Goal: Task Accomplishment & Management: Manage account settings

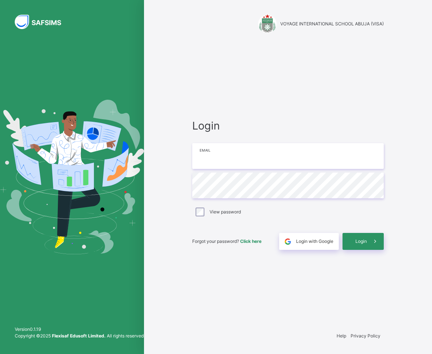
click at [211, 156] on input "email" at bounding box center [287, 156] width 191 height 26
type input "**********"
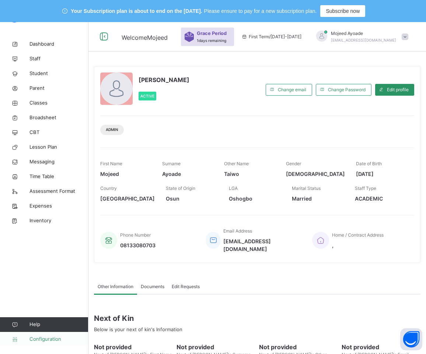
click at [33, 345] on link "Configuration" at bounding box center [44, 339] width 88 height 15
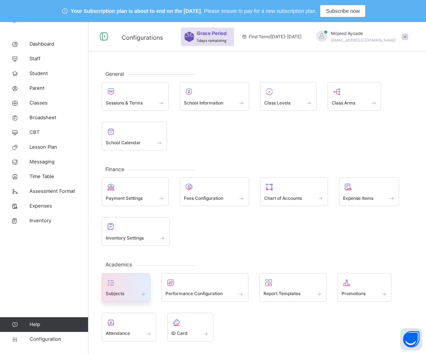
click at [111, 286] on icon at bounding box center [111, 282] width 10 height 9
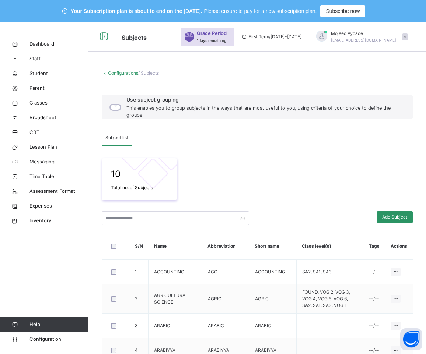
click at [275, 174] on div "10 Total no. of Subjects" at bounding box center [257, 179] width 311 height 42
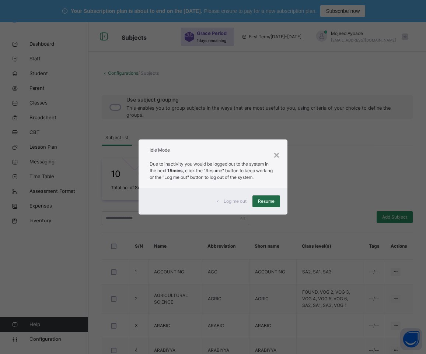
click at [260, 205] on div "Resume" at bounding box center [266, 201] width 28 height 12
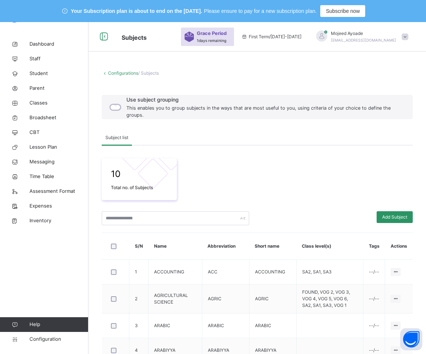
click at [381, 169] on div "10 Total no. of Subjects" at bounding box center [257, 179] width 311 height 42
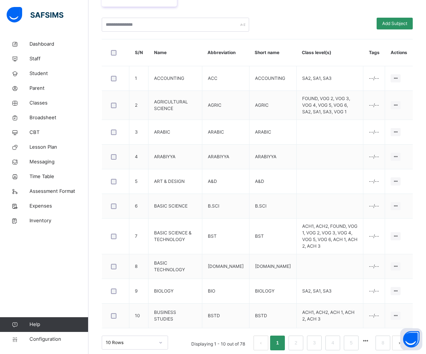
scroll to position [194, 0]
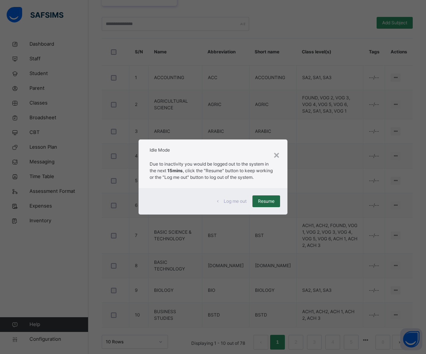
click at [270, 201] on span "Resume" at bounding box center [266, 201] width 17 height 7
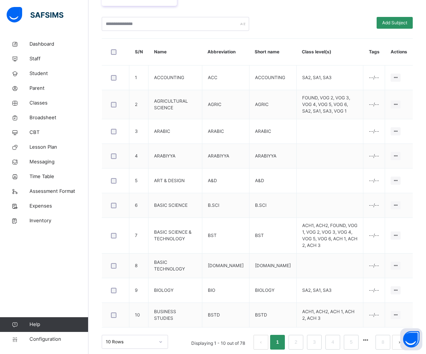
click at [332, 25] on div at bounding box center [313, 24] width 120 height 14
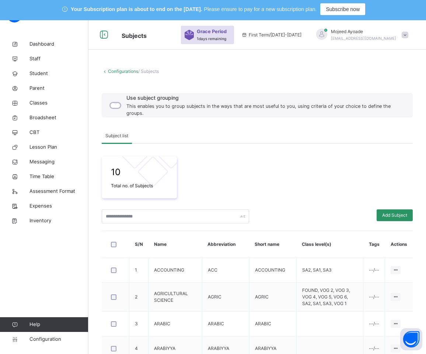
scroll to position [0, 0]
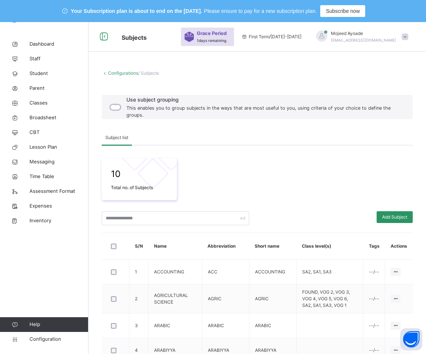
click at [323, 191] on div "10 Total no. of Subjects" at bounding box center [257, 179] width 311 height 42
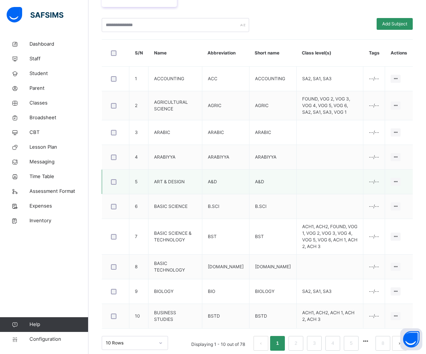
scroll to position [194, 0]
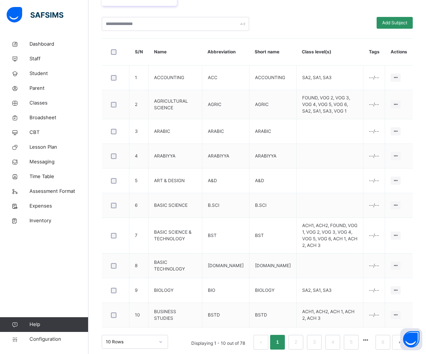
click at [346, 44] on th "Class level(s)" at bounding box center [329, 52] width 67 height 27
click at [299, 338] on link "2" at bounding box center [295, 343] width 7 height 10
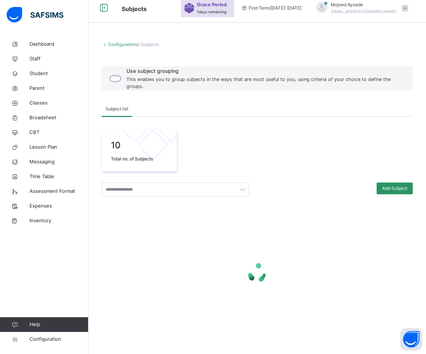
scroll to position [29, 0]
click at [286, 129] on div "10 Total no. of Subjects Add Subject" at bounding box center [257, 230] width 311 height 226
click at [278, 149] on div "10 Total no. of Subjects" at bounding box center [257, 151] width 311 height 42
click at [285, 155] on div "10 Total no. of Subjects" at bounding box center [257, 151] width 311 height 42
click at [290, 153] on div "10 Total no. of Subjects" at bounding box center [257, 151] width 311 height 42
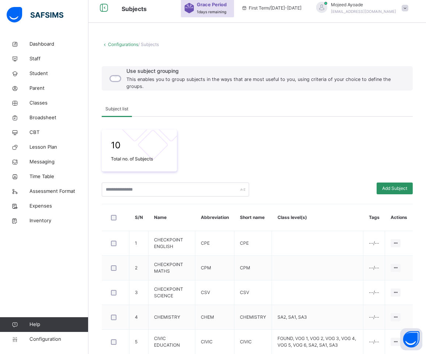
click at [290, 153] on div "10 Total no. of Subjects" at bounding box center [257, 151] width 311 height 42
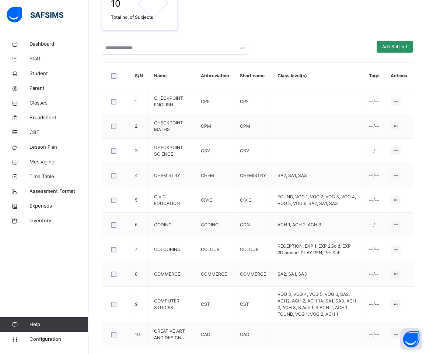
scroll to position [197, 0]
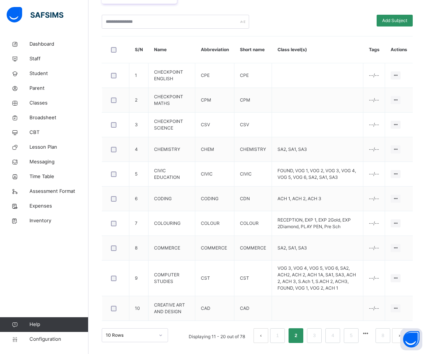
click at [315, 24] on div at bounding box center [313, 22] width 120 height 14
click at [332, 51] on th "Class level(s)" at bounding box center [317, 49] width 91 height 27
click at [328, 40] on th "Class level(s)" at bounding box center [317, 49] width 91 height 27
click at [322, 28] on div at bounding box center [313, 22] width 120 height 14
click at [317, 338] on link "3" at bounding box center [313, 336] width 7 height 10
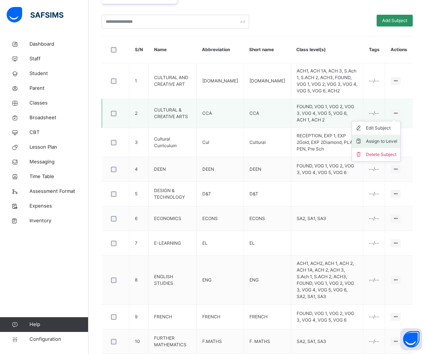
click at [389, 138] on div "Assign to Level" at bounding box center [381, 141] width 31 height 7
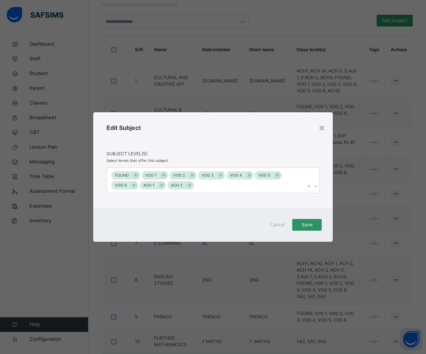
click at [316, 187] on icon at bounding box center [315, 186] width 4 height 7
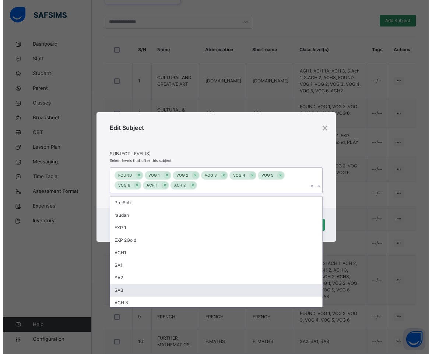
scroll to position [2, 0]
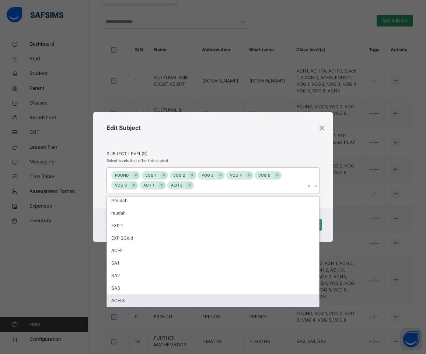
click at [167, 297] on div "ACH 3" at bounding box center [213, 300] width 212 height 13
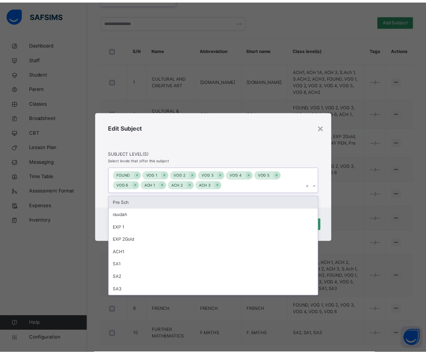
scroll to position [0, 0]
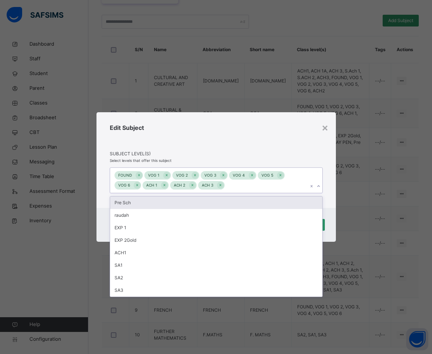
click at [245, 147] on div "Edit Subject" at bounding box center [216, 136] width 213 height 27
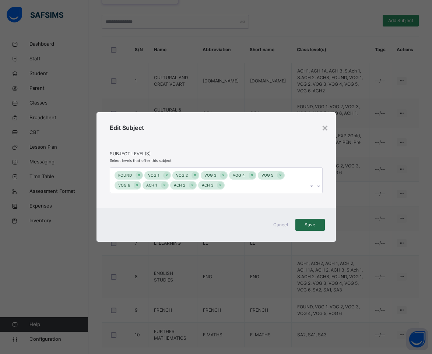
click at [312, 223] on span "Save" at bounding box center [310, 225] width 18 height 7
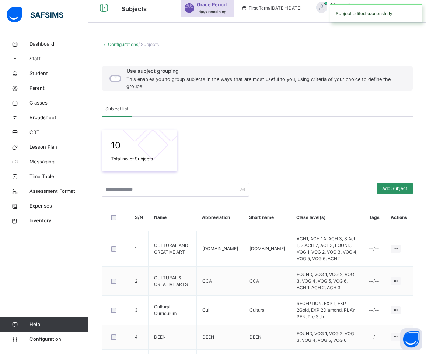
scroll to position [197, 0]
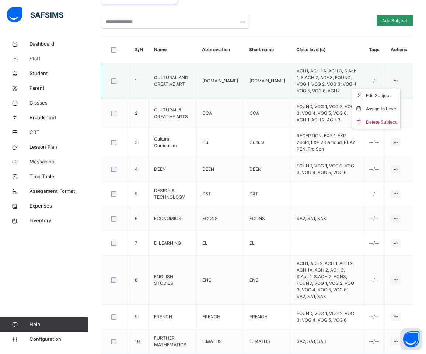
click at [398, 78] on icon at bounding box center [395, 81] width 6 height 6
click at [388, 106] on div "Assign to Level" at bounding box center [381, 108] width 31 height 7
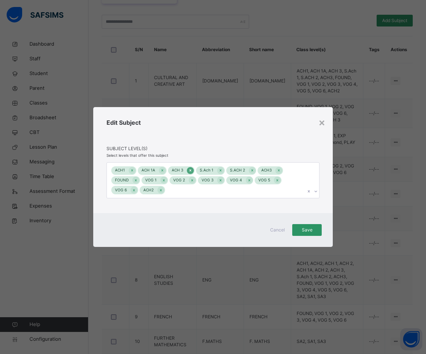
click at [188, 170] on icon at bounding box center [190, 170] width 4 height 5
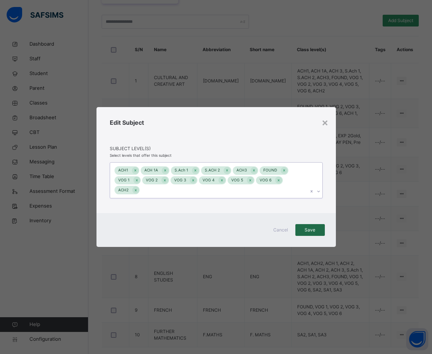
click at [316, 227] on span "Save" at bounding box center [310, 230] width 18 height 7
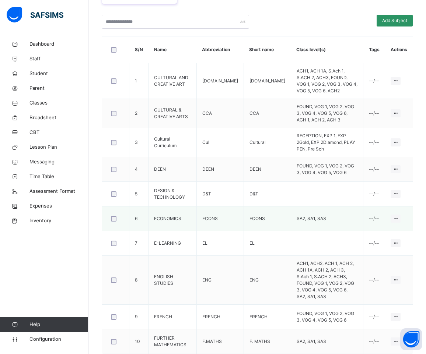
scroll to position [201, 0]
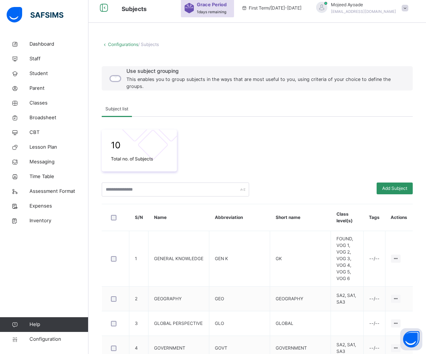
scroll to position [190, 0]
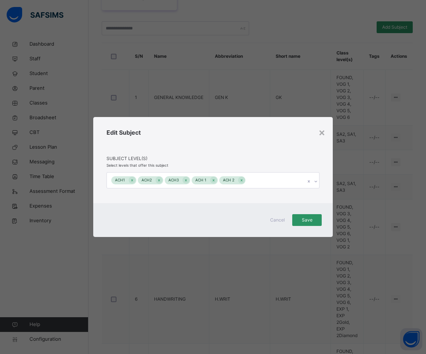
click at [317, 181] on icon at bounding box center [315, 181] width 4 height 7
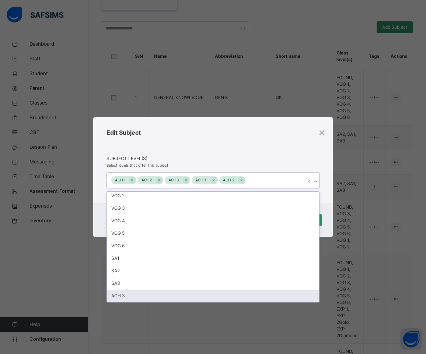
click at [159, 296] on div "ACH 3" at bounding box center [213, 296] width 212 height 13
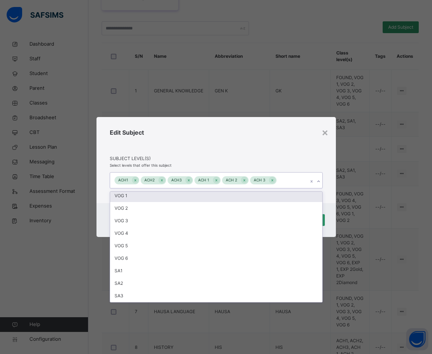
click at [285, 122] on div "Edit Subject Subject Level(s) Select levels that offer this subject option ACH …" at bounding box center [215, 160] width 239 height 86
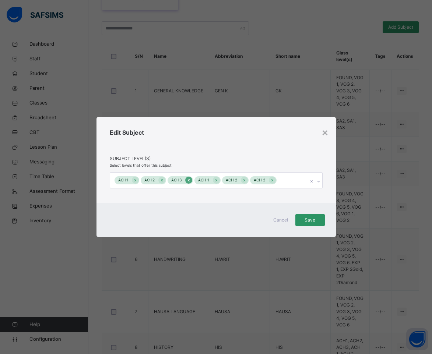
click at [185, 180] on div at bounding box center [188, 180] width 7 height 7
click at [307, 222] on span "Save" at bounding box center [310, 220] width 18 height 7
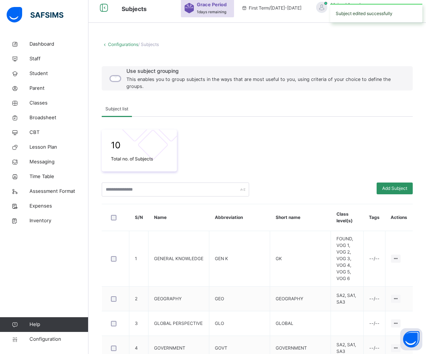
scroll to position [190, 0]
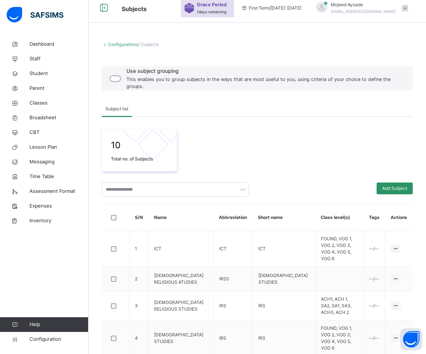
scroll to position [186, 0]
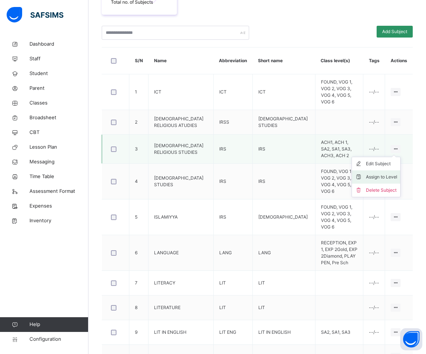
click at [397, 173] on div "Assign to Level" at bounding box center [381, 176] width 31 height 7
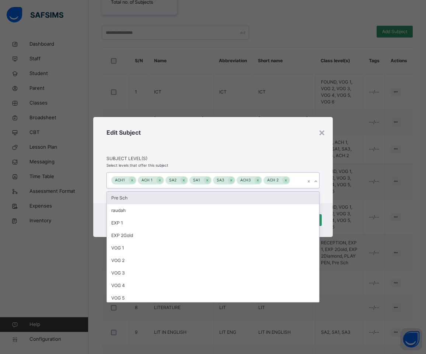
click at [316, 181] on icon at bounding box center [315, 181] width 4 height 7
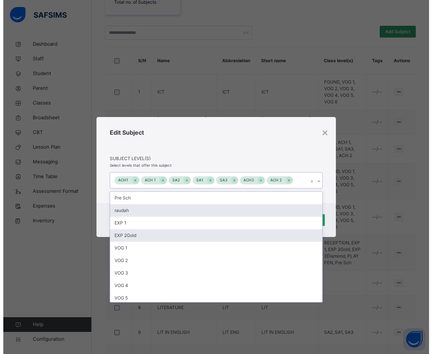
scroll to position [27, 0]
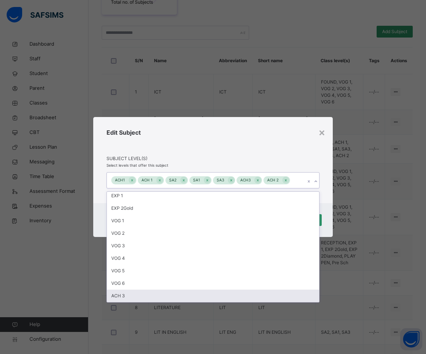
click at [157, 296] on div "ACH 3" at bounding box center [213, 296] width 212 height 13
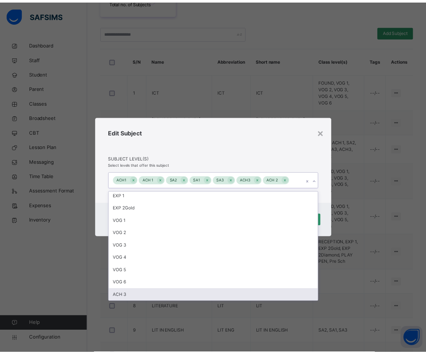
scroll to position [15, 0]
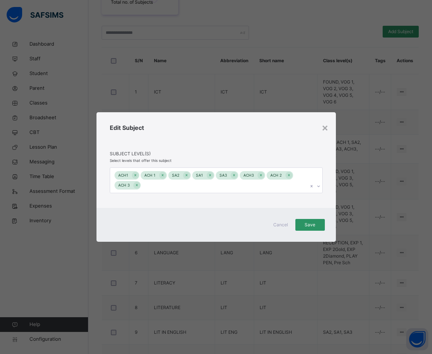
click at [226, 133] on div "Edit Subject" at bounding box center [216, 136] width 213 height 27
click at [260, 176] on icon at bounding box center [261, 175] width 2 height 2
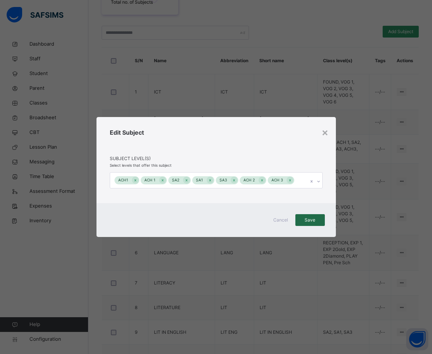
click at [315, 221] on span "Save" at bounding box center [310, 220] width 18 height 7
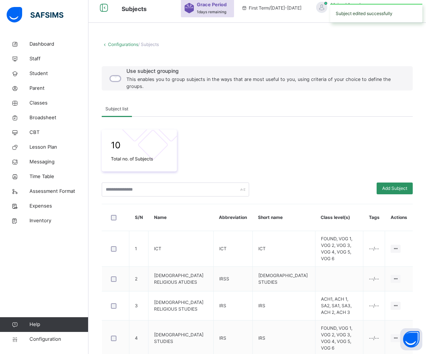
scroll to position [186, 0]
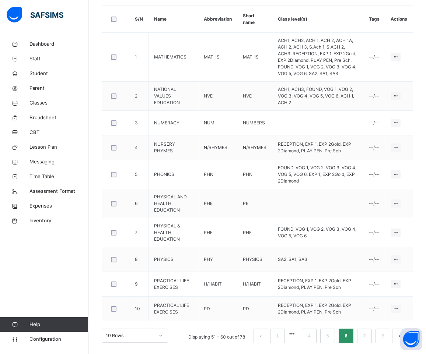
scroll to position [227, 0]
click at [366, 334] on li "7" at bounding box center [364, 335] width 15 height 15
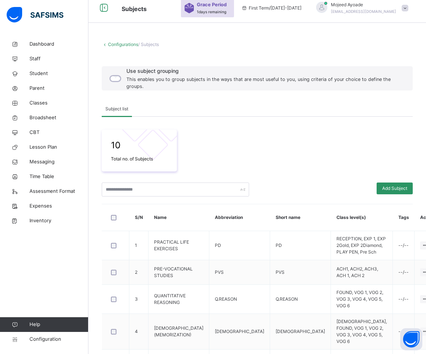
scroll to position [197, 0]
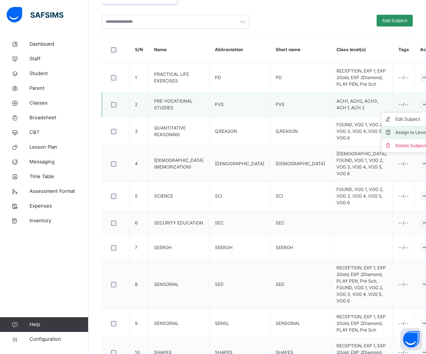
click at [395, 129] on div "Assign to Level" at bounding box center [410, 132] width 31 height 7
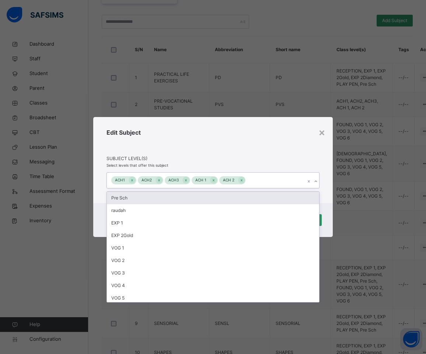
click at [317, 181] on icon at bounding box center [315, 181] width 4 height 7
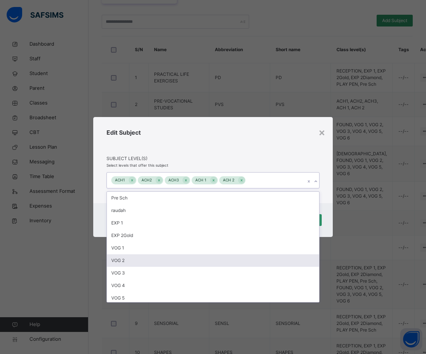
scroll to position [65, 0]
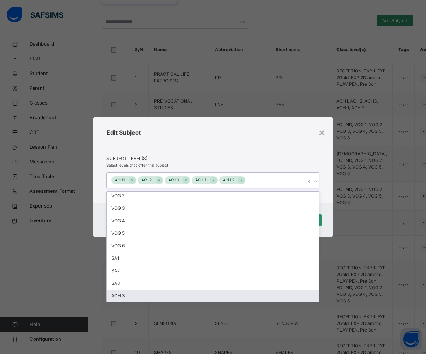
click at [129, 294] on div "ACH 3" at bounding box center [213, 296] width 212 height 13
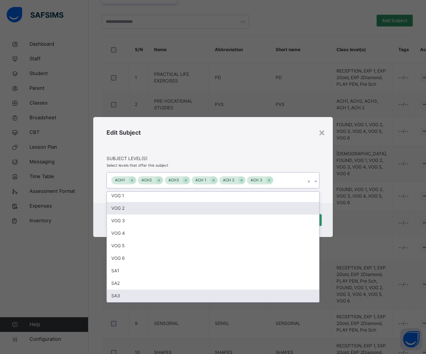
scroll to position [52, 0]
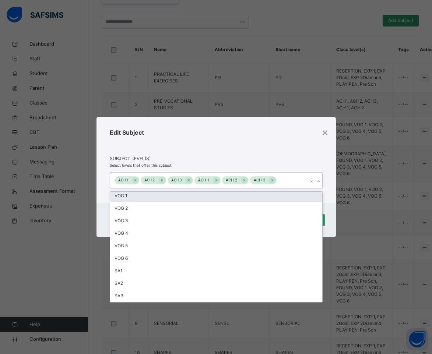
click at [264, 141] on div "Edit Subject" at bounding box center [216, 141] width 213 height 27
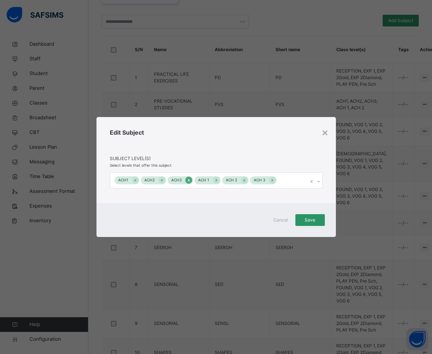
click at [187, 180] on icon at bounding box center [189, 180] width 4 height 5
click at [308, 220] on span "Save" at bounding box center [310, 220] width 18 height 7
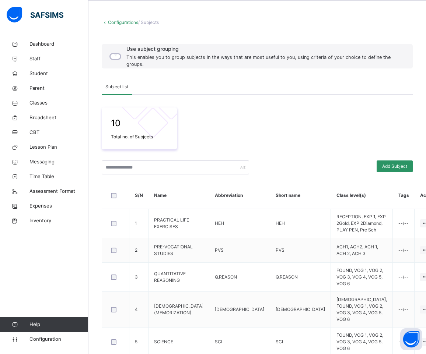
scroll to position [49, 0]
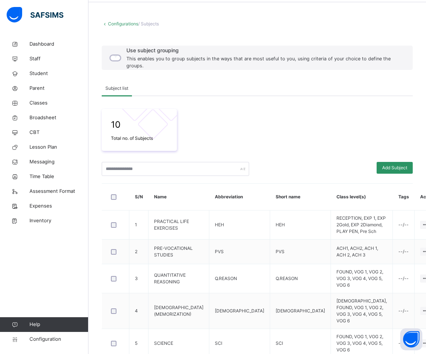
click at [327, 119] on div "10 Total no. of Subjects" at bounding box center [257, 130] width 311 height 42
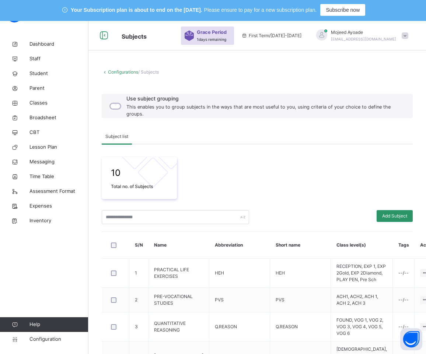
scroll to position [0, 0]
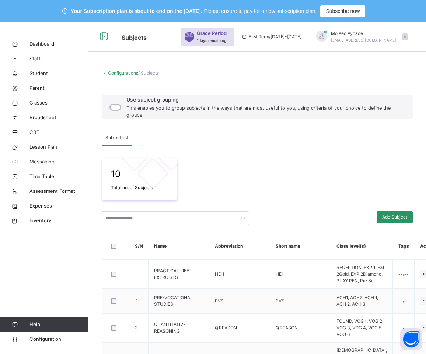
click at [314, 199] on div "10 Total no. of Subjects" at bounding box center [257, 179] width 311 height 42
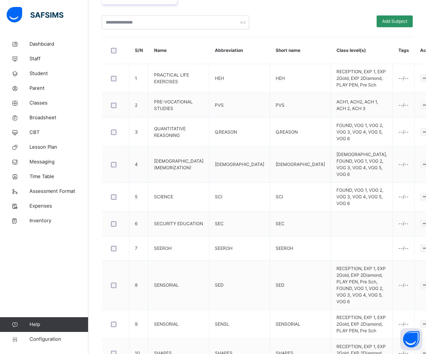
scroll to position [197, 0]
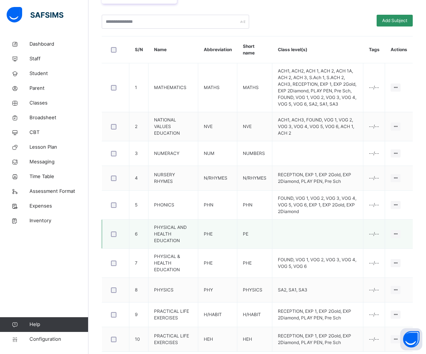
scroll to position [227, 0]
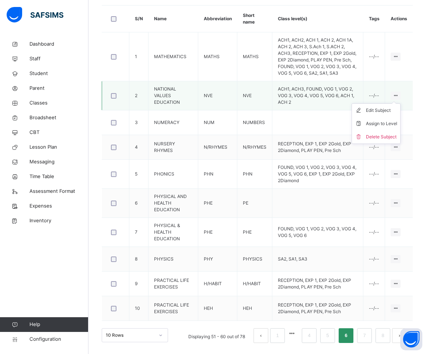
click at [398, 93] on icon at bounding box center [395, 96] width 6 height 6
click at [384, 123] on div "Assign to Level" at bounding box center [381, 123] width 31 height 7
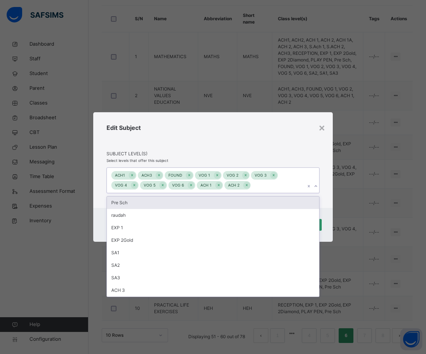
click at [315, 184] on icon at bounding box center [315, 186] width 4 height 7
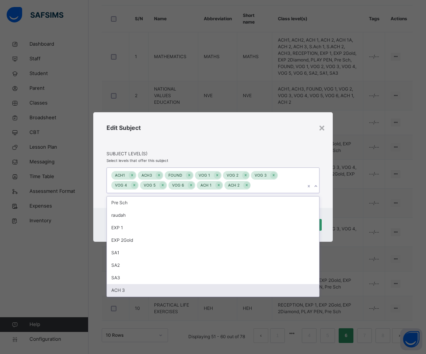
click at [133, 287] on div "ACH 3" at bounding box center [213, 290] width 212 height 13
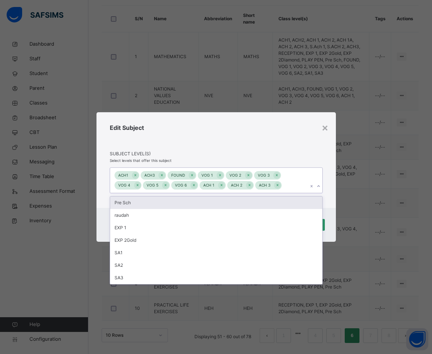
click at [219, 115] on div "Edit Subject Subject Level(s) Select levels that offer this subject option ACH …" at bounding box center [215, 160] width 239 height 96
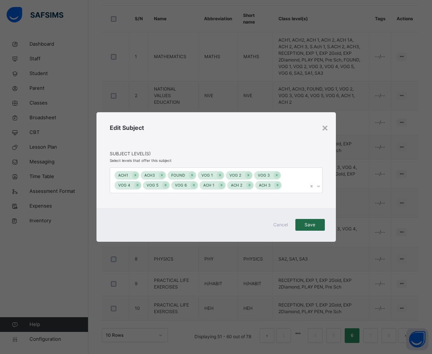
click at [303, 222] on span "Save" at bounding box center [310, 225] width 18 height 7
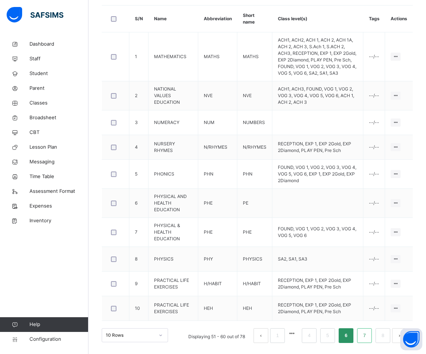
click at [367, 336] on link "7" at bounding box center [363, 336] width 7 height 10
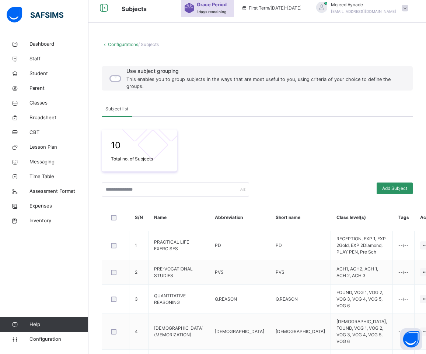
scroll to position [197, 0]
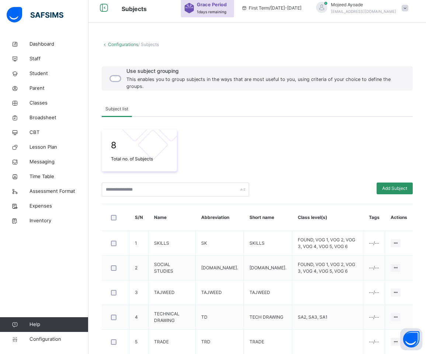
scroll to position [136, 0]
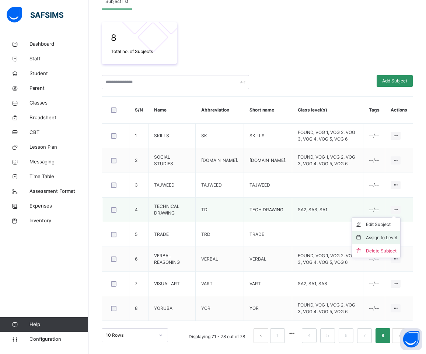
click at [392, 239] on div "Assign to Level" at bounding box center [381, 237] width 31 height 7
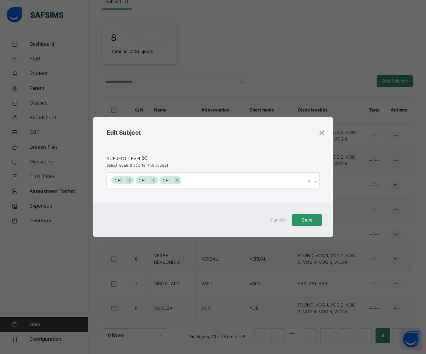
click at [317, 183] on icon at bounding box center [315, 181] width 4 height 7
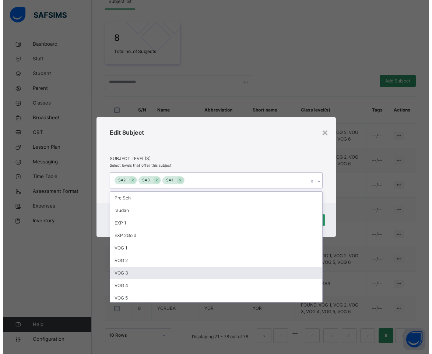
scroll to position [65, 0]
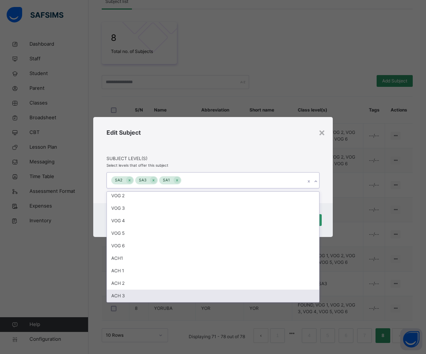
click at [145, 296] on div "ACH 3" at bounding box center [213, 296] width 212 height 13
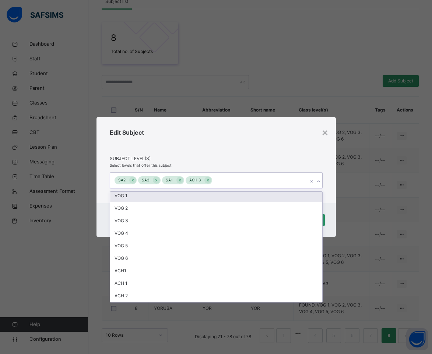
click at [223, 141] on div "Edit Subject" at bounding box center [216, 141] width 213 height 27
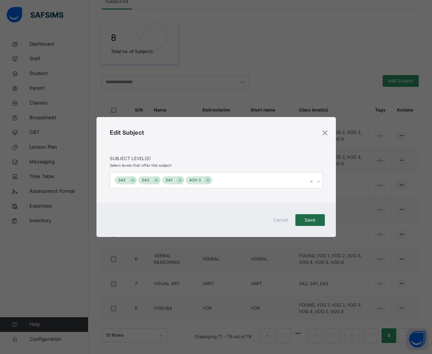
click at [308, 220] on span "Save" at bounding box center [310, 220] width 18 height 7
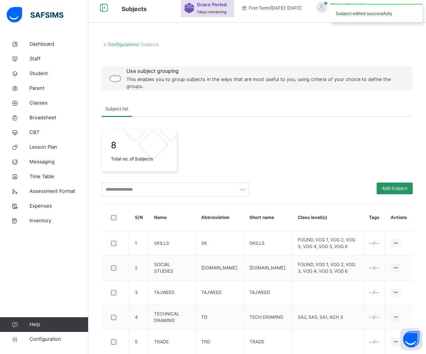
scroll to position [136, 0]
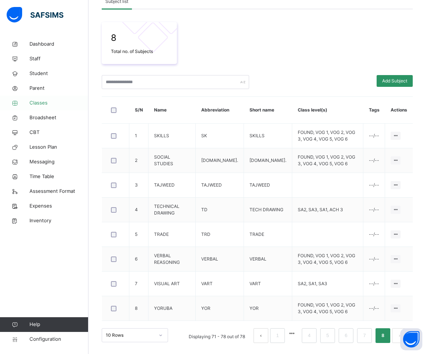
click at [38, 102] on span "Classes" at bounding box center [58, 102] width 59 height 7
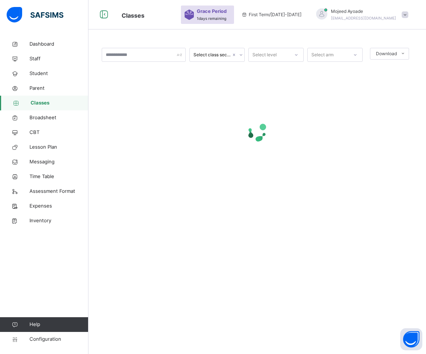
scroll to position [22, 0]
click at [133, 54] on input "text" at bounding box center [144, 55] width 84 height 14
type input "***"
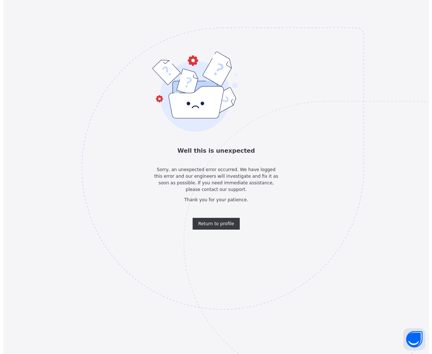
scroll to position [0, 0]
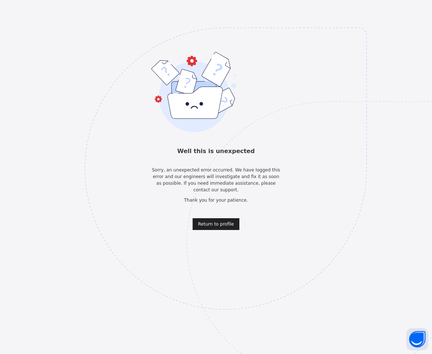
click at [224, 227] on span "Return to profile" at bounding box center [216, 224] width 36 height 7
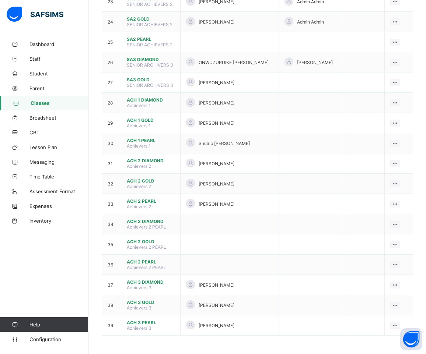
scroll to position [618, 0]
click at [142, 302] on span "ACH 3 GOLD" at bounding box center [151, 303] width 48 height 6
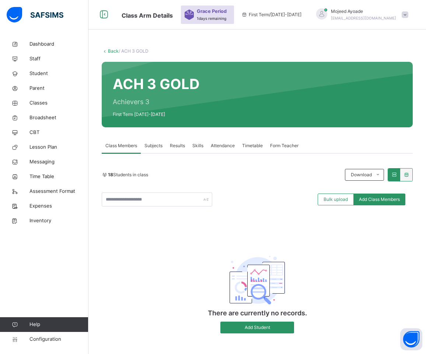
scroll to position [28, 0]
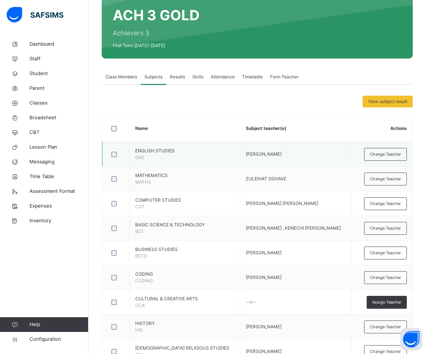
scroll to position [110, 0]
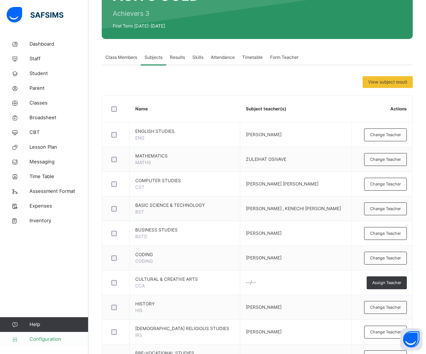
click at [38, 339] on span "Configuration" at bounding box center [58, 339] width 59 height 7
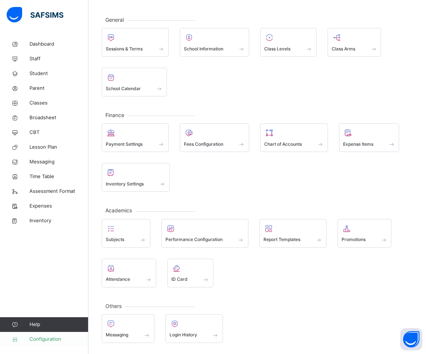
scroll to position [54, 0]
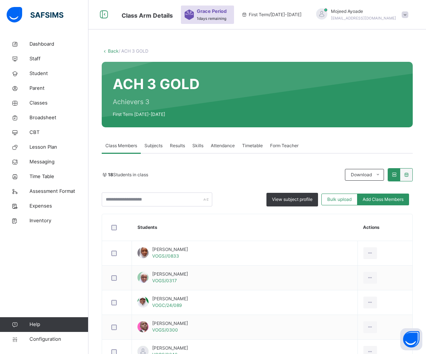
scroll to position [110, 0]
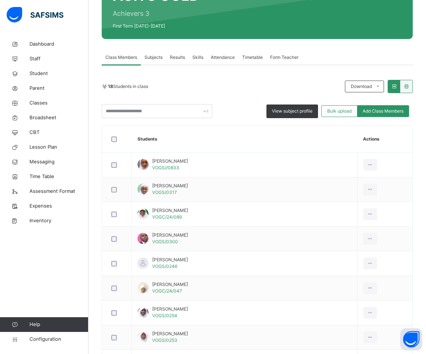
click at [149, 59] on span "Subjects" at bounding box center [153, 57] width 18 height 7
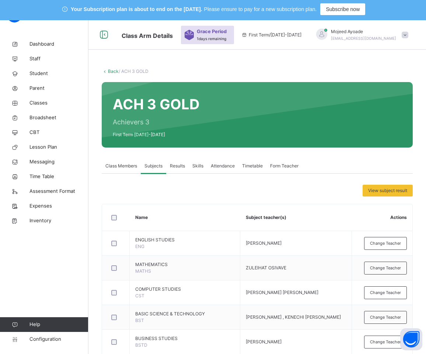
scroll to position [0, 0]
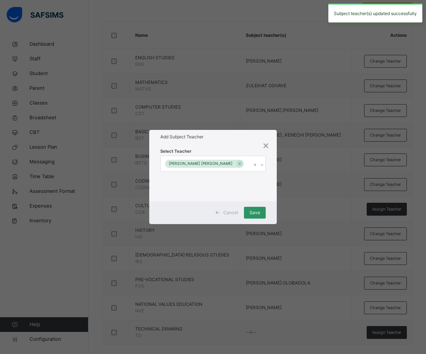
scroll to position [184, 0]
click at [237, 162] on icon at bounding box center [239, 163] width 4 height 5
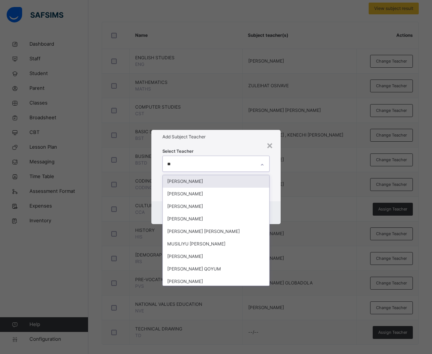
type input "***"
click at [216, 182] on div "Abdulazeez Yusuf" at bounding box center [216, 181] width 107 height 13
click at [242, 142] on div "Add Subject Teacher" at bounding box center [216, 137] width 130 height 14
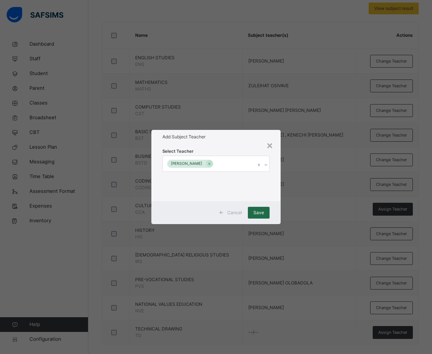
click at [258, 214] on span "Save" at bounding box center [258, 212] width 11 height 7
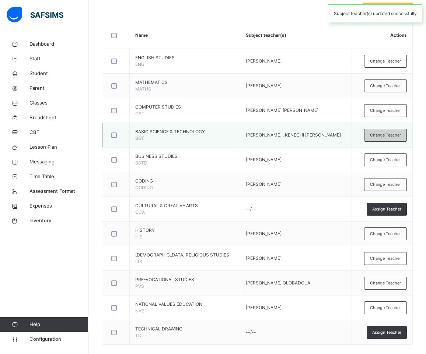
click at [385, 135] on span "Change Teacher" at bounding box center [385, 135] width 31 height 6
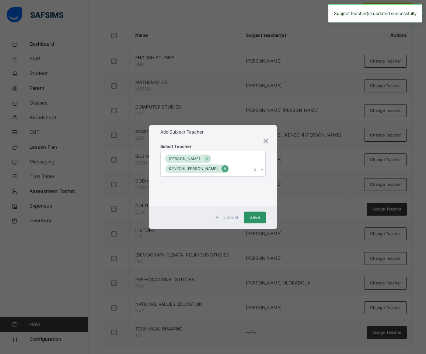
click at [223, 167] on icon at bounding box center [225, 168] width 4 height 5
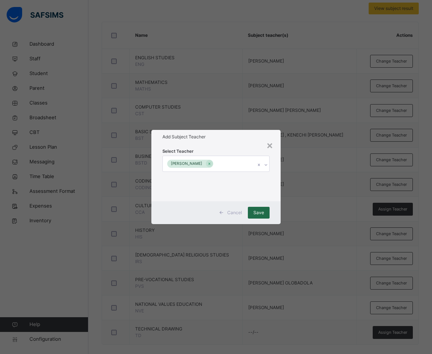
click at [258, 211] on span "Save" at bounding box center [258, 212] width 11 height 7
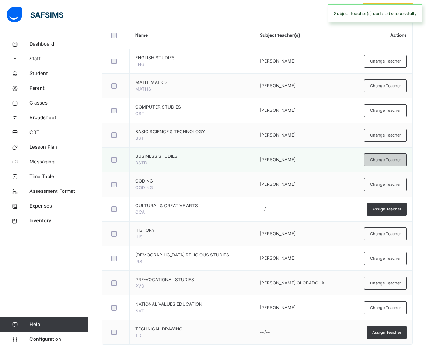
click at [394, 160] on span "Change Teacher" at bounding box center [385, 160] width 31 height 6
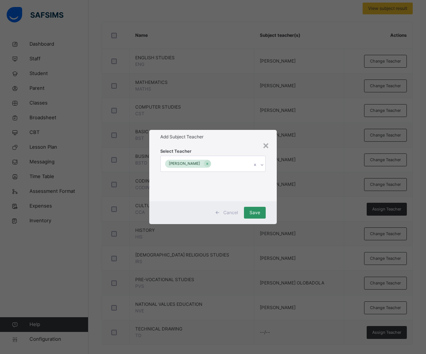
click at [241, 113] on div "× Add Subject Teacher Select Teacher Onaido Sufian Cancel Save" at bounding box center [213, 177] width 426 height 354
click at [267, 144] on div "×" at bounding box center [265, 144] width 7 height 15
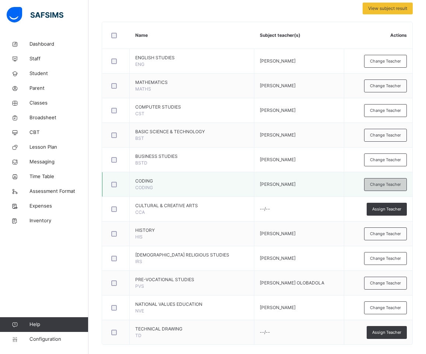
click at [385, 184] on span "Change Teacher" at bounding box center [385, 184] width 31 height 6
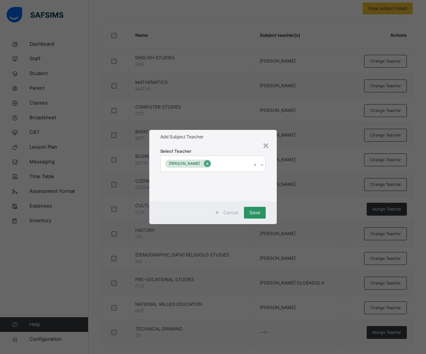
click at [209, 164] on icon at bounding box center [207, 163] width 4 height 5
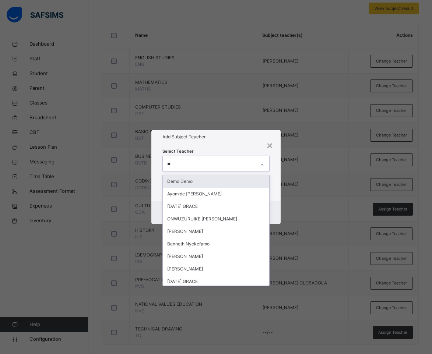
type input "***"
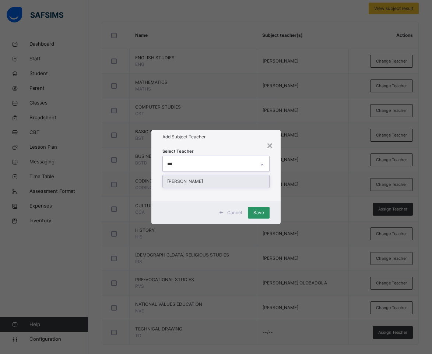
click at [213, 180] on div "[PERSON_NAME]" at bounding box center [216, 181] width 107 height 13
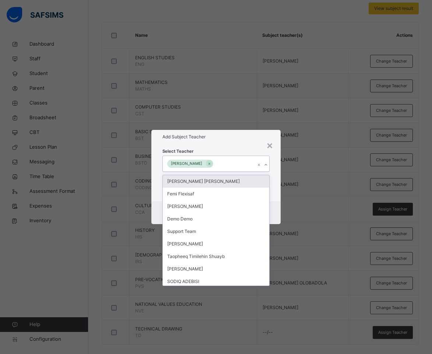
click at [253, 142] on div "Add Subject Teacher" at bounding box center [216, 137] width 130 height 14
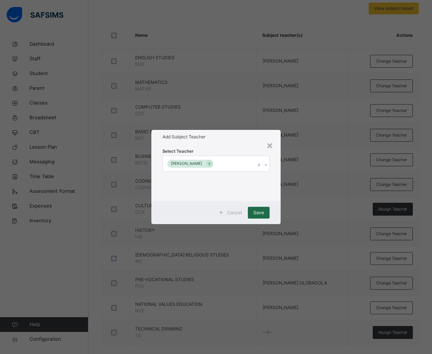
click at [262, 212] on span "Save" at bounding box center [258, 212] width 11 height 7
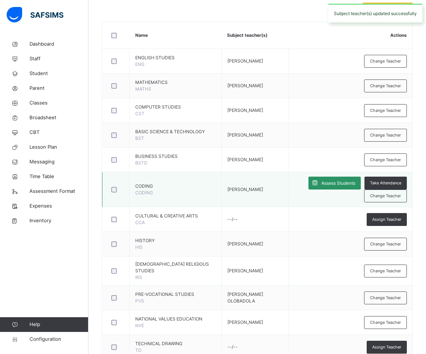
click at [396, 207] on td "Assess Students Take Attendance Change Teacher" at bounding box center [350, 189] width 123 height 35
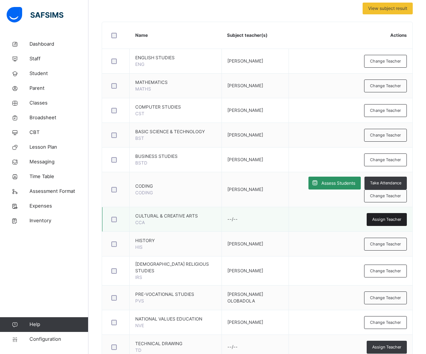
click at [394, 223] on span "Assign Teacher" at bounding box center [386, 219] width 29 height 6
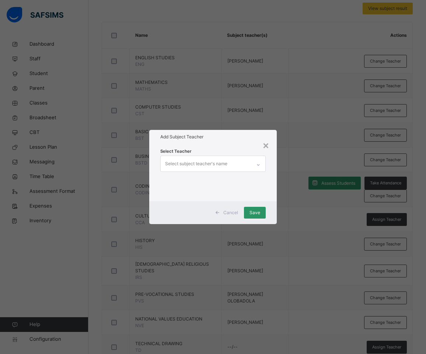
click at [228, 166] on div "Select subject teacher's name" at bounding box center [205, 163] width 91 height 15
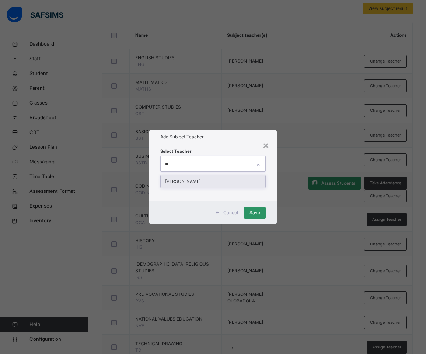
type input "***"
click at [226, 184] on div "[PERSON_NAME]" at bounding box center [212, 181] width 105 height 13
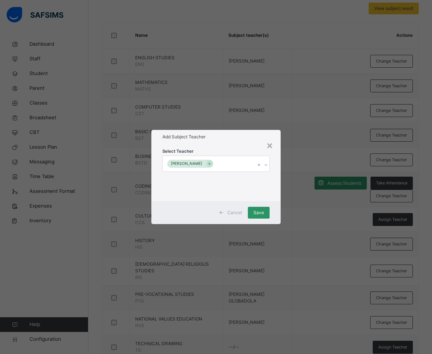
click at [240, 147] on div "Select Teacher CLEMENT USILI" at bounding box center [216, 172] width 130 height 57
click at [259, 207] on div "Save" at bounding box center [259, 213] width 22 height 12
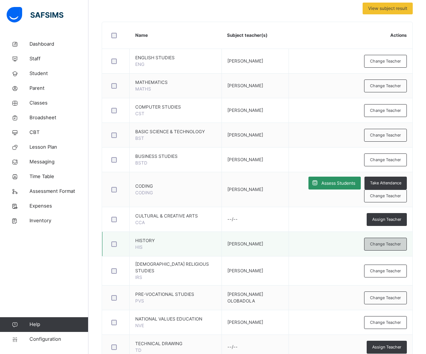
click at [384, 247] on span "Change Teacher" at bounding box center [385, 244] width 31 height 6
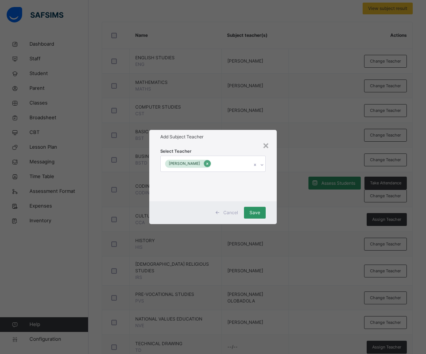
click at [208, 165] on icon at bounding box center [207, 164] width 2 height 2
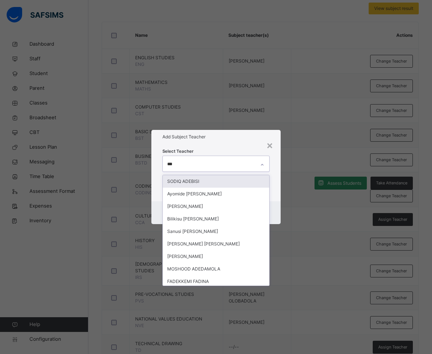
type input "****"
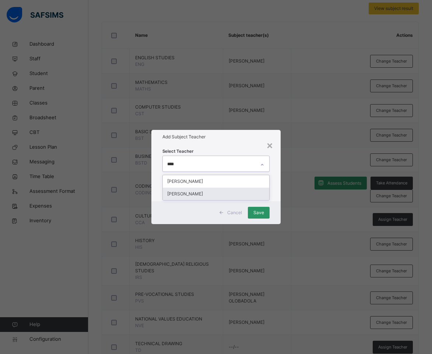
click at [206, 195] on div "[PERSON_NAME]" at bounding box center [216, 194] width 107 height 13
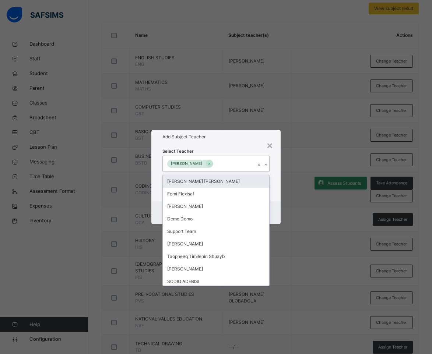
click at [234, 140] on h1 "Add Subject Teacher" at bounding box center [215, 137] width 107 height 7
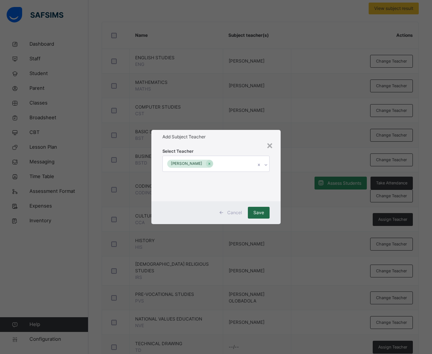
click at [265, 211] on div "Save" at bounding box center [259, 213] width 22 height 12
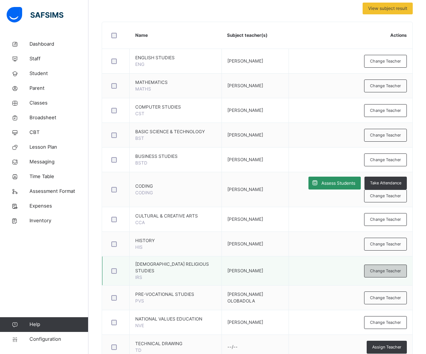
click at [392, 274] on span "Change Teacher" at bounding box center [385, 271] width 31 height 6
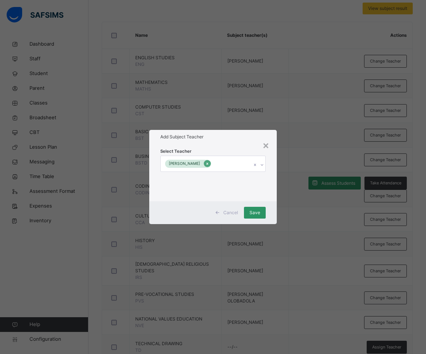
click at [207, 162] on icon at bounding box center [207, 163] width 4 height 5
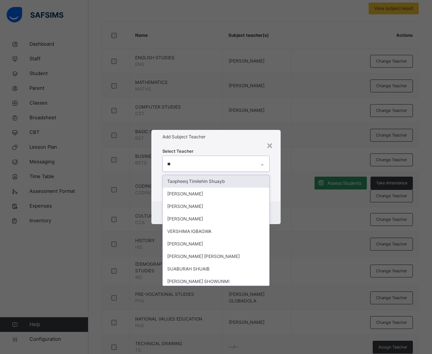
type input "***"
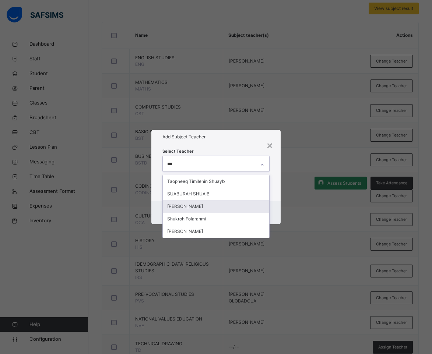
click at [204, 209] on div "[PERSON_NAME]" at bounding box center [216, 206] width 107 height 13
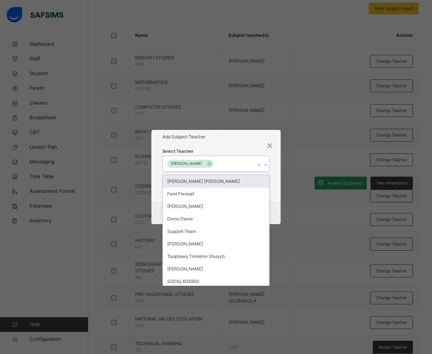
click at [222, 140] on div "Add Subject Teacher" at bounding box center [216, 137] width 130 height 14
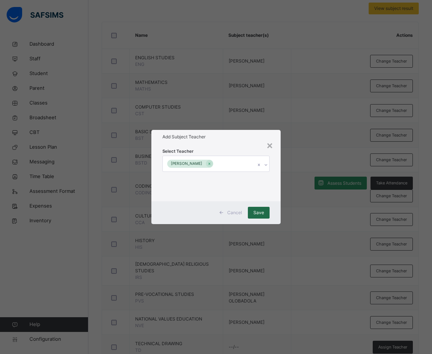
click at [258, 212] on span "Save" at bounding box center [258, 212] width 11 height 7
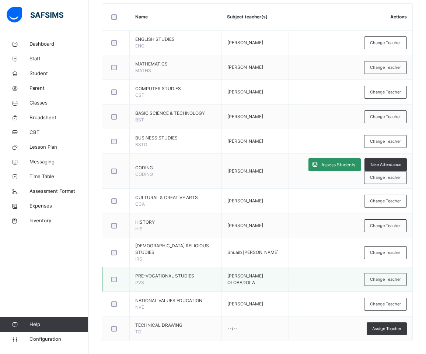
scroll to position [212, 0]
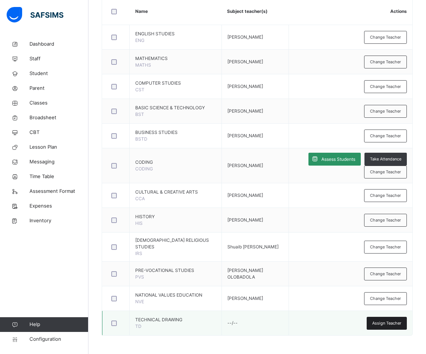
click at [381, 324] on span "Assign Teacher" at bounding box center [386, 323] width 29 height 6
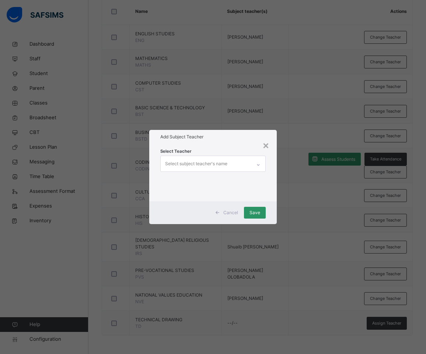
click at [190, 163] on div "Select subject teacher's name" at bounding box center [196, 164] width 62 height 14
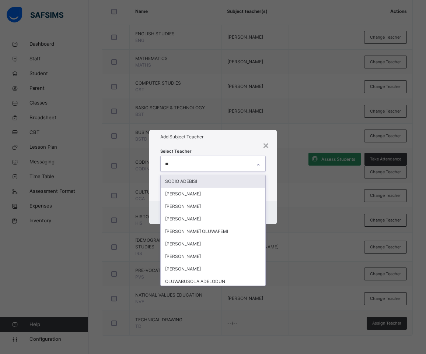
type input "***"
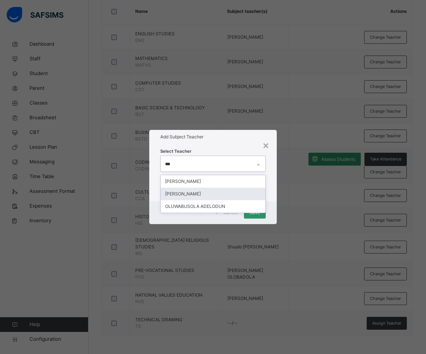
click at [190, 194] on div "[PERSON_NAME]" at bounding box center [212, 194] width 105 height 13
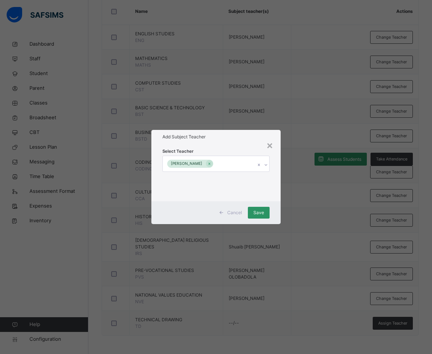
click at [219, 137] on h1 "Add Subject Teacher" at bounding box center [215, 137] width 107 height 7
click at [259, 214] on span "Save" at bounding box center [258, 212] width 11 height 7
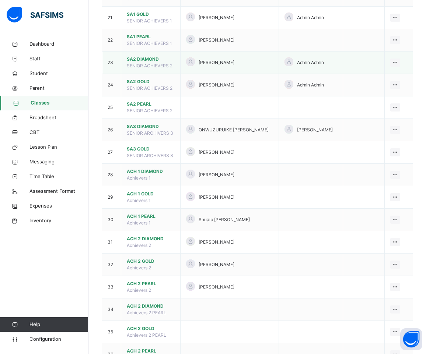
scroll to position [716, 0]
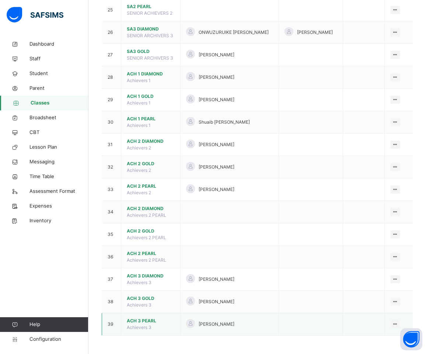
click at [136, 319] on span "ACH 3 PEARL" at bounding box center [151, 321] width 48 height 7
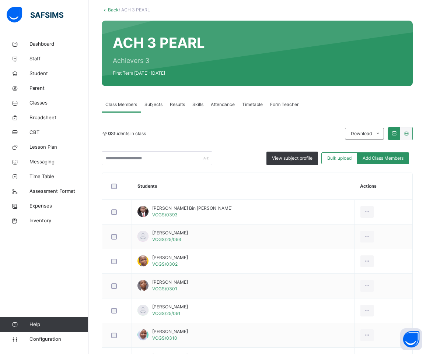
scroll to position [63, 0]
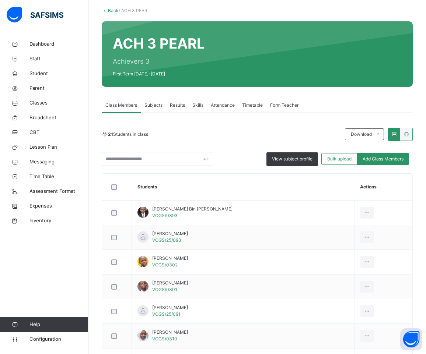
click at [155, 105] on span "Subjects" at bounding box center [153, 105] width 18 height 7
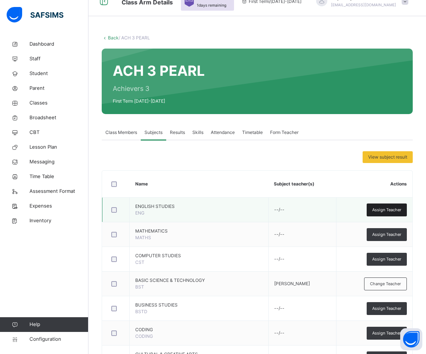
scroll to position [74, 0]
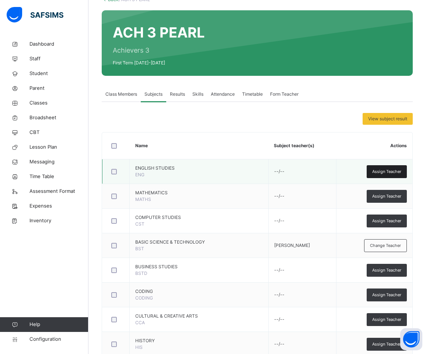
click at [387, 173] on span "Assign Teacher" at bounding box center [386, 172] width 29 height 6
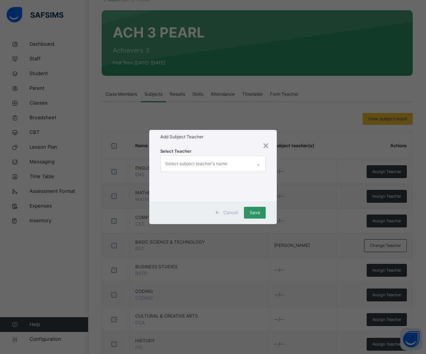
click at [208, 164] on div "Select subject teacher's name" at bounding box center [196, 164] width 62 height 14
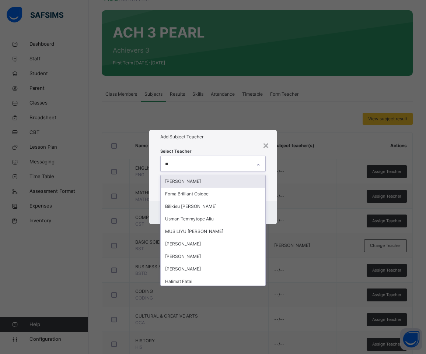
type input "***"
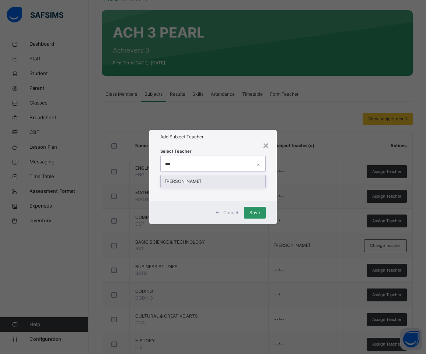
click at [184, 182] on div "Livinus Peter" at bounding box center [212, 181] width 105 height 13
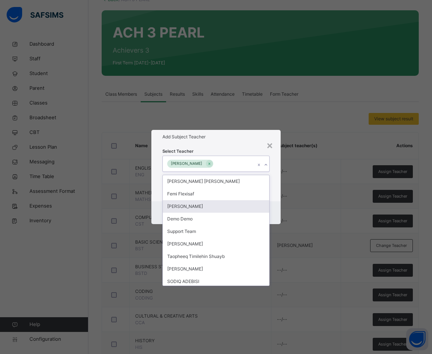
click at [224, 145] on div "Select Teacher option Livinus Peter, selected. option Abdulazeez Yusuf focused,…" at bounding box center [216, 172] width 130 height 57
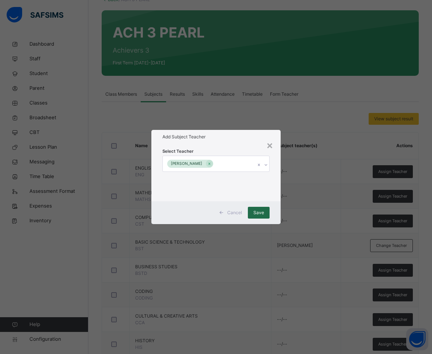
click at [256, 214] on span "Save" at bounding box center [258, 212] width 11 height 7
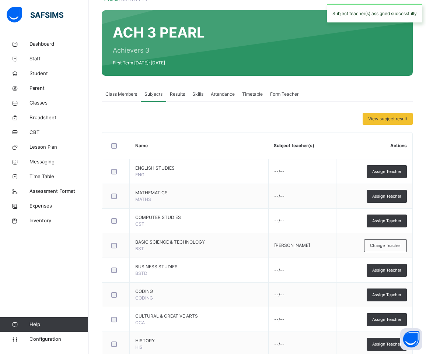
click at [394, 195] on span "Assign Teacher" at bounding box center [386, 196] width 29 height 6
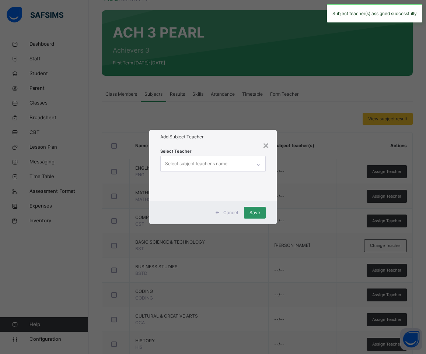
click at [211, 161] on div "Select subject teacher's name" at bounding box center [196, 164] width 62 height 14
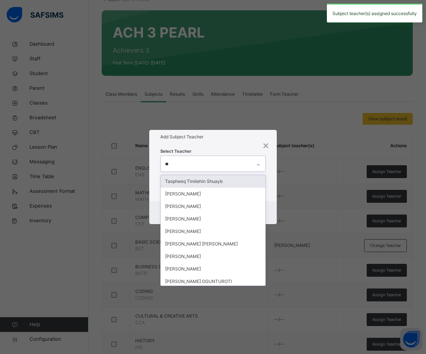
type input "***"
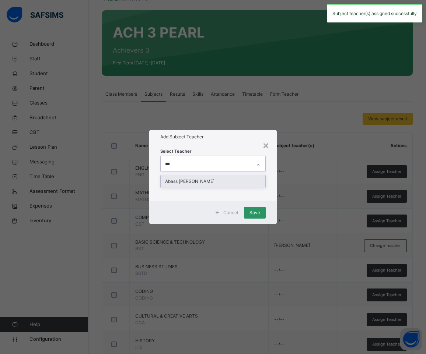
click at [211, 182] on div "Abass Olahide Tijani" at bounding box center [212, 181] width 105 height 13
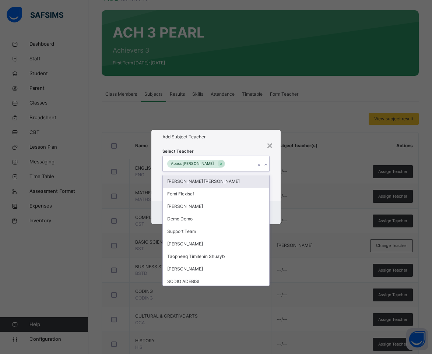
click at [243, 144] on div "Select Teacher option Abass Olahide Tijani, selected. option Victoria Uchechi E…" at bounding box center [216, 172] width 130 height 57
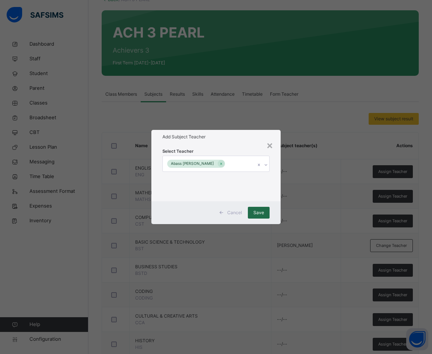
click at [257, 215] on span "Save" at bounding box center [258, 212] width 11 height 7
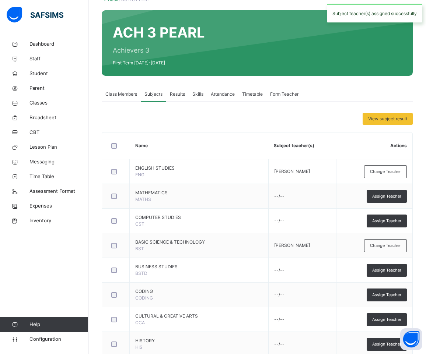
click at [386, 221] on span "Assign Teacher" at bounding box center [386, 221] width 29 height 6
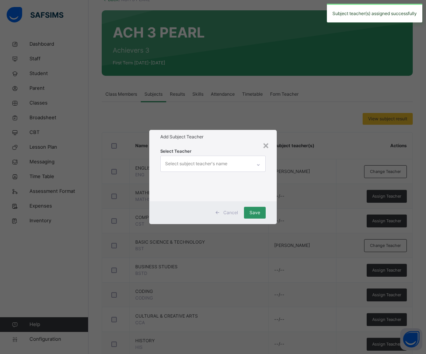
click at [212, 162] on div "Select subject teacher's name" at bounding box center [196, 164] width 62 height 14
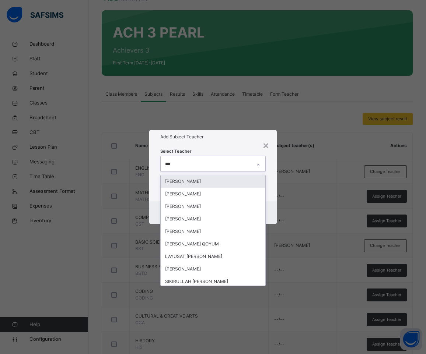
type input "****"
click at [200, 179] on div "[PERSON_NAME]" at bounding box center [212, 181] width 105 height 13
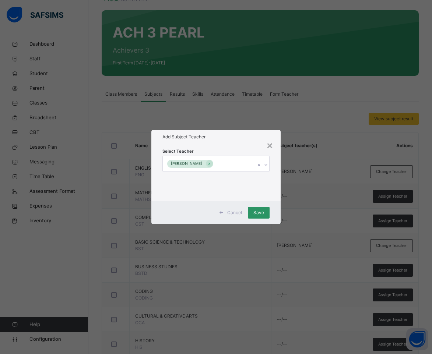
drag, startPoint x: 213, startPoint y: 142, endPoint x: 232, endPoint y: 161, distance: 26.8
click at [214, 142] on div "Add Subject Teacher" at bounding box center [216, 137] width 130 height 14
click at [260, 215] on span "Save" at bounding box center [258, 212] width 11 height 7
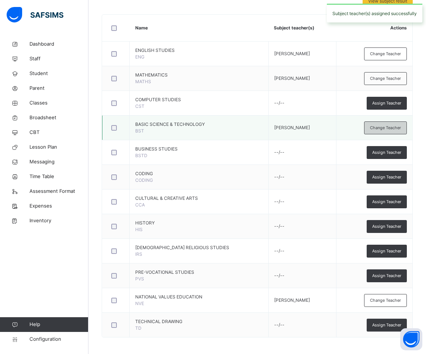
scroll to position [193, 0]
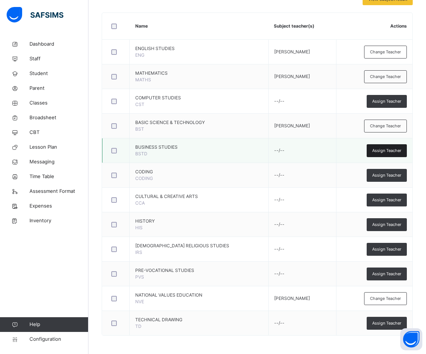
click at [395, 152] on span "Assign Teacher" at bounding box center [386, 151] width 29 height 6
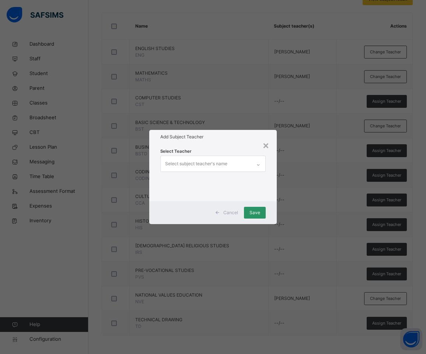
click at [250, 165] on div "Select subject teacher's name" at bounding box center [205, 163] width 91 height 15
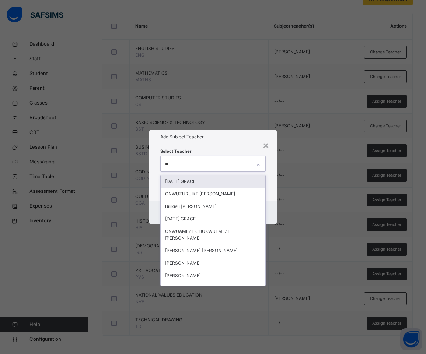
type input "***"
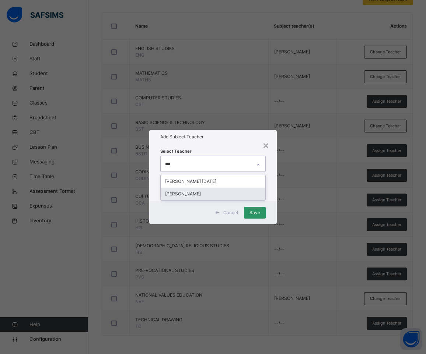
click at [194, 194] on div "[PERSON_NAME]" at bounding box center [212, 194] width 105 height 13
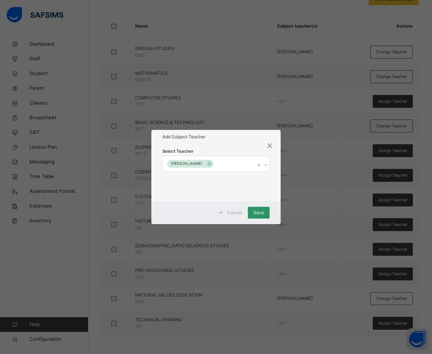
click at [247, 147] on div "Select Teacher Onaido Sufian" at bounding box center [216, 172] width 130 height 57
click at [258, 212] on span "Save" at bounding box center [258, 212] width 11 height 7
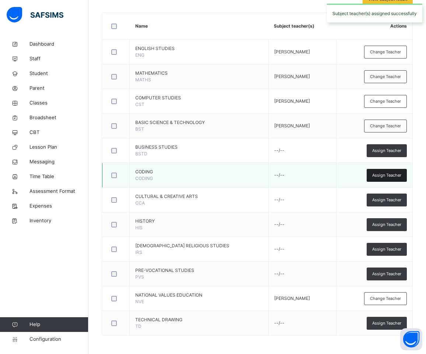
click at [397, 177] on span "Assign Teacher" at bounding box center [386, 175] width 29 height 6
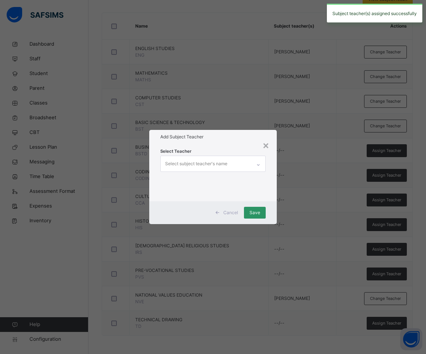
click at [247, 166] on div "Select subject teacher's name" at bounding box center [205, 163] width 91 height 15
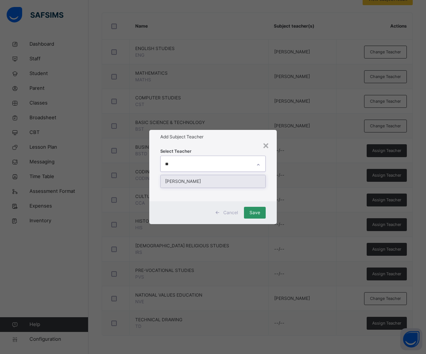
type input "***"
click at [201, 182] on div "[PERSON_NAME]" at bounding box center [212, 181] width 105 height 13
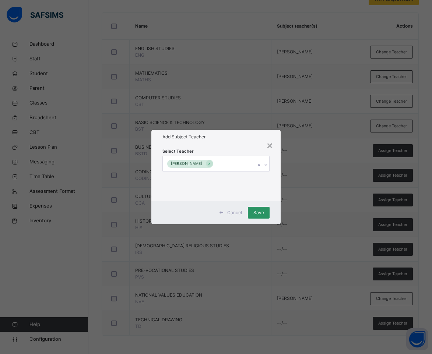
click at [222, 142] on div "Add Subject Teacher" at bounding box center [216, 137] width 130 height 14
click at [263, 212] on span "Save" at bounding box center [258, 212] width 11 height 7
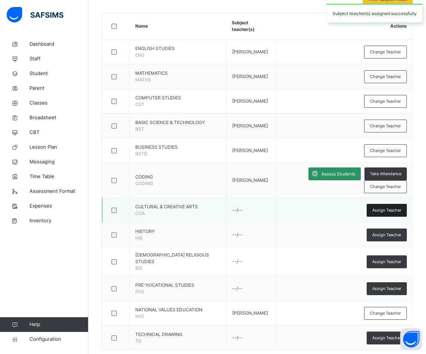
click at [389, 217] on div "Assign Teacher" at bounding box center [386, 210] width 40 height 13
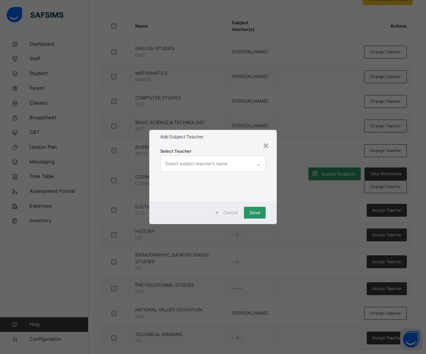
click at [201, 164] on div "Select subject teacher's name" at bounding box center [196, 164] width 62 height 14
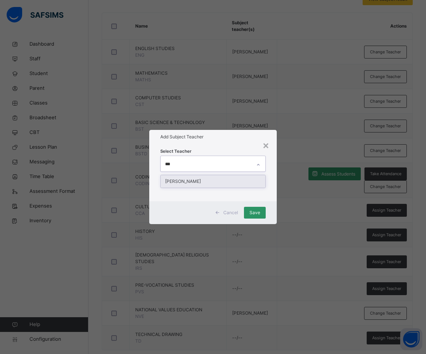
type input "****"
click at [203, 183] on div "[PERSON_NAME]" at bounding box center [212, 181] width 105 height 13
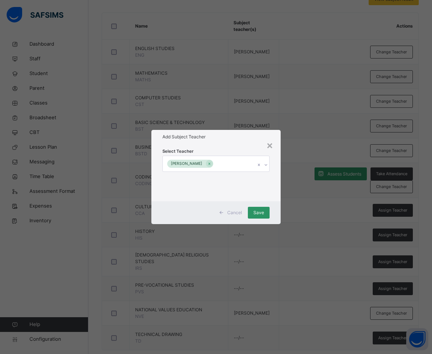
click at [217, 143] on div "Add Subject Teacher" at bounding box center [216, 137] width 130 height 14
click at [258, 215] on span "Save" at bounding box center [258, 212] width 11 height 7
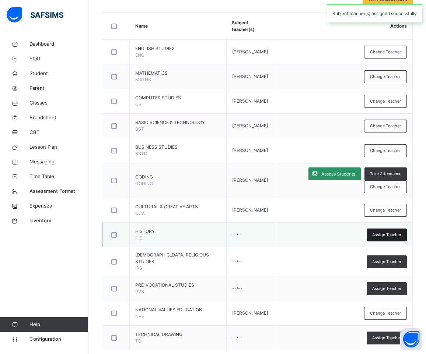
click at [390, 238] on span "Assign Teacher" at bounding box center [386, 235] width 29 height 6
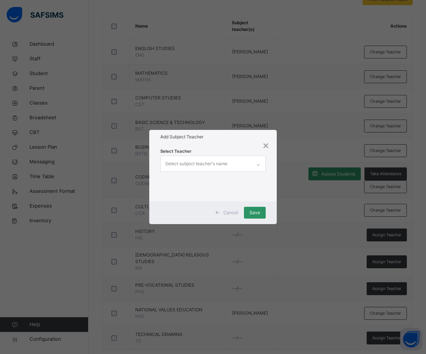
click at [194, 165] on div "Select subject teacher's name" at bounding box center [196, 164] width 62 height 14
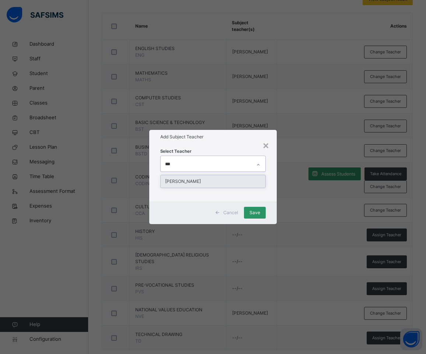
type input "****"
click at [200, 184] on div "[PERSON_NAME]" at bounding box center [212, 181] width 105 height 13
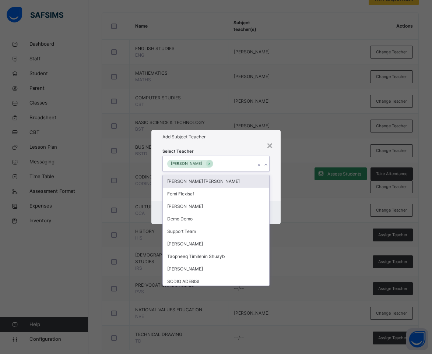
click at [219, 145] on div "Select Teacher option ADETUTU AKANBI, selected. option Victoria Uchechi Eze foc…" at bounding box center [216, 172] width 130 height 57
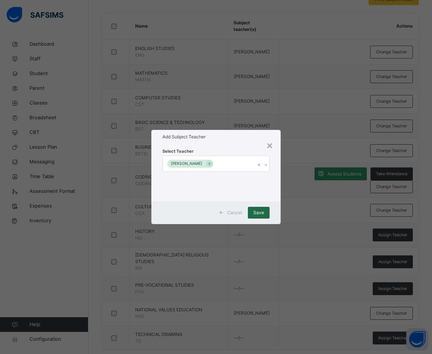
click at [261, 213] on span "Save" at bounding box center [258, 212] width 11 height 7
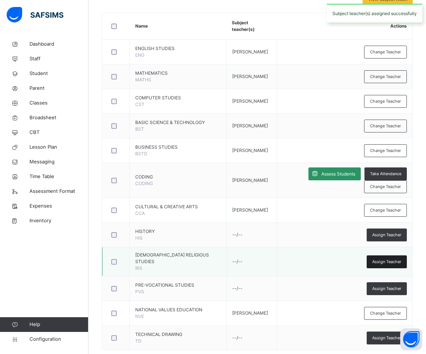
click at [389, 265] on span "Assign Teacher" at bounding box center [386, 262] width 29 height 6
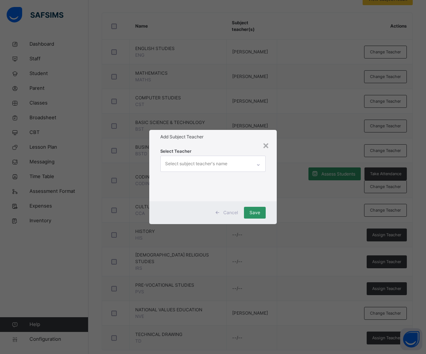
click at [213, 163] on div "Select subject teacher's name" at bounding box center [196, 164] width 62 height 14
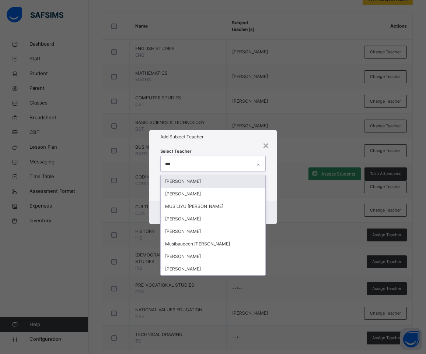
type input "****"
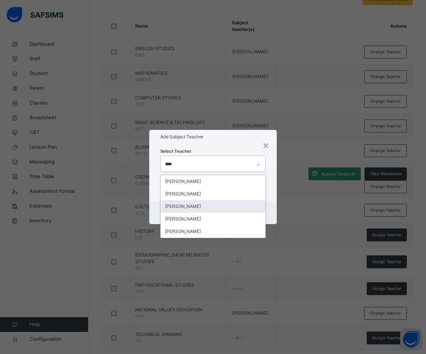
click at [201, 209] on div "[PERSON_NAME]" at bounding box center [212, 206] width 105 height 13
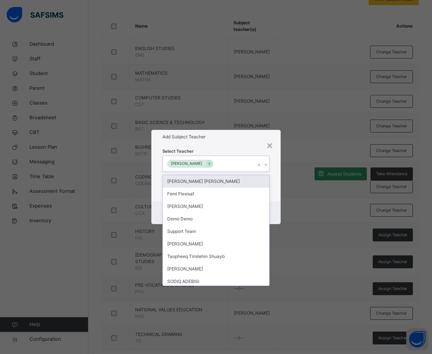
click at [223, 142] on div "Add Subject Teacher" at bounding box center [216, 137] width 130 height 14
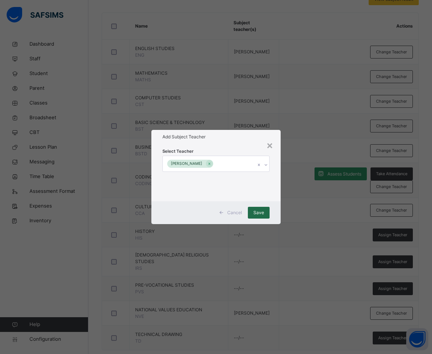
click at [266, 212] on div "Save" at bounding box center [259, 213] width 22 height 12
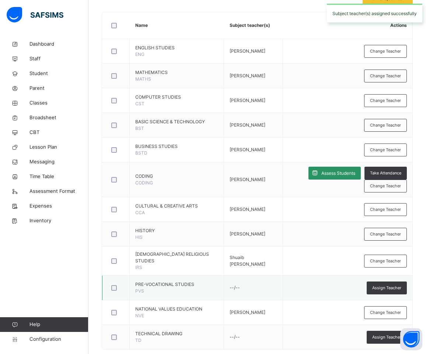
scroll to position [208, 0]
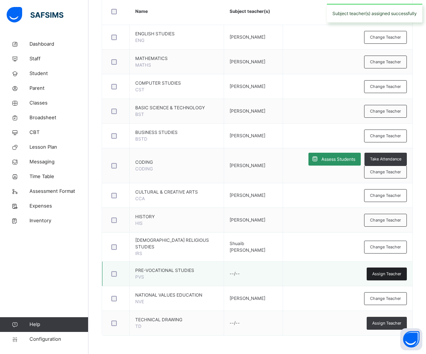
click at [388, 275] on span "Assign Teacher" at bounding box center [386, 274] width 29 height 6
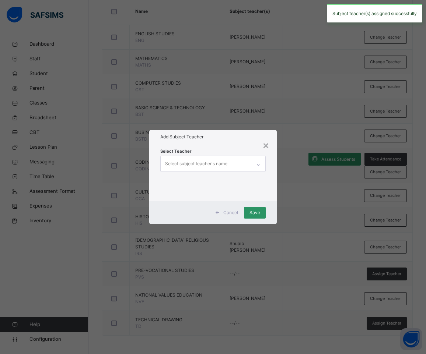
click at [223, 160] on div "Select subject teacher's name" at bounding box center [196, 164] width 62 height 14
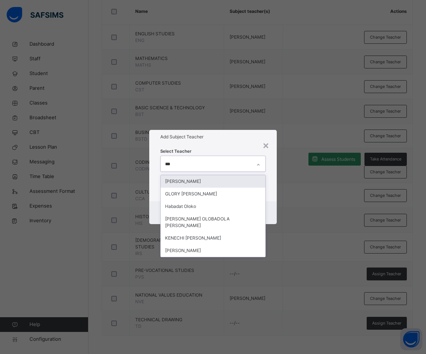
type input "****"
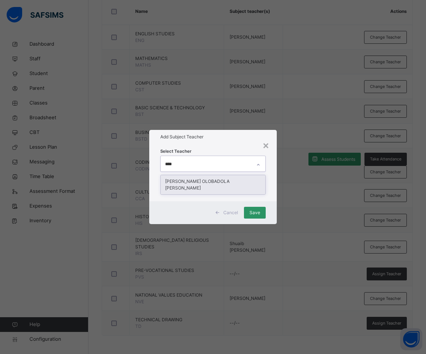
click at [214, 182] on div "[PERSON_NAME] OLOBADOLA [PERSON_NAME]" at bounding box center [212, 184] width 105 height 19
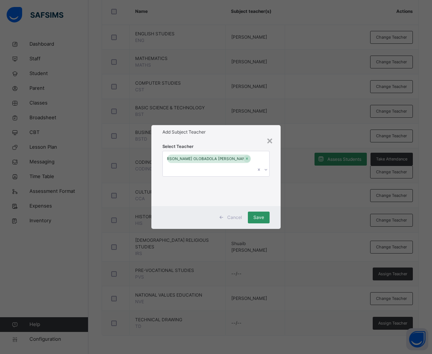
drag, startPoint x: 226, startPoint y: 140, endPoint x: 251, endPoint y: 188, distance: 54.0
click at [226, 139] on div "Add Subject Teacher" at bounding box center [216, 132] width 130 height 14
click at [261, 214] on span "Save" at bounding box center [258, 217] width 11 height 7
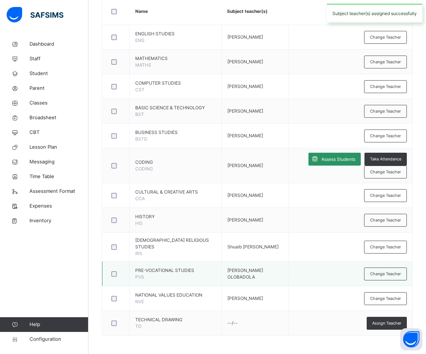
scroll to position [212, 0]
click at [392, 323] on span "Assign Teacher" at bounding box center [386, 323] width 29 height 6
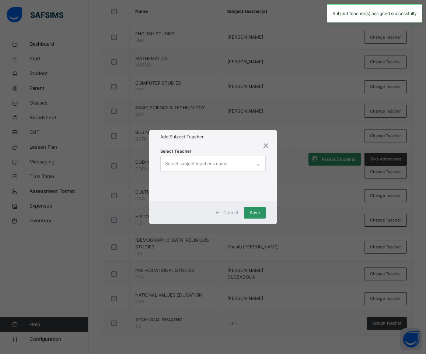
click at [223, 162] on div "Select subject teacher's name" at bounding box center [196, 164] width 62 height 14
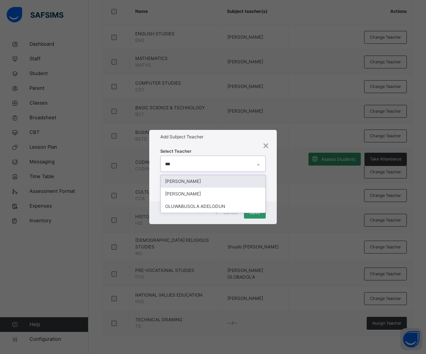
type input "****"
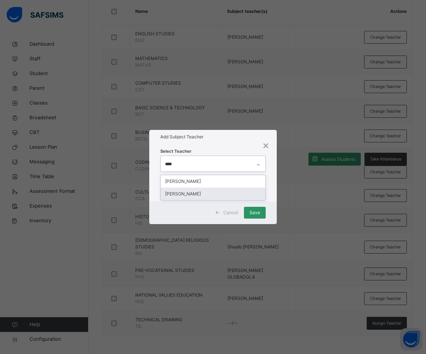
click at [220, 196] on div "[PERSON_NAME]" at bounding box center [212, 194] width 105 height 13
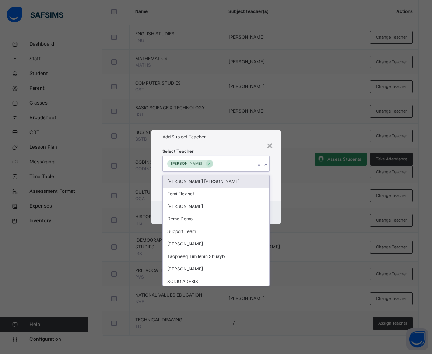
click at [213, 134] on h1 "Add Subject Teacher" at bounding box center [215, 137] width 107 height 7
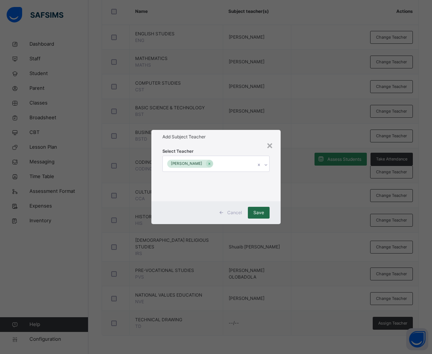
click at [260, 213] on span "Save" at bounding box center [258, 212] width 11 height 7
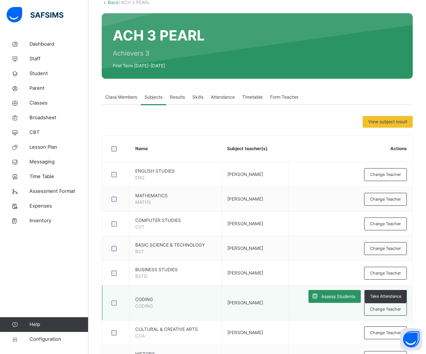
scroll to position [65, 0]
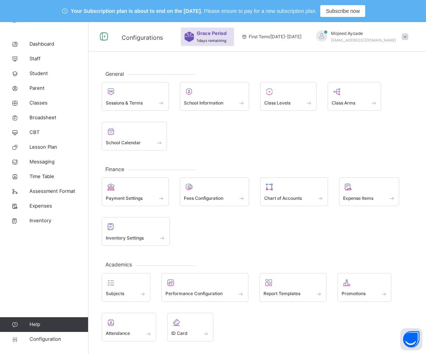
scroll to position [54, 0]
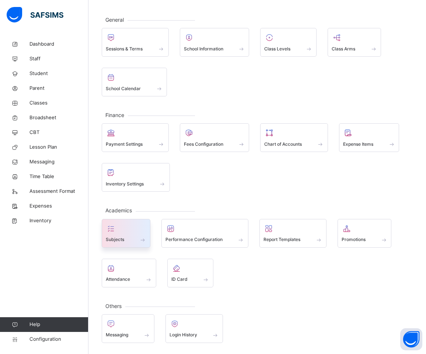
click at [112, 229] on icon at bounding box center [111, 228] width 10 height 9
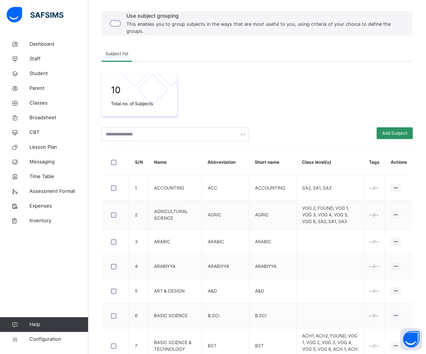
scroll to position [10, 0]
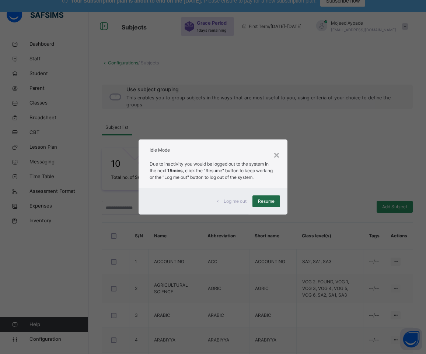
click at [270, 201] on span "Resume" at bounding box center [266, 201] width 17 height 7
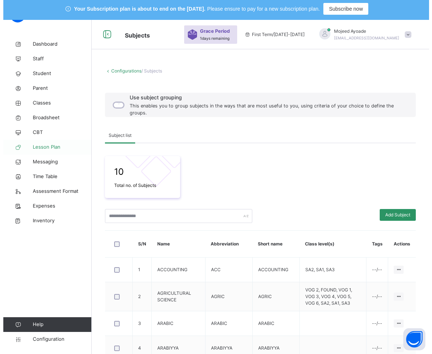
scroll to position [0, 0]
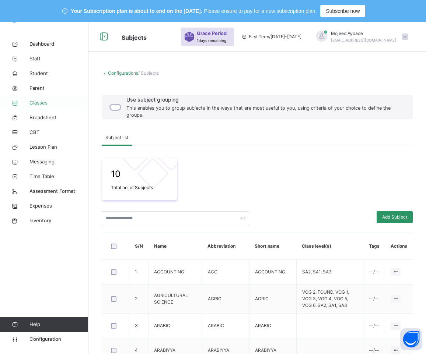
click at [35, 102] on span "Classes" at bounding box center [58, 102] width 59 height 7
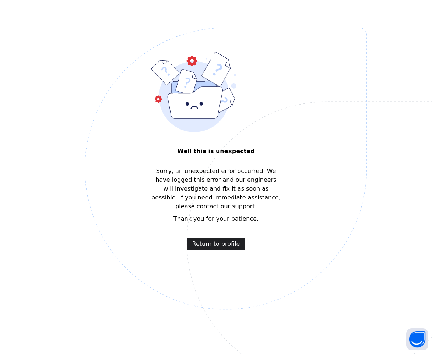
click at [228, 245] on span "Return to profile" at bounding box center [216, 244] width 48 height 9
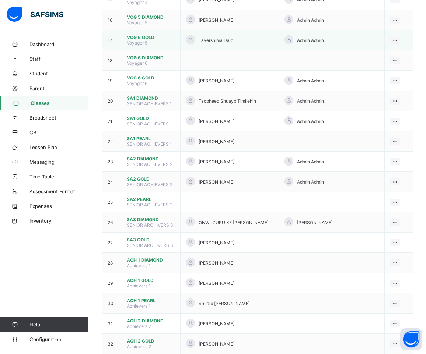
scroll to position [405, 0]
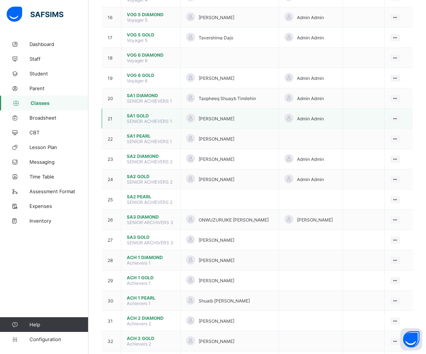
click at [137, 119] on span "SA1 GOLD" at bounding box center [151, 116] width 48 height 6
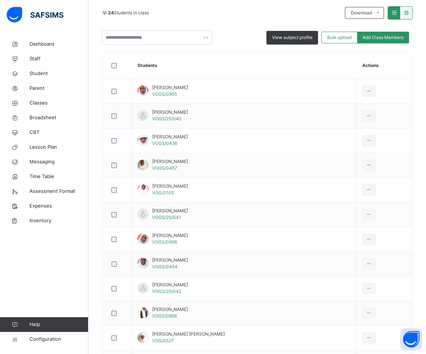
scroll to position [74, 0]
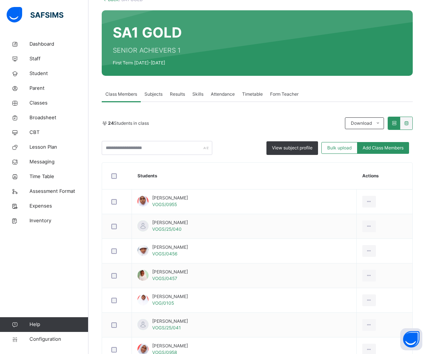
click at [155, 93] on span "Subjects" at bounding box center [153, 94] width 18 height 7
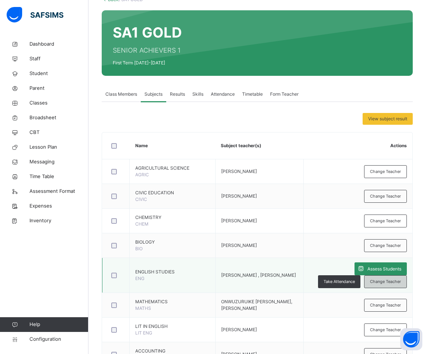
click at [398, 285] on span "Change Teacher" at bounding box center [385, 282] width 31 height 6
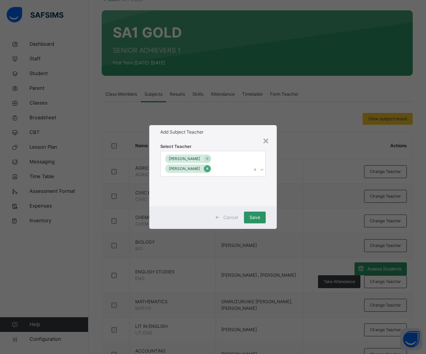
click at [208, 169] on icon at bounding box center [207, 169] width 2 height 2
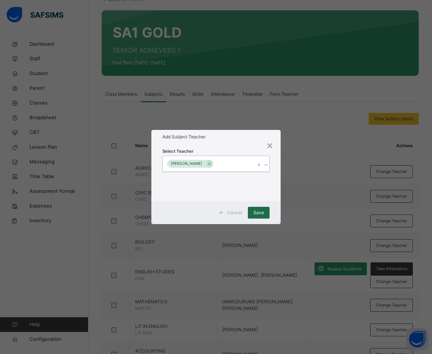
click at [257, 211] on span "Save" at bounding box center [258, 212] width 11 height 7
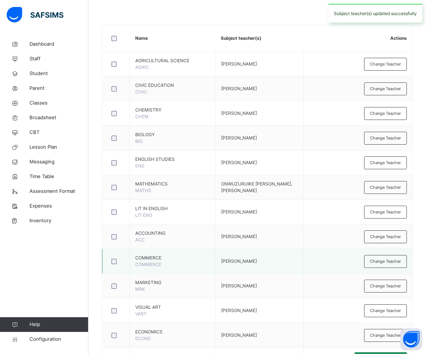
scroll to position [184, 0]
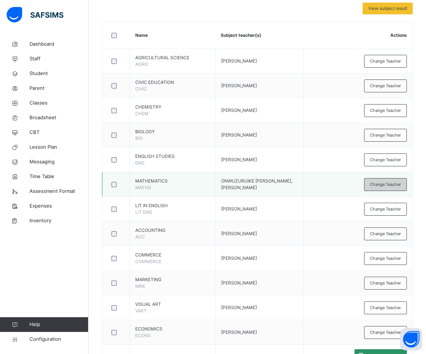
click at [397, 185] on div "Change Teacher" at bounding box center [385, 184] width 43 height 13
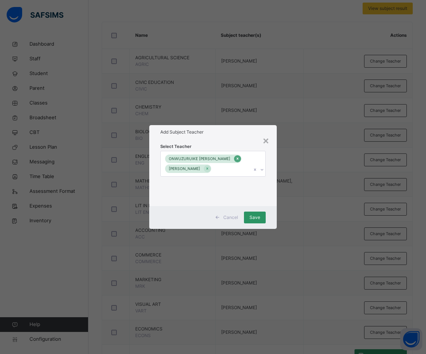
click at [236, 159] on icon at bounding box center [237, 158] width 4 height 5
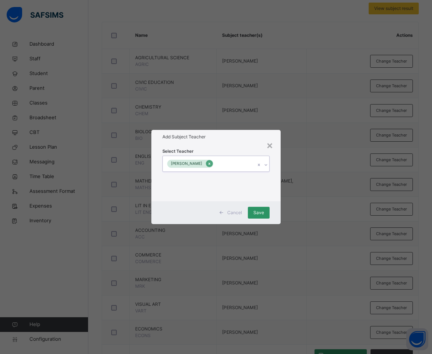
click at [211, 163] on icon at bounding box center [209, 163] width 4 height 5
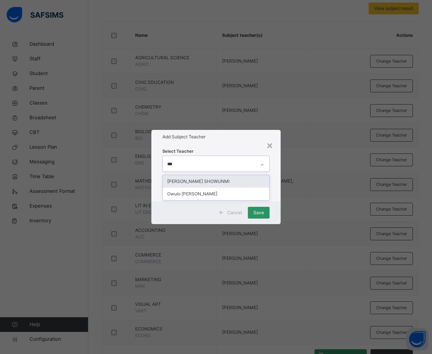
type input "****"
click at [208, 179] on div "Owulo [PERSON_NAME]" at bounding box center [216, 181] width 107 height 13
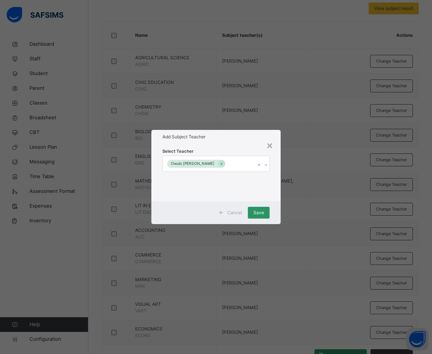
click at [223, 137] on h1 "Add Subject Teacher" at bounding box center [215, 137] width 107 height 7
click at [260, 211] on span "Save" at bounding box center [258, 212] width 11 height 7
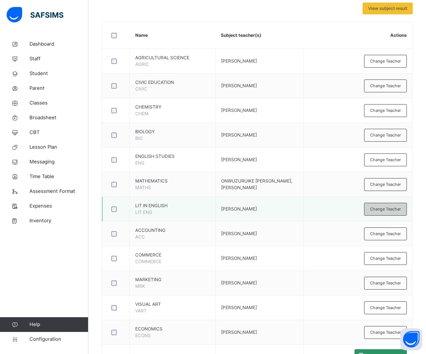
click at [395, 216] on div "Change Teacher" at bounding box center [385, 209] width 43 height 13
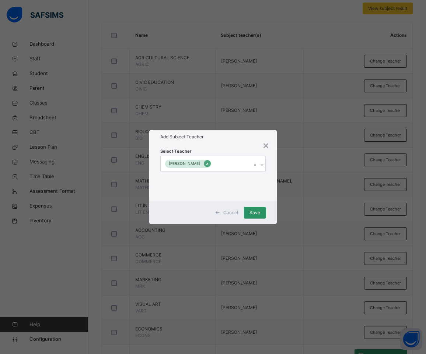
click at [207, 163] on icon at bounding box center [207, 163] width 4 height 5
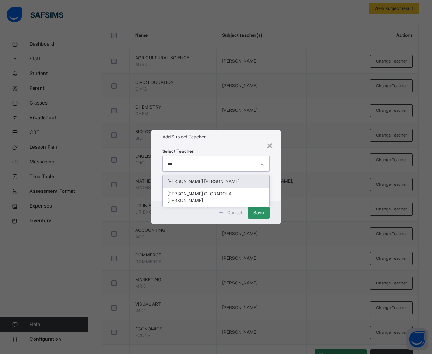
type input "****"
click at [213, 180] on div "[PERSON_NAME] [PERSON_NAME]" at bounding box center [216, 181] width 107 height 13
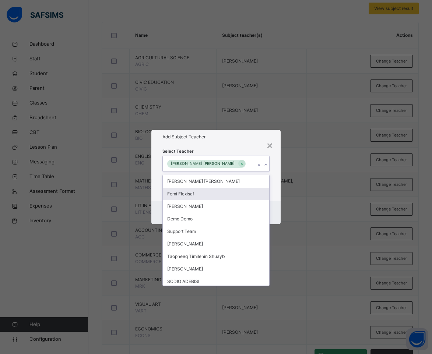
click at [277, 214] on div "Cancel Save" at bounding box center [216, 212] width 130 height 23
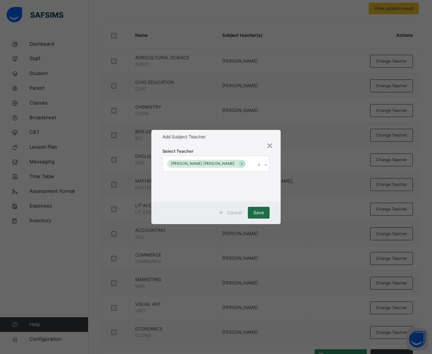
click at [261, 211] on span "Save" at bounding box center [258, 212] width 11 height 7
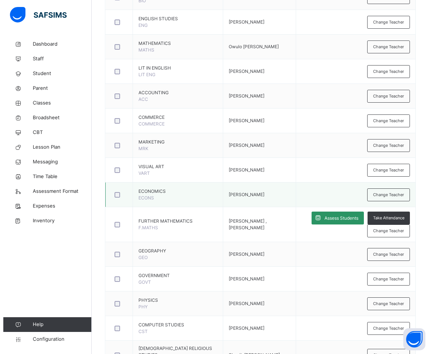
scroll to position [331, 0]
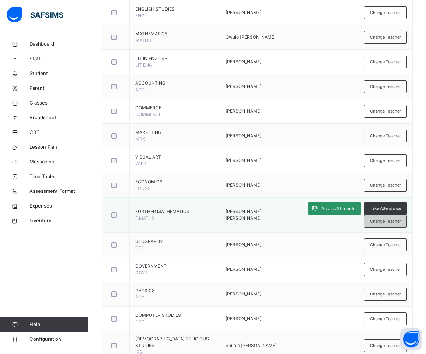
click at [388, 223] on span "Change Teacher" at bounding box center [385, 221] width 31 height 6
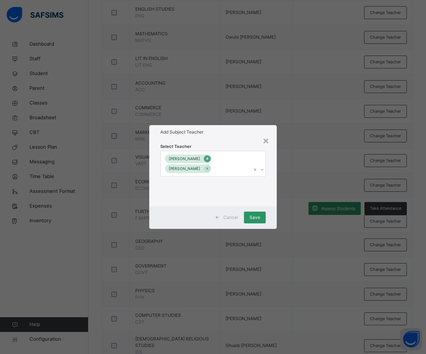
click at [208, 157] on icon at bounding box center [207, 158] width 4 height 5
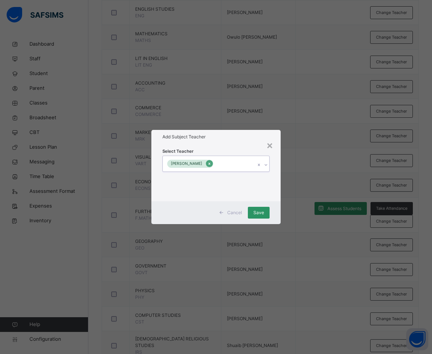
click at [211, 162] on icon at bounding box center [209, 163] width 4 height 5
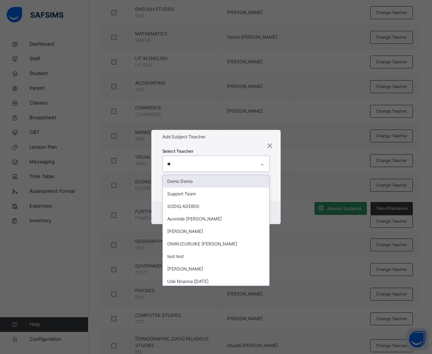
type input "***"
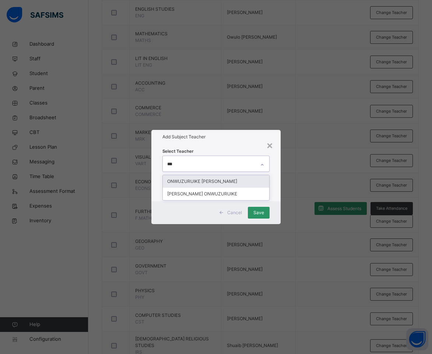
click at [220, 179] on div "ONWUZURUIKE [PERSON_NAME]" at bounding box center [216, 181] width 107 height 13
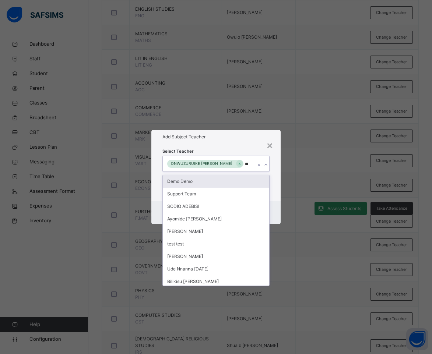
type input "***"
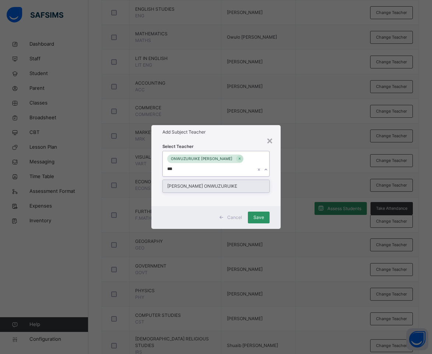
click at [230, 187] on div "[PERSON_NAME] ONWUZURUIKE" at bounding box center [216, 186] width 107 height 13
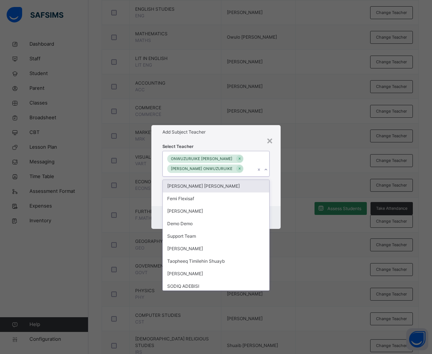
click at [245, 138] on div "Add Subject Teacher" at bounding box center [216, 132] width 130 height 14
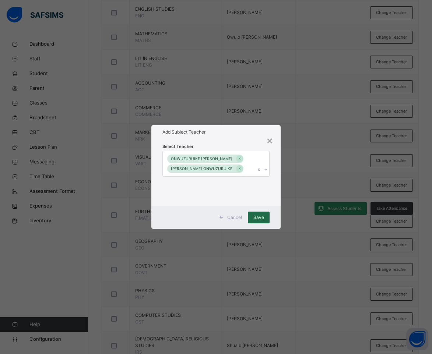
click at [256, 216] on span "Save" at bounding box center [258, 217] width 11 height 7
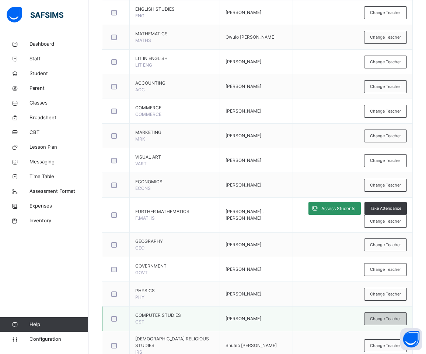
click at [393, 321] on span "Change Teacher" at bounding box center [385, 319] width 31 height 6
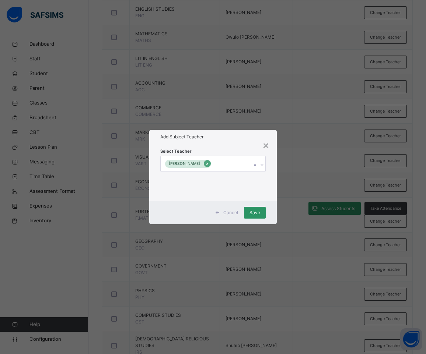
click at [209, 165] on icon at bounding box center [207, 163] width 4 height 5
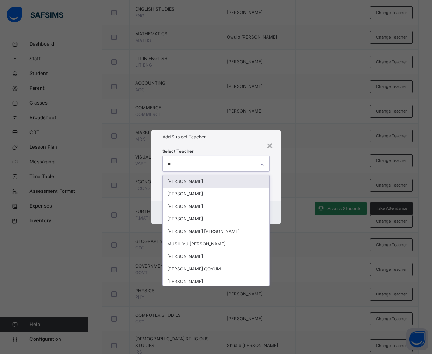
type input "***"
click at [214, 181] on div "[PERSON_NAME]" at bounding box center [216, 181] width 107 height 13
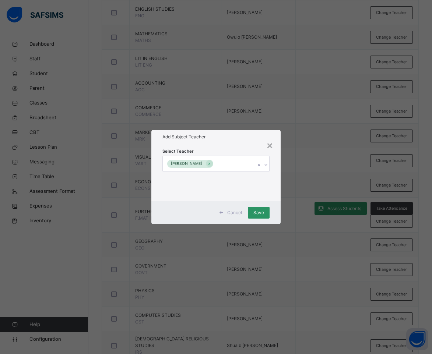
click at [218, 143] on div "Add Subject Teacher" at bounding box center [216, 137] width 130 height 14
drag, startPoint x: 257, startPoint y: 213, endPoint x: 314, endPoint y: 292, distance: 97.8
click at [257, 212] on span "Save" at bounding box center [258, 212] width 11 height 7
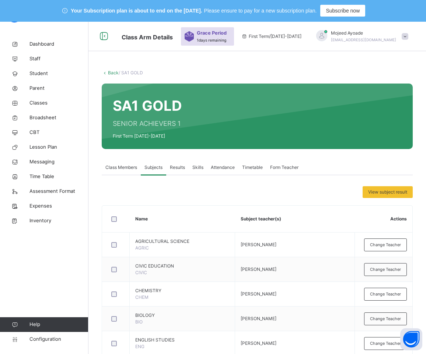
scroll to position [0, 0]
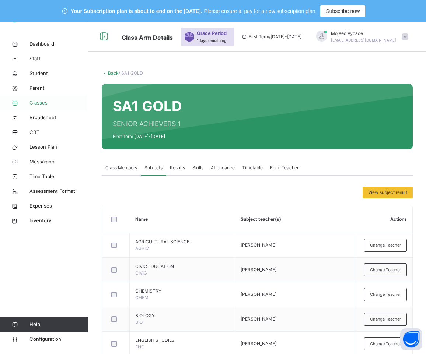
click at [43, 103] on span "Classes" at bounding box center [58, 102] width 59 height 7
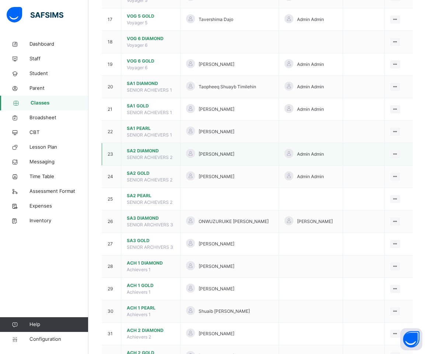
scroll to position [479, 0]
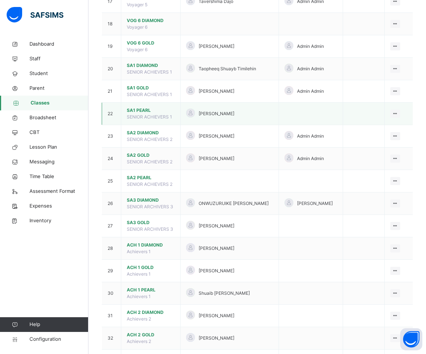
click at [139, 114] on span "SA1 PEARL" at bounding box center [151, 110] width 48 height 7
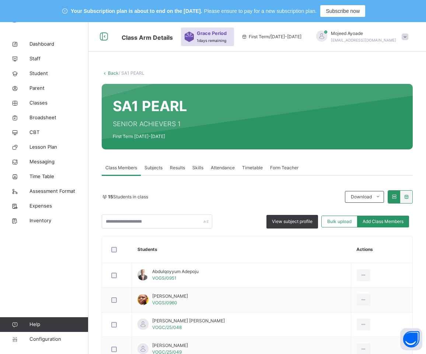
click at [152, 167] on span "Subjects" at bounding box center [153, 168] width 18 height 7
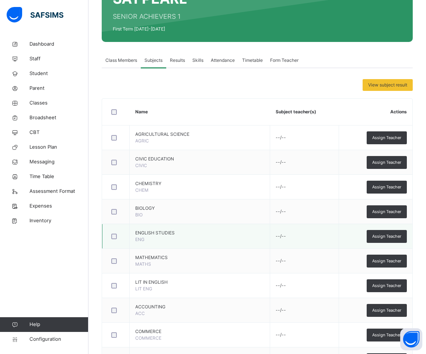
scroll to position [110, 0]
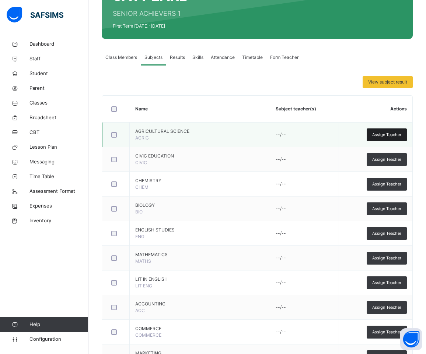
click at [385, 133] on span "Assign Teacher" at bounding box center [386, 135] width 29 height 6
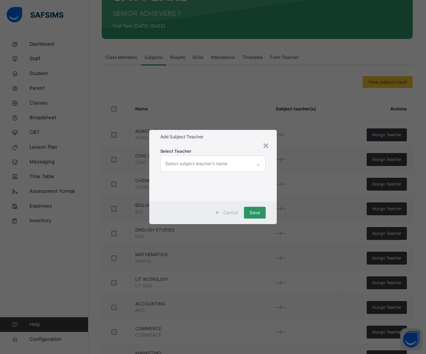
click at [242, 166] on div "Select subject teacher's name" at bounding box center [205, 163] width 91 height 15
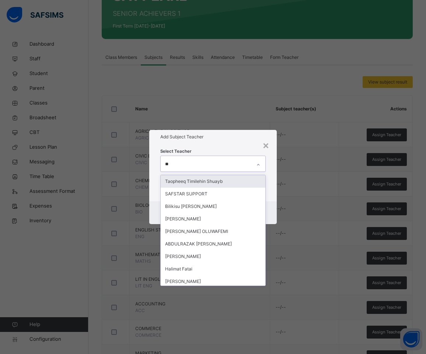
type input "***"
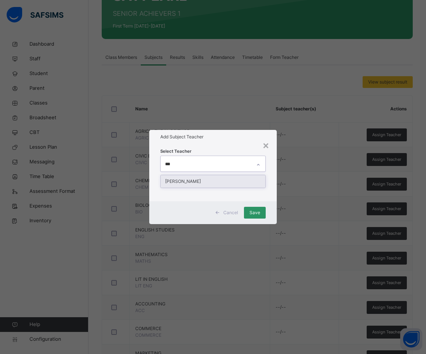
click at [205, 183] on div "[PERSON_NAME]" at bounding box center [212, 181] width 105 height 13
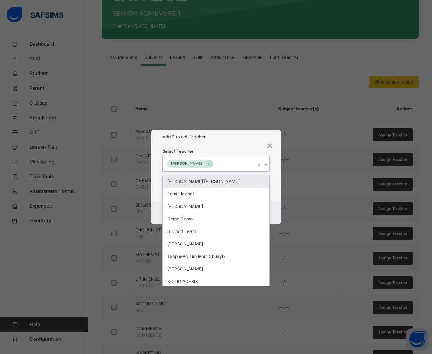
click at [225, 141] on div "Add Subject Teacher" at bounding box center [216, 137] width 130 height 14
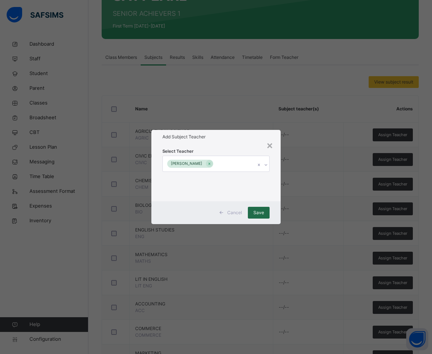
click at [254, 215] on span "Save" at bounding box center [258, 212] width 11 height 7
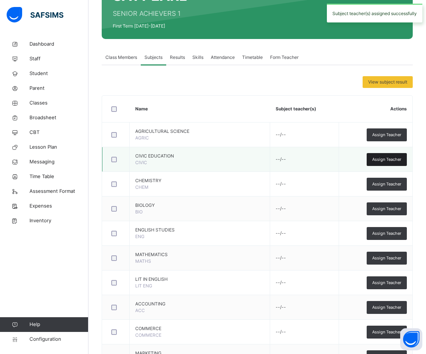
click at [392, 159] on span "Assign Teacher" at bounding box center [386, 159] width 29 height 6
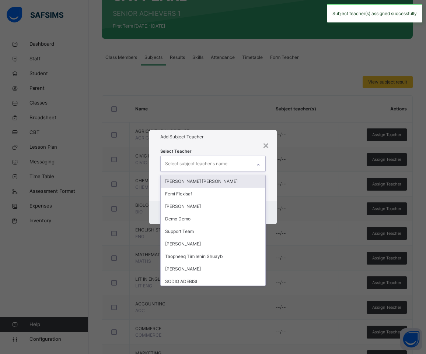
click at [225, 161] on div "Select subject teacher's name" at bounding box center [196, 164] width 62 height 14
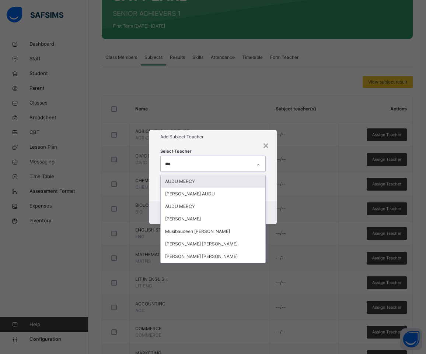
type input "****"
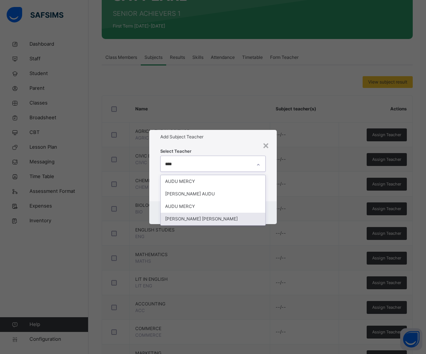
click at [203, 218] on div "[PERSON_NAME] [PERSON_NAME]" at bounding box center [212, 219] width 105 height 13
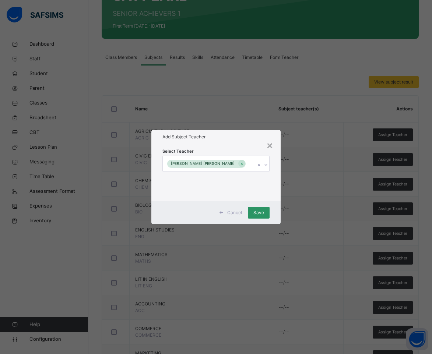
click at [226, 134] on h1 "Add Subject Teacher" at bounding box center [215, 137] width 107 height 7
click at [261, 213] on span "Save" at bounding box center [258, 212] width 11 height 7
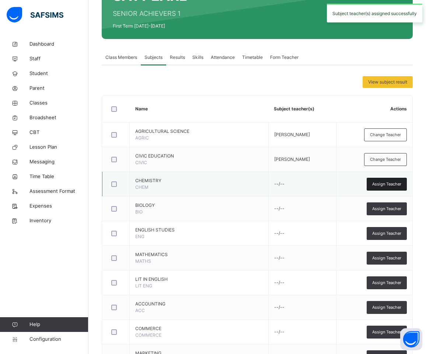
click at [401, 182] on span "Assign Teacher" at bounding box center [386, 184] width 29 height 6
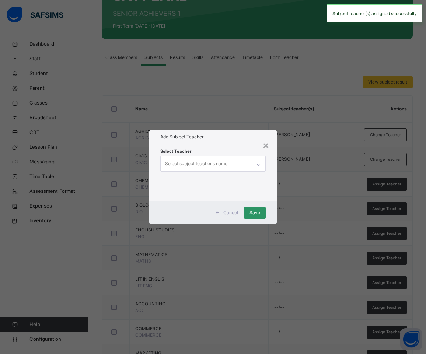
click at [212, 164] on div "Select subject teacher's name" at bounding box center [196, 164] width 62 height 14
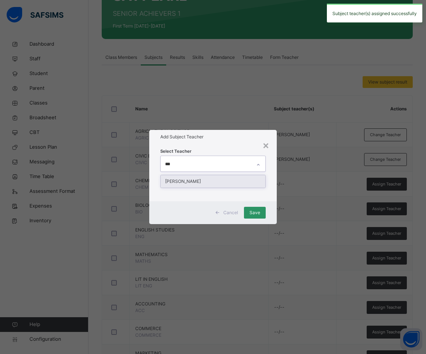
type input "****"
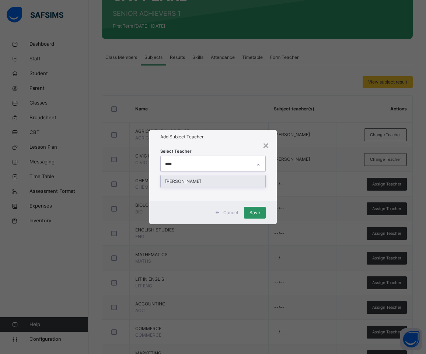
click at [211, 184] on div "[PERSON_NAME]" at bounding box center [212, 181] width 105 height 13
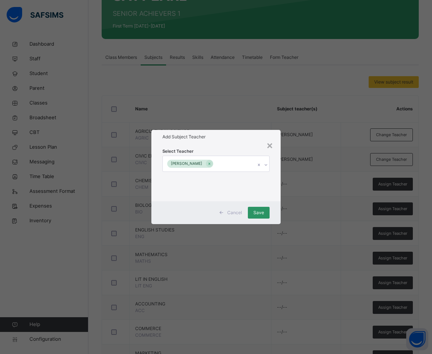
click at [231, 143] on div "Add Subject Teacher" at bounding box center [216, 137] width 130 height 14
click at [258, 212] on span "Save" at bounding box center [258, 212] width 11 height 7
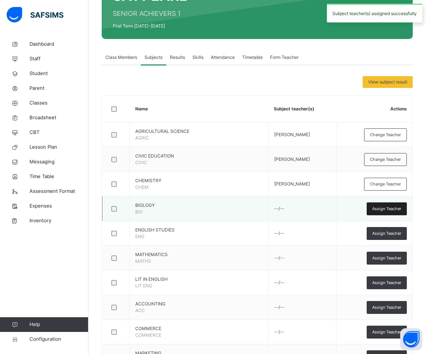
click at [395, 208] on span "Assign Teacher" at bounding box center [386, 209] width 29 height 6
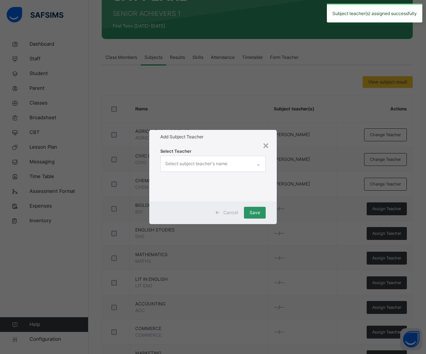
click at [220, 166] on div "Select subject teacher's name" at bounding box center [196, 164] width 62 height 14
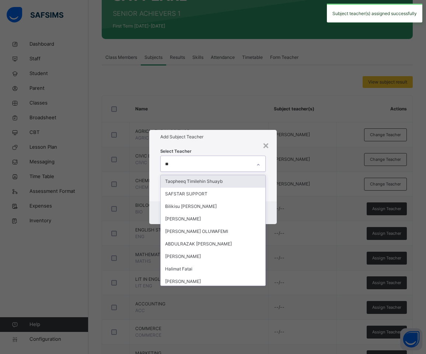
type input "***"
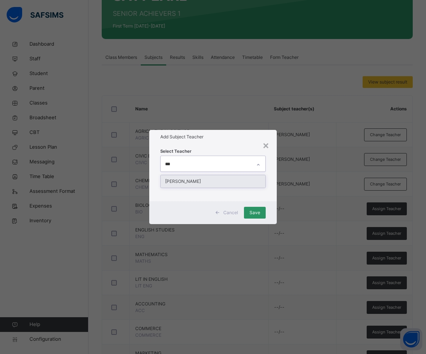
click at [209, 183] on div "[PERSON_NAME]" at bounding box center [212, 181] width 105 height 13
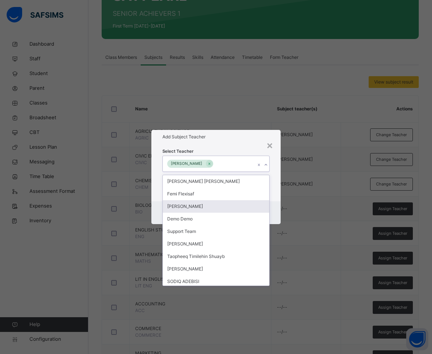
click at [239, 138] on h1 "Add Subject Teacher" at bounding box center [215, 137] width 107 height 7
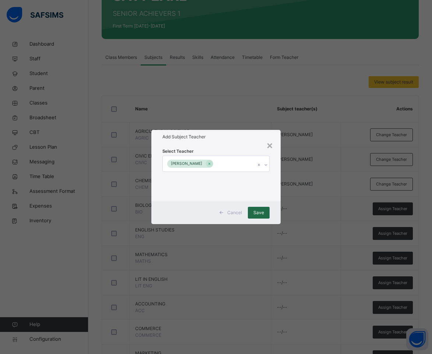
click at [263, 210] on span "Save" at bounding box center [258, 212] width 11 height 7
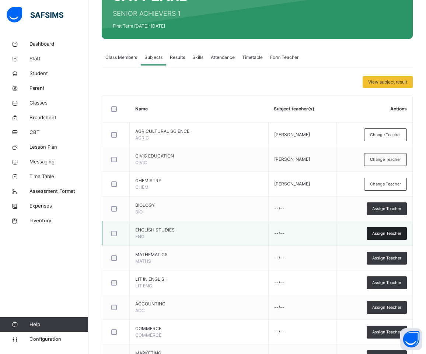
click at [389, 236] on span "Assign Teacher" at bounding box center [386, 233] width 29 height 6
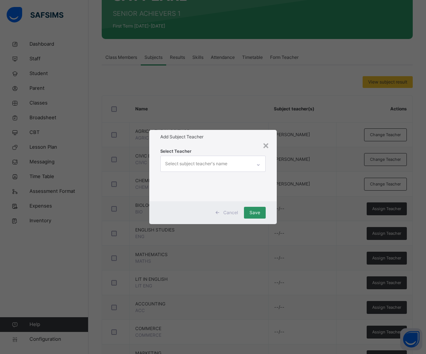
click at [198, 160] on div "Select subject teacher's name" at bounding box center [196, 164] width 62 height 14
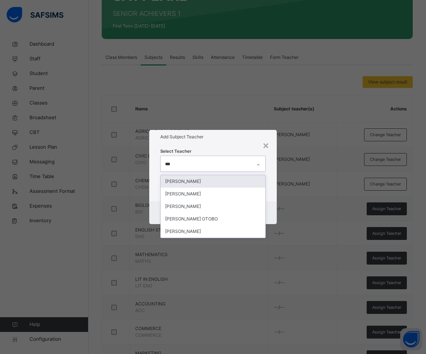
type input "****"
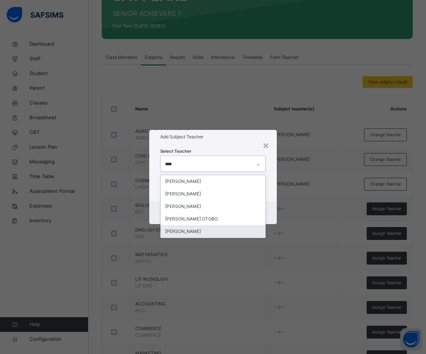
click at [198, 231] on div "[PERSON_NAME]" at bounding box center [212, 231] width 105 height 13
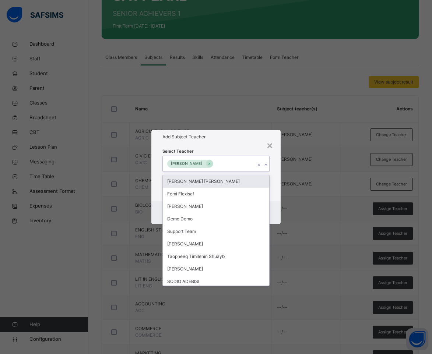
click at [229, 138] on h1 "Add Subject Teacher" at bounding box center [215, 137] width 107 height 7
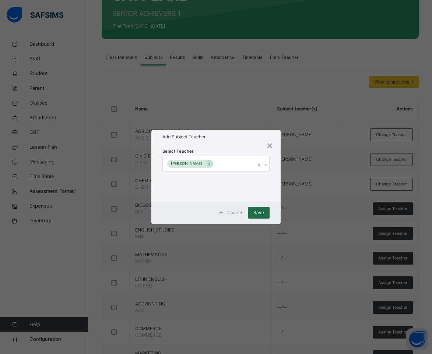
click at [255, 212] on span "Save" at bounding box center [258, 212] width 11 height 7
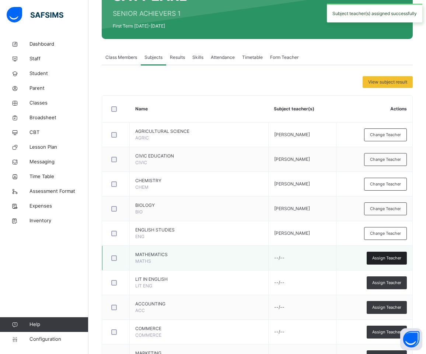
click at [391, 257] on span "Assign Teacher" at bounding box center [386, 258] width 29 height 6
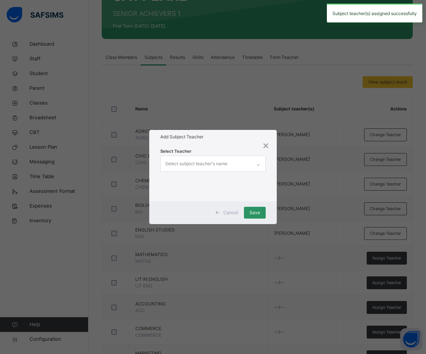
click at [210, 164] on div "Select subject teacher's name" at bounding box center [196, 164] width 62 height 14
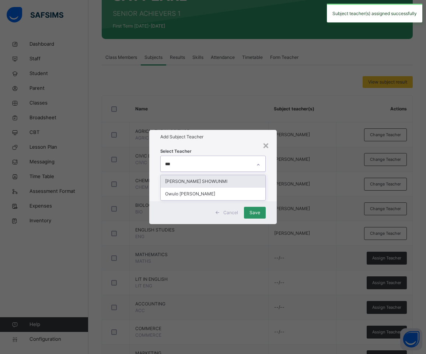
type input "****"
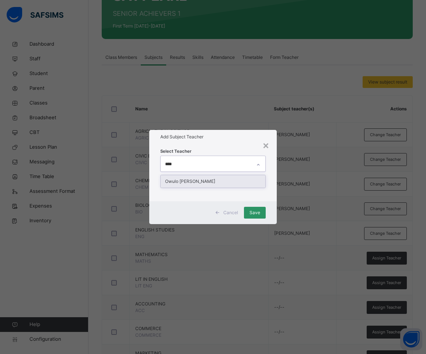
click at [215, 180] on div "Owulo [PERSON_NAME]" at bounding box center [212, 181] width 105 height 13
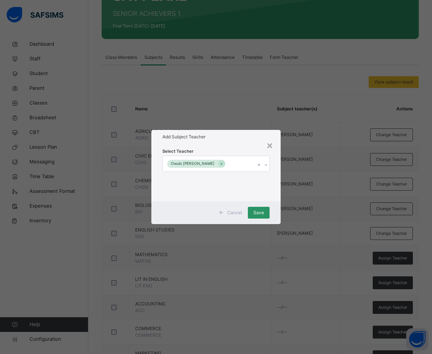
click at [244, 137] on h1 "Add Subject Teacher" at bounding box center [215, 137] width 107 height 7
click at [257, 215] on span "Save" at bounding box center [258, 212] width 11 height 7
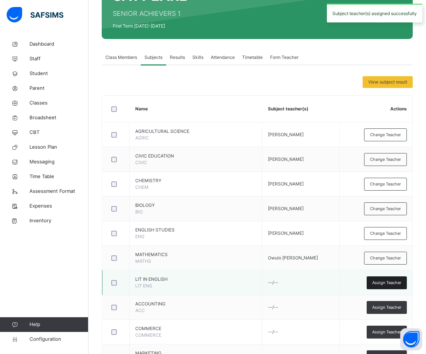
click at [380, 280] on span "Assign Teacher" at bounding box center [386, 283] width 29 height 6
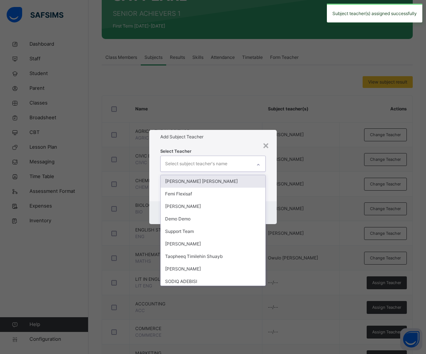
click at [224, 165] on div "Select subject teacher's name" at bounding box center [196, 164] width 62 height 14
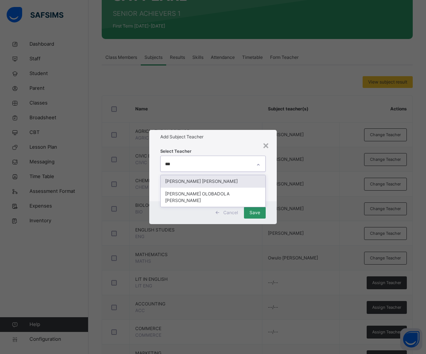
type input "****"
click at [214, 183] on div "[PERSON_NAME] [PERSON_NAME]" at bounding box center [212, 181] width 105 height 13
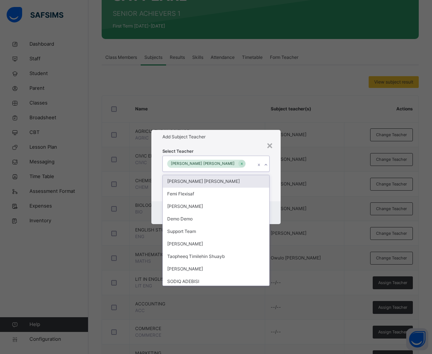
click at [219, 141] on div "Add Subject Teacher" at bounding box center [216, 137] width 130 height 14
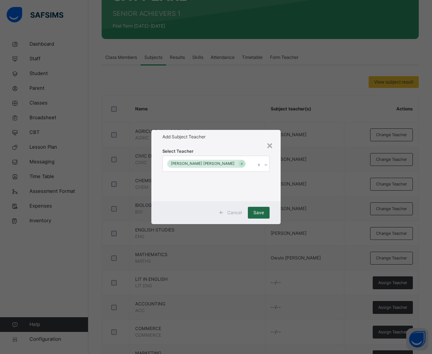
click at [260, 214] on span "Save" at bounding box center [258, 212] width 11 height 7
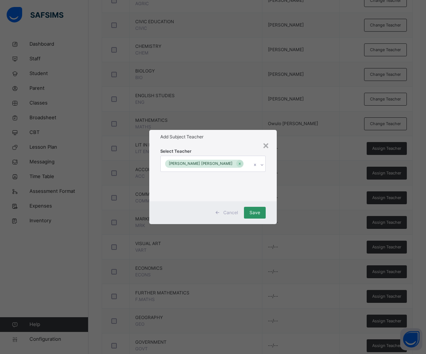
scroll to position [294, 0]
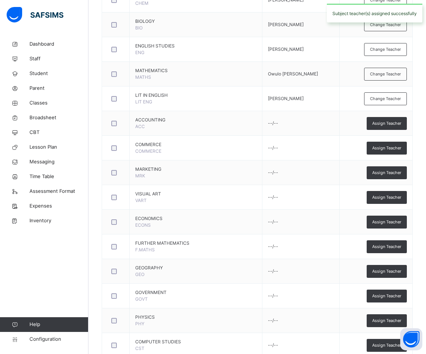
click at [389, 124] on span "Assign Teacher" at bounding box center [386, 123] width 29 height 6
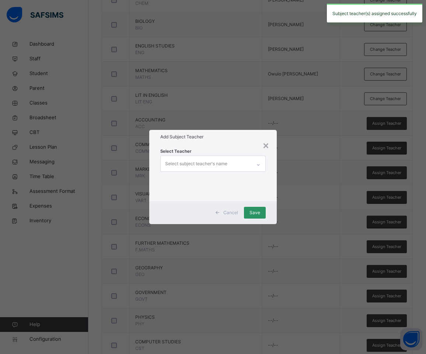
click at [212, 163] on div "Select subject teacher's name" at bounding box center [196, 164] width 62 height 14
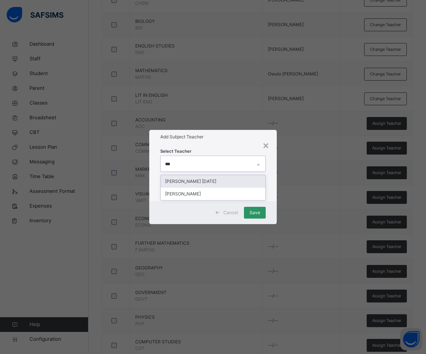
type input "****"
click at [205, 179] on div "[PERSON_NAME]" at bounding box center [212, 181] width 105 height 13
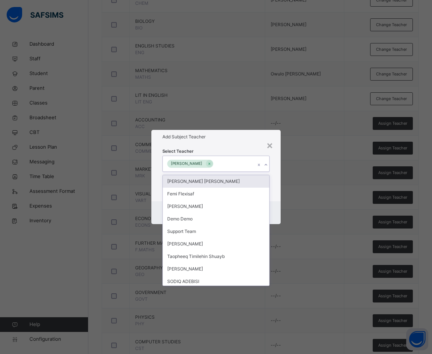
click at [214, 140] on div "Add Subject Teacher" at bounding box center [216, 137] width 130 height 14
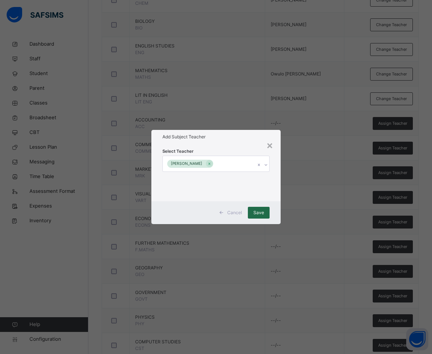
click at [254, 210] on span "Save" at bounding box center [258, 212] width 11 height 7
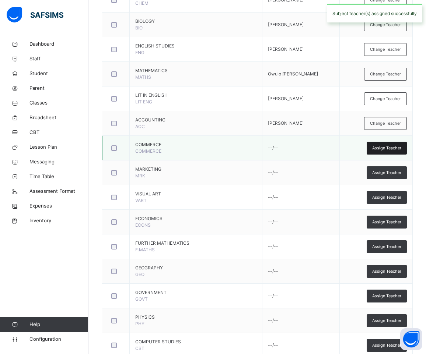
click at [390, 149] on span "Assign Teacher" at bounding box center [386, 148] width 29 height 6
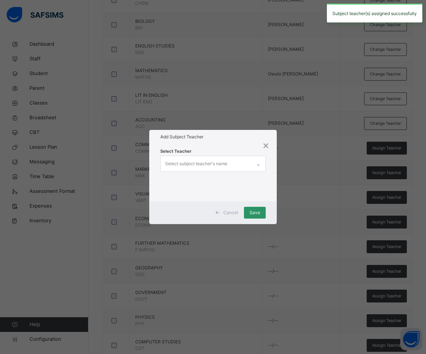
click at [221, 169] on div "Select subject teacher's name" at bounding box center [196, 164] width 62 height 14
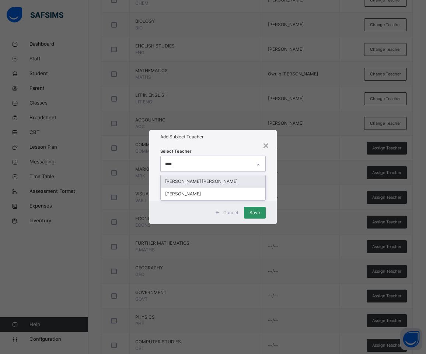
type input "*****"
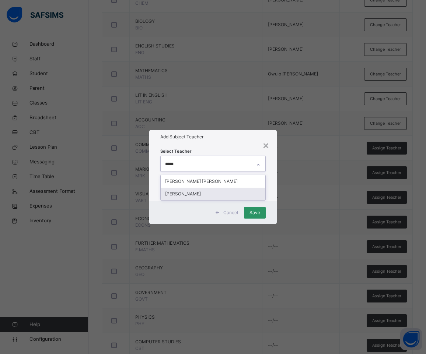
click at [210, 195] on div "[PERSON_NAME]" at bounding box center [212, 194] width 105 height 13
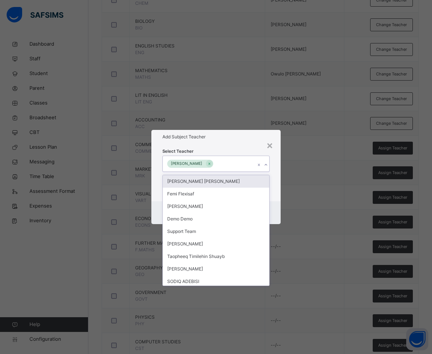
click at [223, 142] on div "Add Subject Teacher" at bounding box center [216, 137] width 130 height 14
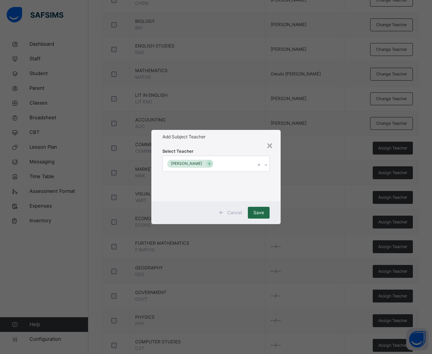
click at [260, 210] on span "Save" at bounding box center [258, 212] width 11 height 7
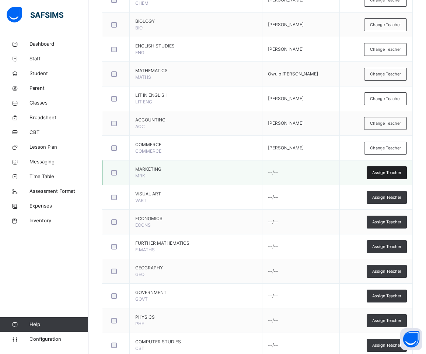
click at [386, 174] on span "Assign Teacher" at bounding box center [386, 173] width 29 height 6
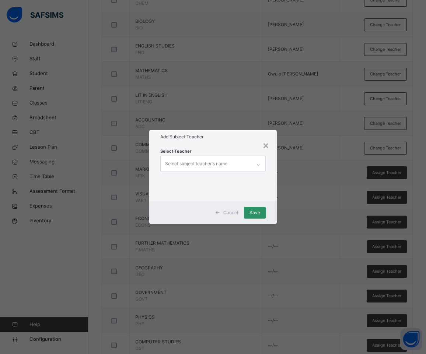
click at [196, 166] on div "Select subject teacher's name" at bounding box center [196, 164] width 62 height 14
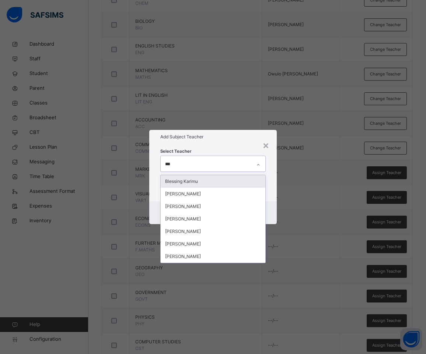
type input "****"
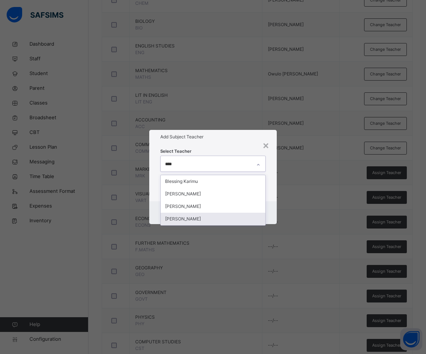
click at [232, 220] on div "[PERSON_NAME]" at bounding box center [212, 219] width 105 height 13
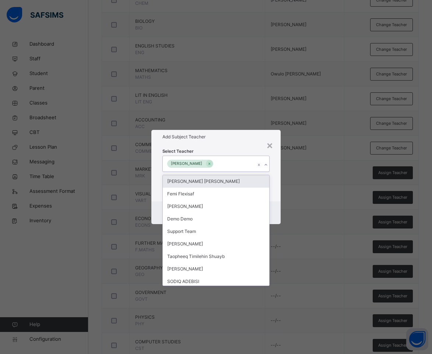
click at [240, 148] on div "Select Teacher option Karina Finitei Idhiarhi, selected. option Victoria Uchech…" at bounding box center [215, 173] width 107 height 50
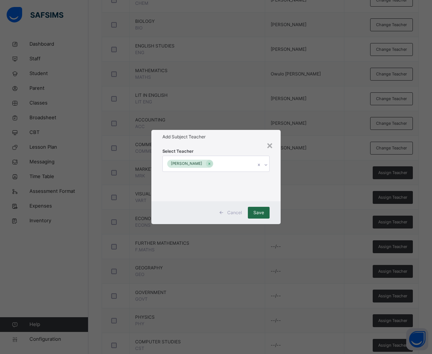
click at [253, 213] on span "Save" at bounding box center [258, 212] width 11 height 7
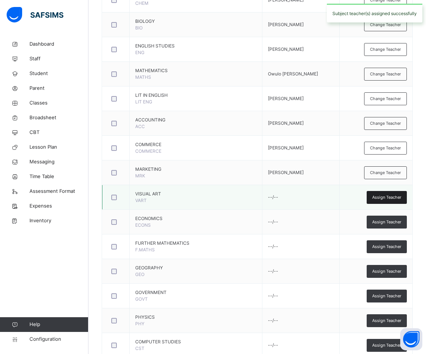
click at [395, 197] on span "Assign Teacher" at bounding box center [386, 197] width 29 height 6
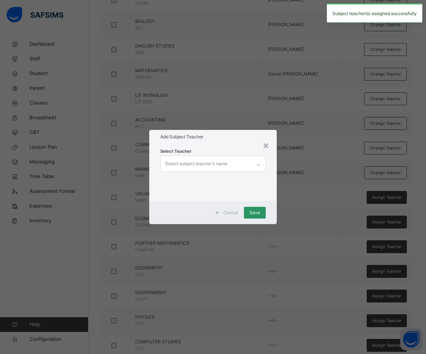
click at [201, 164] on div "Select subject teacher's name" at bounding box center [196, 164] width 62 height 14
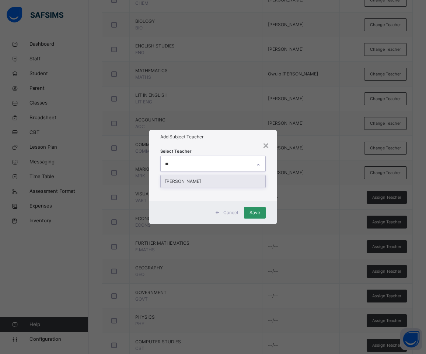
type input "***"
click at [205, 180] on div "[PERSON_NAME]" at bounding box center [212, 181] width 105 height 13
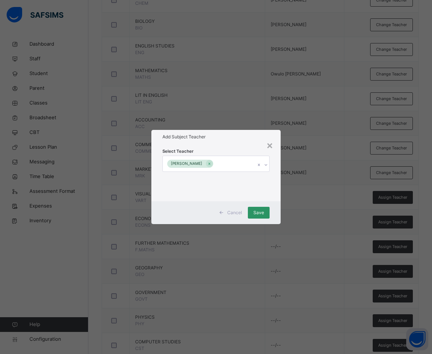
click at [209, 146] on div "Select Teacher CLEMENT USILI" at bounding box center [216, 172] width 130 height 57
click at [253, 212] on span "Save" at bounding box center [258, 212] width 11 height 7
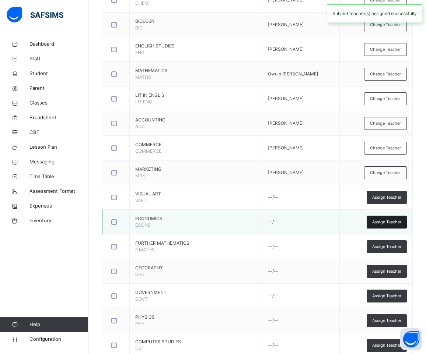
click at [392, 223] on span "Assign Teacher" at bounding box center [386, 222] width 29 height 6
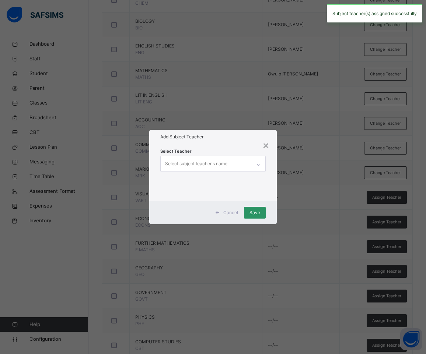
click at [210, 165] on div "Select subject teacher's name" at bounding box center [196, 164] width 62 height 14
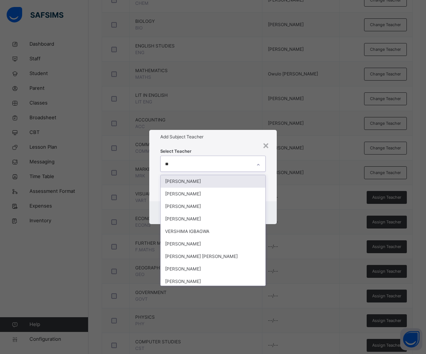
type input "***"
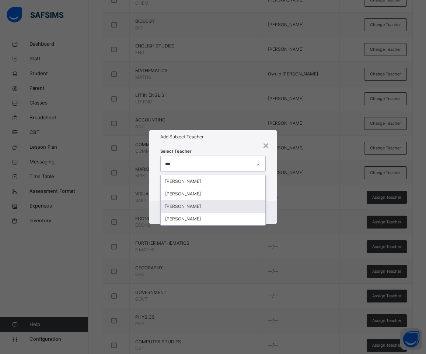
drag, startPoint x: 191, startPoint y: 206, endPoint x: 210, endPoint y: 167, distance: 43.3
click at [191, 205] on div "[PERSON_NAME]" at bounding box center [212, 206] width 105 height 13
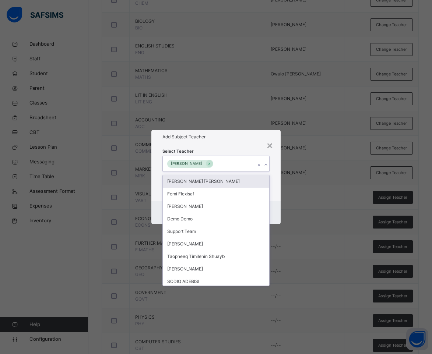
click at [220, 142] on div "Add Subject Teacher" at bounding box center [216, 137] width 130 height 14
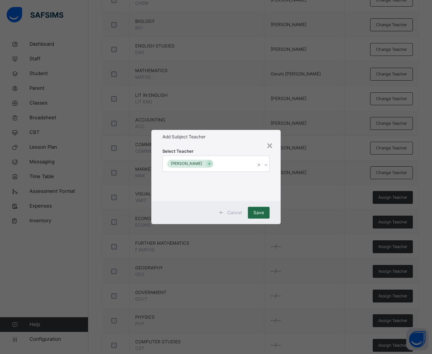
click at [256, 212] on span "Save" at bounding box center [258, 212] width 11 height 7
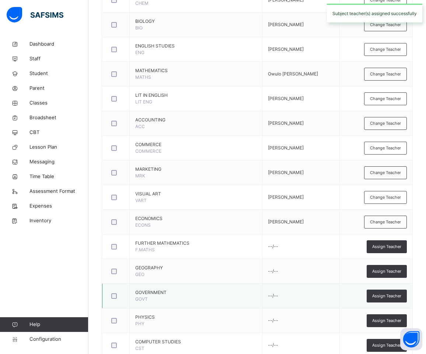
scroll to position [366, 0]
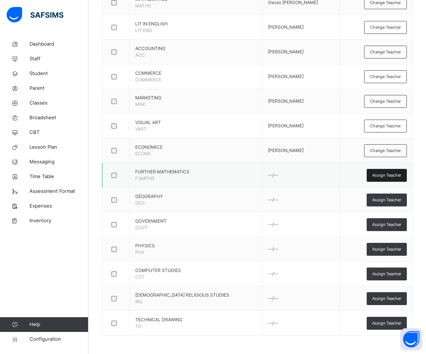
click at [395, 177] on span "Assign Teacher" at bounding box center [386, 175] width 29 height 6
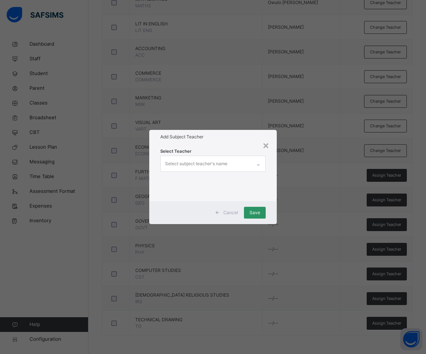
click at [234, 162] on div "Select subject teacher's name" at bounding box center [205, 163] width 91 height 15
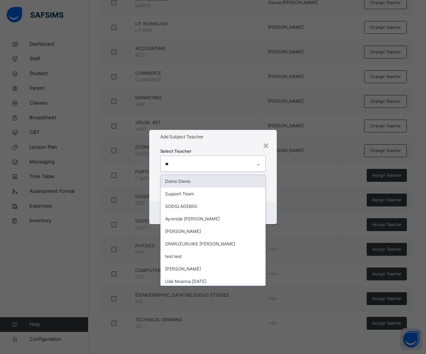
type input "***"
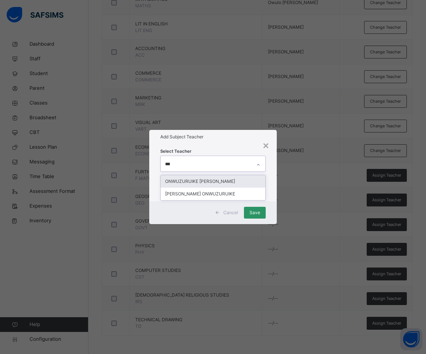
click at [224, 181] on div "ONWUZURUIKE [PERSON_NAME]" at bounding box center [212, 181] width 105 height 13
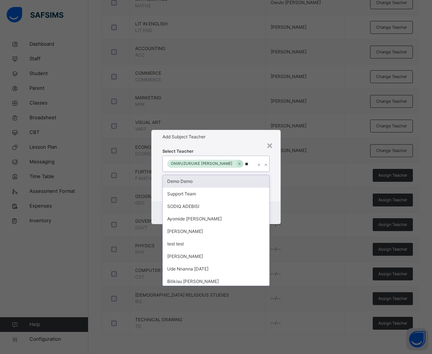
type input "***"
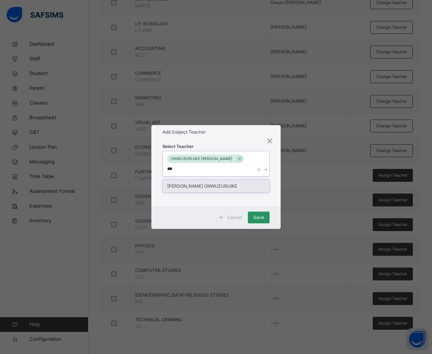
click at [243, 186] on div "[PERSON_NAME] ONWUZURUIKE" at bounding box center [216, 186] width 107 height 13
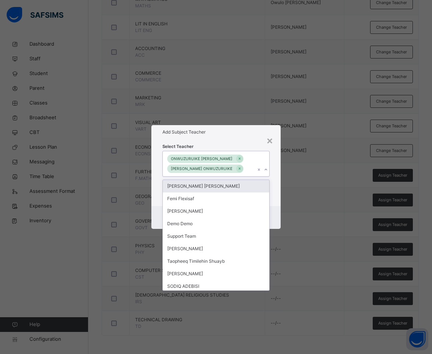
click at [248, 138] on div "Add Subject Teacher" at bounding box center [216, 132] width 130 height 14
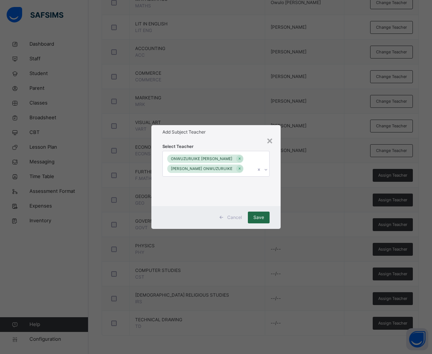
click at [259, 216] on span "Save" at bounding box center [258, 217] width 11 height 7
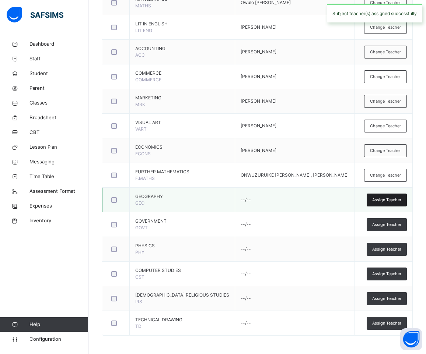
click at [382, 201] on span "Assign Teacher" at bounding box center [386, 200] width 29 height 6
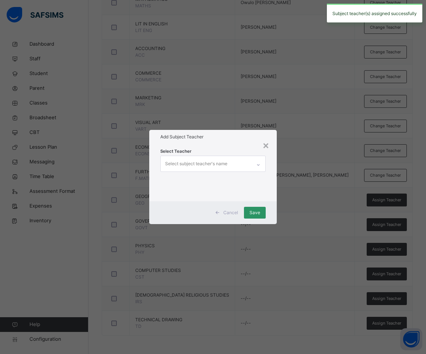
click at [187, 166] on div "Select subject teacher's name" at bounding box center [196, 164] width 62 height 14
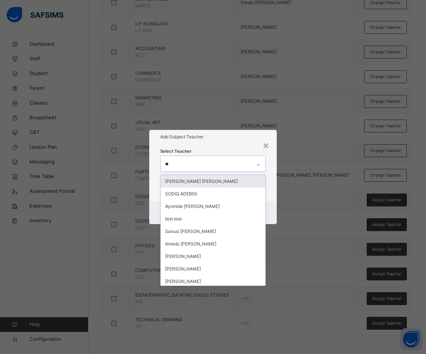
type input "***"
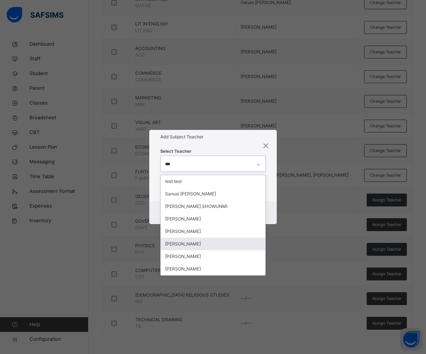
click at [194, 243] on div "[PERSON_NAME]" at bounding box center [212, 244] width 105 height 13
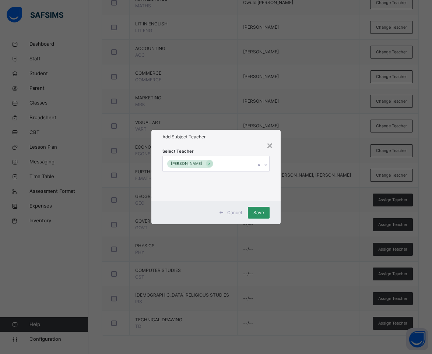
click at [222, 137] on h1 "Add Subject Teacher" at bounding box center [215, 137] width 107 height 7
click at [262, 216] on div "Save" at bounding box center [259, 213] width 22 height 12
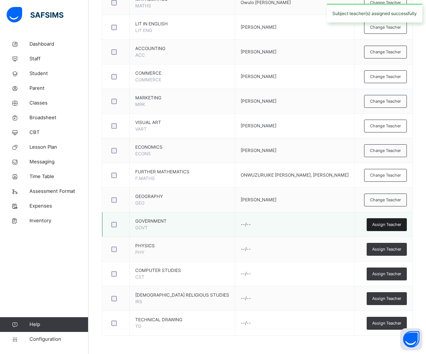
click at [382, 230] on div "Assign Teacher" at bounding box center [386, 224] width 40 height 13
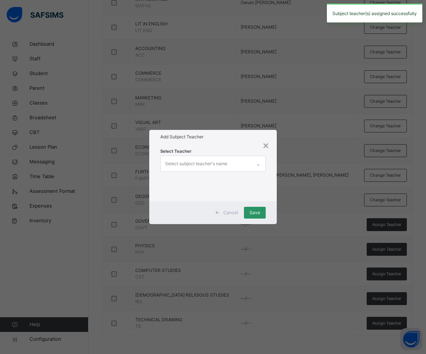
click at [204, 162] on div "Select subject teacher's name" at bounding box center [196, 164] width 62 height 14
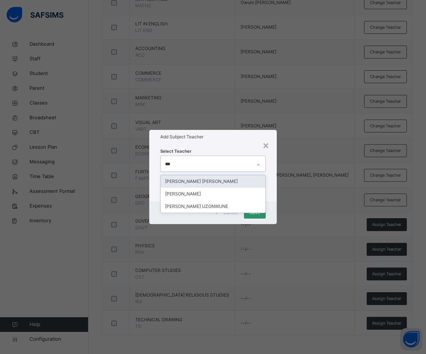
type input "****"
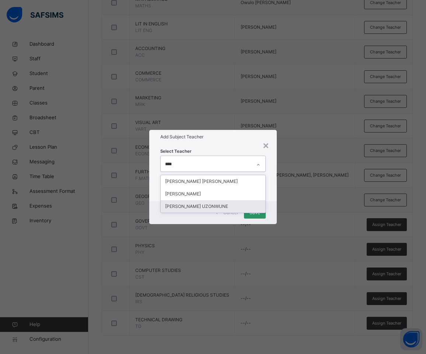
click at [212, 207] on div "[PERSON_NAME] UZONWUNE" at bounding box center [212, 206] width 105 height 13
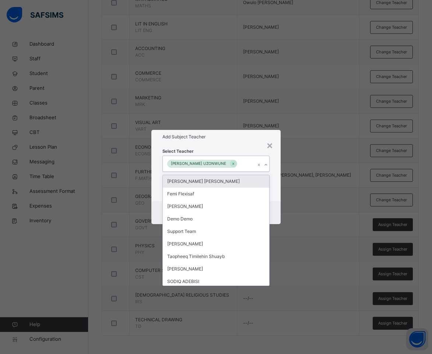
click at [222, 140] on div "Add Subject Teacher" at bounding box center [216, 137] width 130 height 14
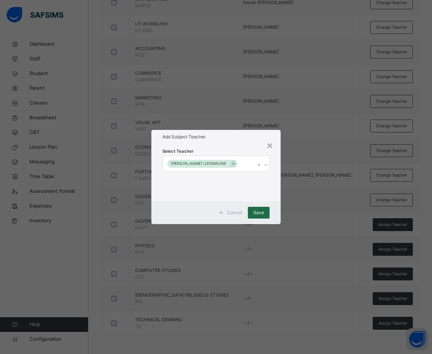
click at [260, 209] on span "Save" at bounding box center [258, 212] width 11 height 7
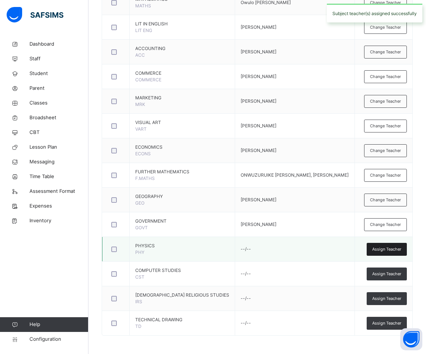
click at [385, 250] on span "Assign Teacher" at bounding box center [386, 249] width 29 height 6
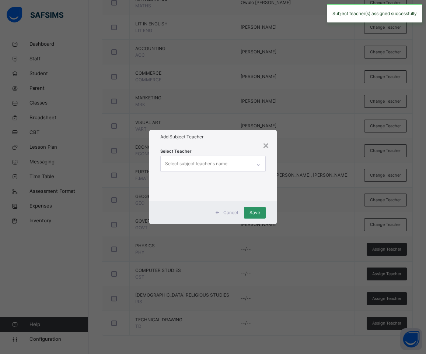
click at [222, 165] on div "Select subject teacher's name" at bounding box center [196, 164] width 62 height 14
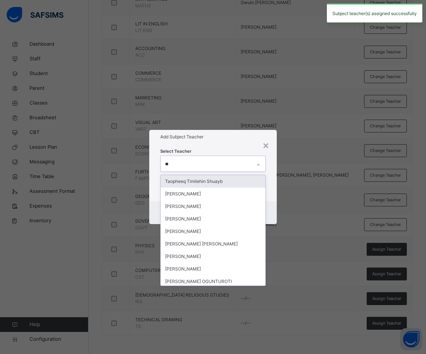
type input "***"
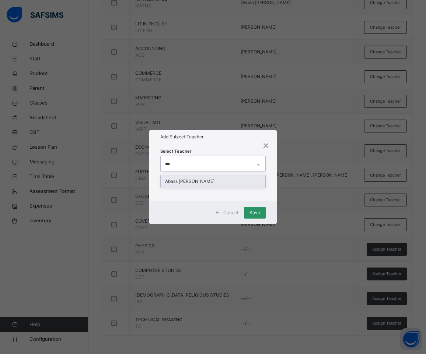
click at [201, 184] on div "Abass [PERSON_NAME]" at bounding box center [212, 181] width 105 height 13
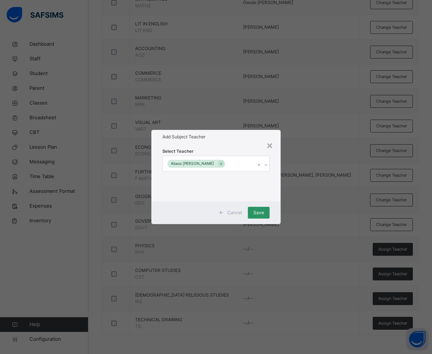
click at [218, 147] on div "Select Teacher Abass Olahide Tijani" at bounding box center [216, 172] width 130 height 57
click at [257, 209] on span "Save" at bounding box center [258, 212] width 11 height 7
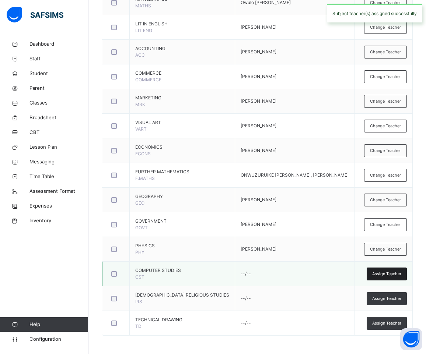
click at [390, 273] on span "Assign Teacher" at bounding box center [386, 274] width 29 height 6
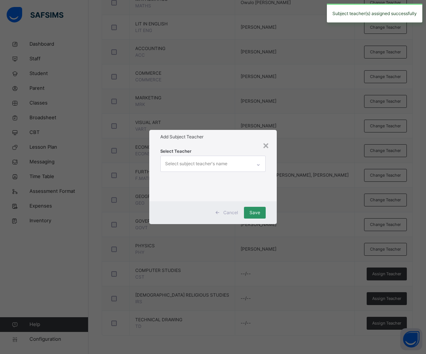
click at [205, 159] on div "Select subject teacher's name" at bounding box center [196, 164] width 62 height 14
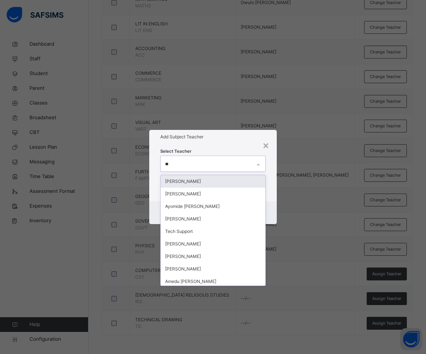
type input "***"
click at [212, 183] on div "[PERSON_NAME]" at bounding box center [212, 181] width 105 height 13
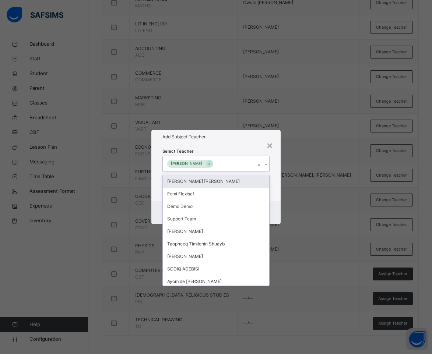
click at [216, 141] on div "Add Subject Teacher" at bounding box center [216, 137] width 130 height 14
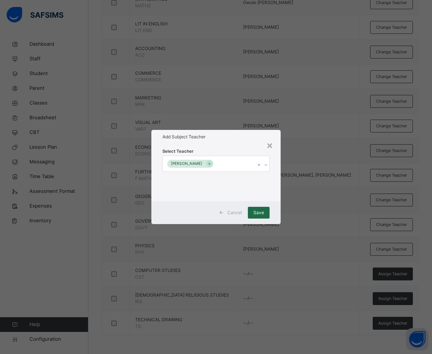
click at [255, 214] on span "Save" at bounding box center [258, 212] width 11 height 7
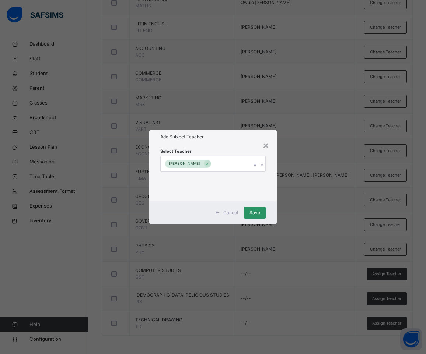
scroll to position [370, 0]
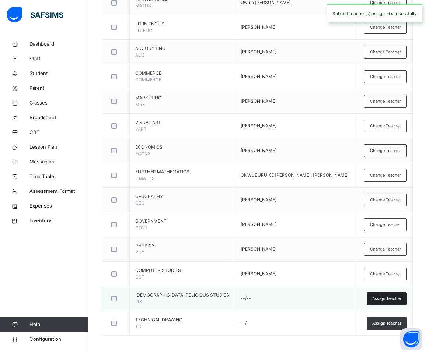
click at [395, 296] on span "Assign Teacher" at bounding box center [386, 299] width 29 height 6
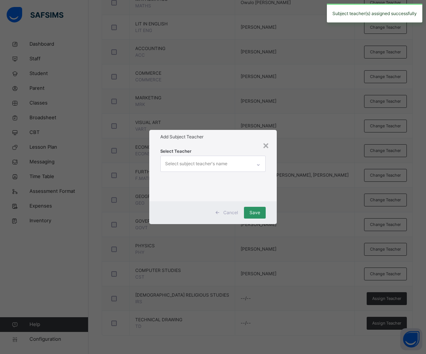
click at [195, 162] on div "Select subject teacher's name" at bounding box center [196, 164] width 62 height 14
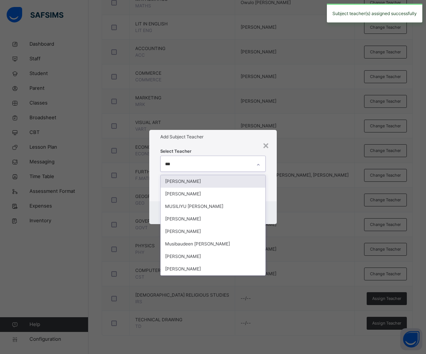
type input "****"
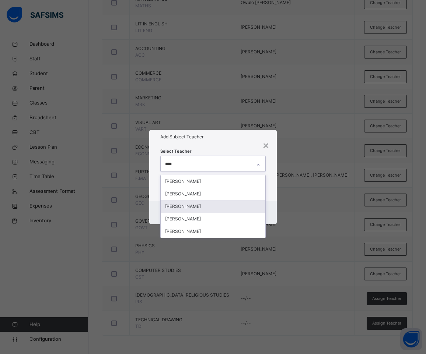
click at [204, 210] on div "[PERSON_NAME]" at bounding box center [212, 206] width 105 height 13
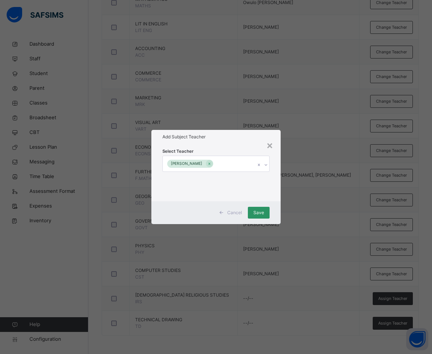
click at [221, 142] on div "Add Subject Teacher" at bounding box center [216, 137] width 130 height 14
click at [267, 216] on div "Save" at bounding box center [259, 213] width 22 height 12
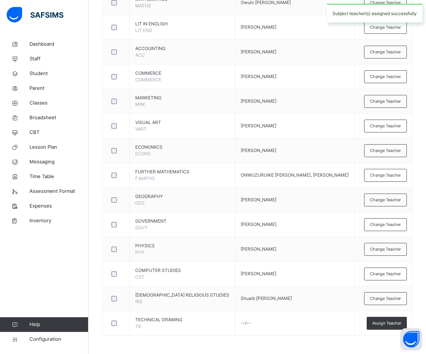
drag, startPoint x: 389, startPoint y: 321, endPoint x: 347, endPoint y: 282, distance: 57.6
click at [389, 321] on span "Assign Teacher" at bounding box center [386, 323] width 29 height 6
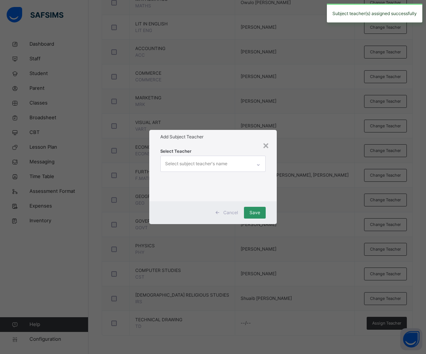
click at [209, 162] on div "Select subject teacher's name" at bounding box center [196, 164] width 62 height 14
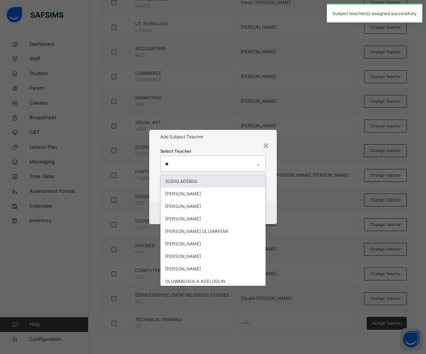
type input "***"
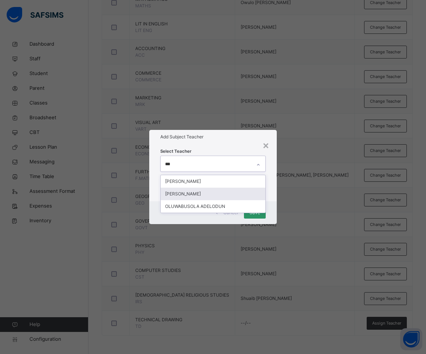
click at [202, 193] on div "[PERSON_NAME]" at bounding box center [212, 194] width 105 height 13
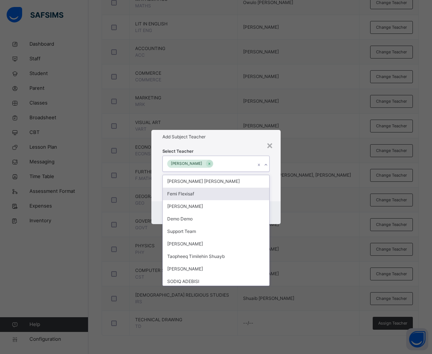
click at [213, 146] on div "Select Teacher option SOLOMON IBRAHIM, selected. option Femi Flexisaf focused, …" at bounding box center [216, 172] width 130 height 57
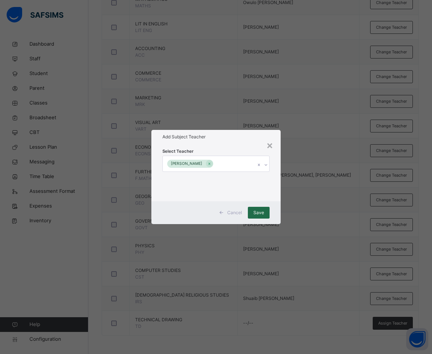
click at [260, 216] on span "Save" at bounding box center [258, 212] width 11 height 7
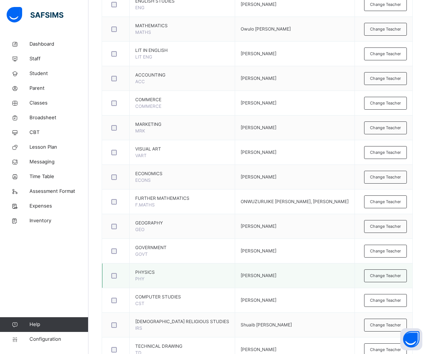
scroll to position [297, 0]
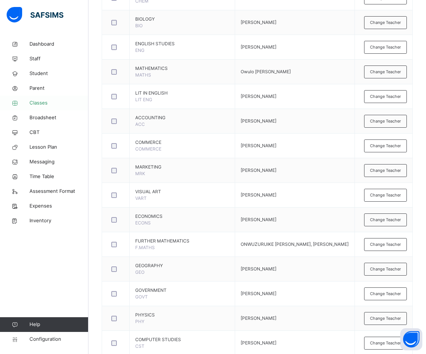
click at [39, 105] on span "Classes" at bounding box center [58, 102] width 59 height 7
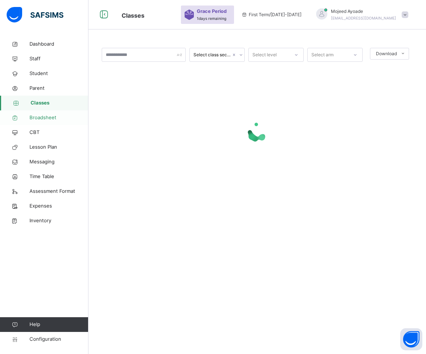
scroll to position [22, 0]
click at [131, 53] on input "text" at bounding box center [144, 55] width 84 height 14
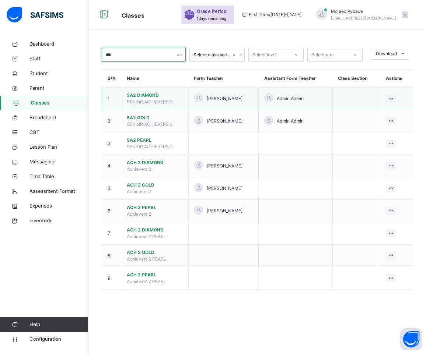
type input "***"
click at [146, 98] on span "SA2 DIAMOND" at bounding box center [155, 95] width 56 height 7
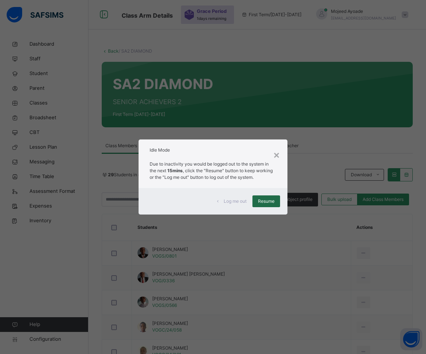
click at [270, 202] on span "Resume" at bounding box center [266, 201] width 17 height 7
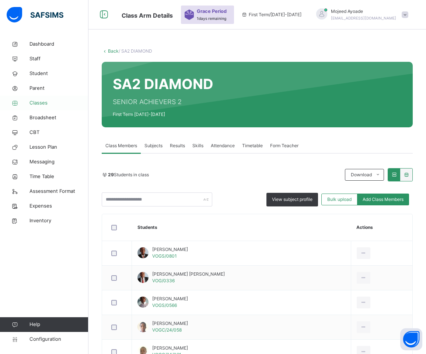
click at [39, 101] on span "Classes" at bounding box center [58, 102] width 59 height 7
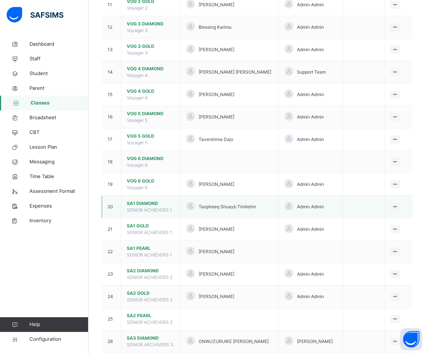
scroll to position [353, 0]
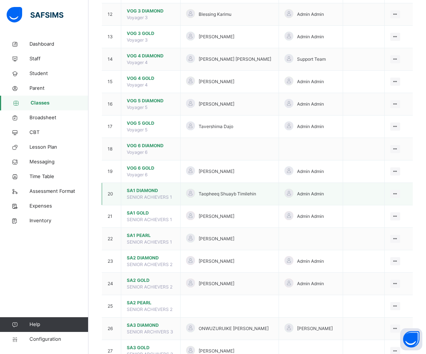
click at [141, 194] on span "SA1 DIAMOND" at bounding box center [151, 190] width 48 height 7
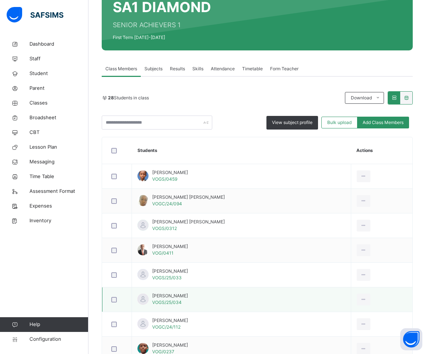
scroll to position [96, 0]
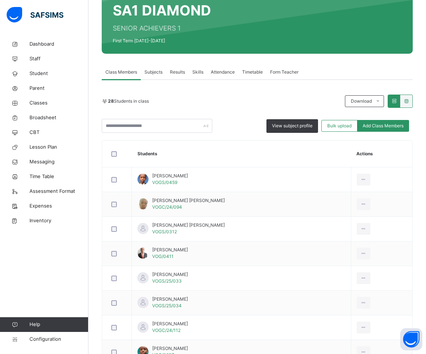
click at [157, 69] on span "Subjects" at bounding box center [153, 72] width 18 height 7
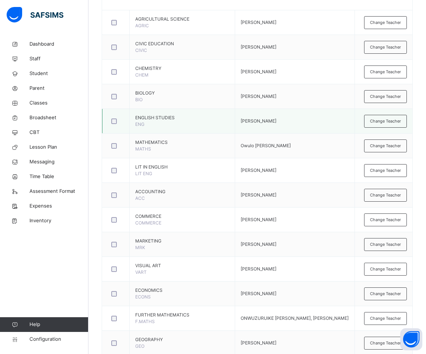
scroll to position [280, 0]
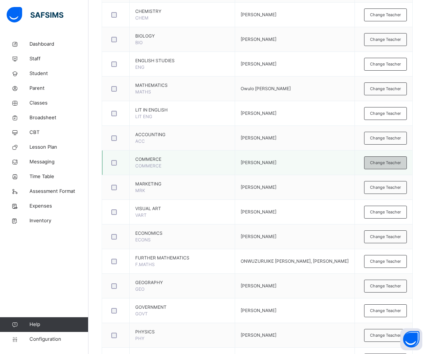
click at [393, 164] on span "Change Teacher" at bounding box center [385, 163] width 31 height 6
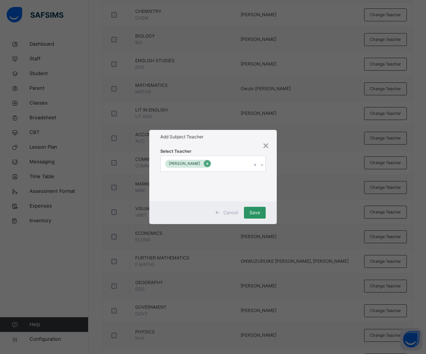
click at [209, 163] on icon at bounding box center [207, 163] width 4 height 5
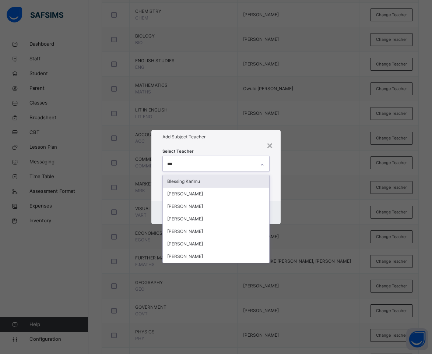
type input "****"
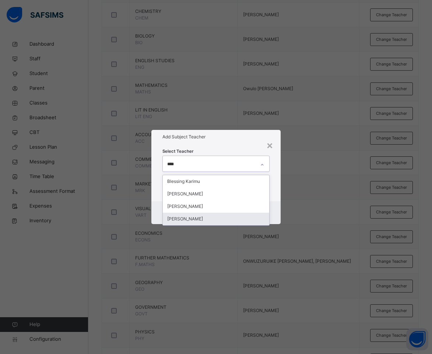
click at [197, 221] on div "[PERSON_NAME]" at bounding box center [216, 219] width 107 height 13
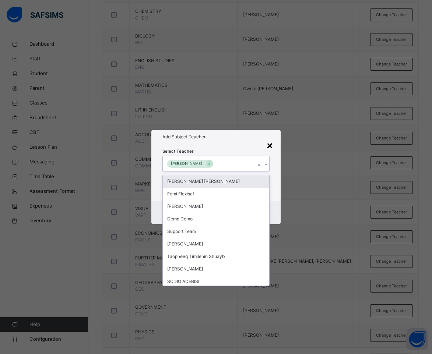
click at [269, 144] on div "×" at bounding box center [269, 144] width 7 height 15
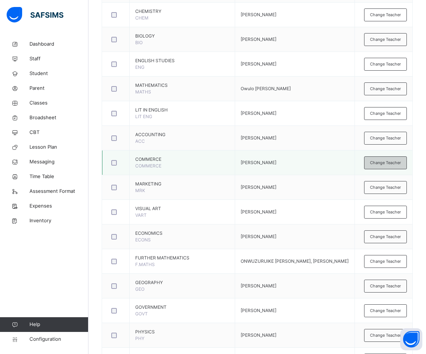
click at [390, 164] on span "Change Teacher" at bounding box center [385, 163] width 31 height 6
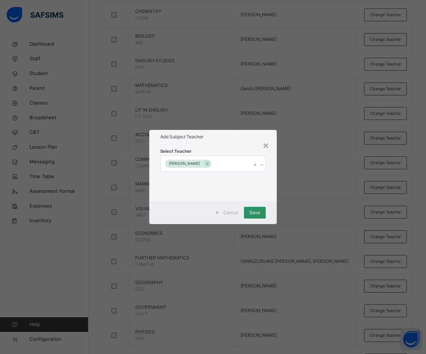
click at [241, 163] on div "[PERSON_NAME]" at bounding box center [205, 163] width 91 height 15
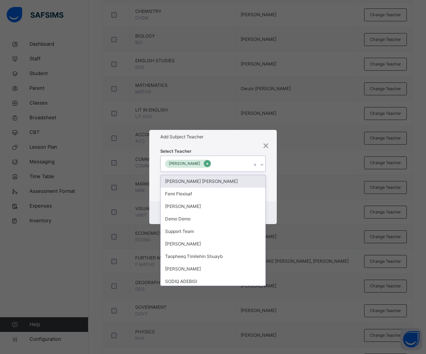
click at [209, 163] on icon at bounding box center [207, 163] width 4 height 5
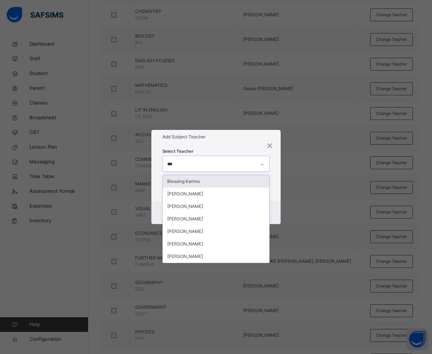
type input "****"
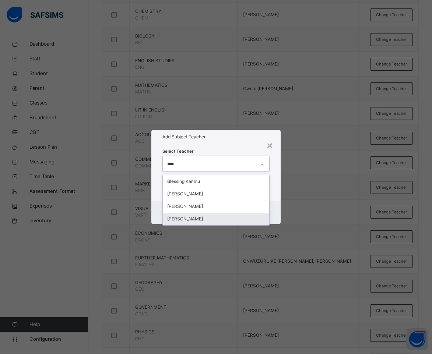
click at [219, 220] on div "[PERSON_NAME]" at bounding box center [216, 219] width 107 height 13
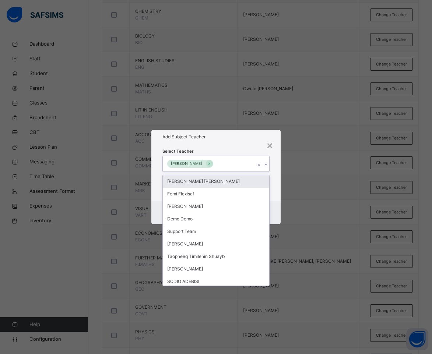
click at [223, 137] on h1 "Add Subject Teacher" at bounding box center [215, 137] width 107 height 7
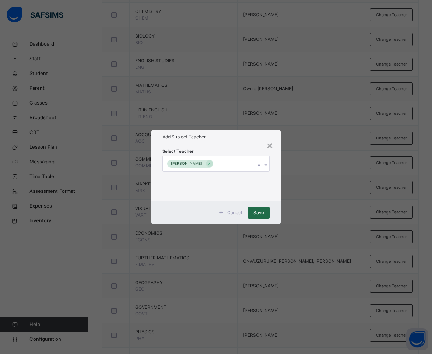
click at [259, 214] on span "Save" at bounding box center [258, 212] width 11 height 7
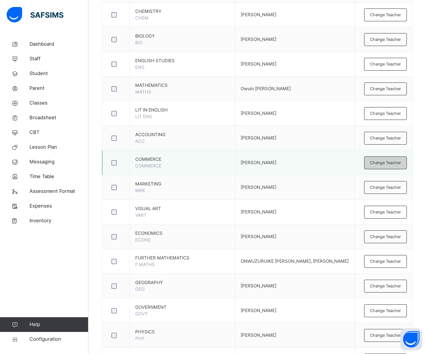
click at [381, 165] on span "Change Teacher" at bounding box center [385, 163] width 31 height 6
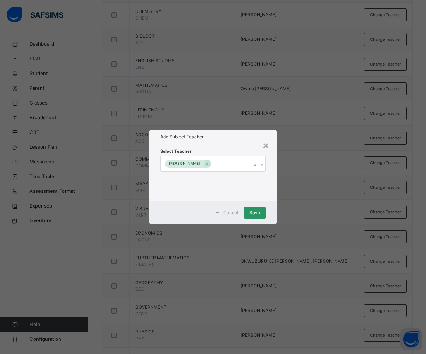
click at [225, 164] on div "[PERSON_NAME]" at bounding box center [205, 163] width 91 height 15
click at [310, 144] on div "× Add Subject Teacher Select Teacher Andrew Ojila Owoicho Cancel Save" at bounding box center [213, 177] width 426 height 354
click at [320, 149] on div "× Add Subject Teacher Select Teacher Andrew Ojila Owoicho Cancel Save" at bounding box center [213, 177] width 426 height 354
click at [268, 143] on div "×" at bounding box center [265, 144] width 7 height 15
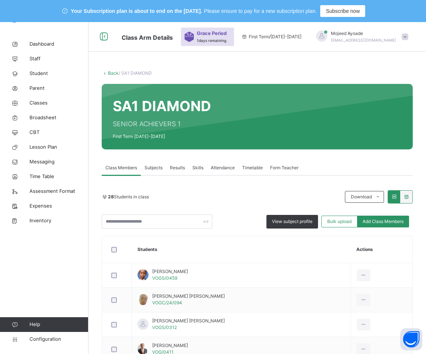
click at [151, 169] on span "Subjects" at bounding box center [153, 168] width 18 height 7
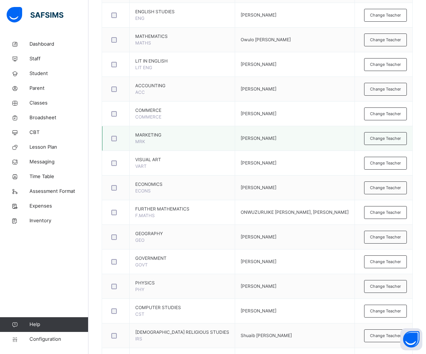
scroll to position [260, 0]
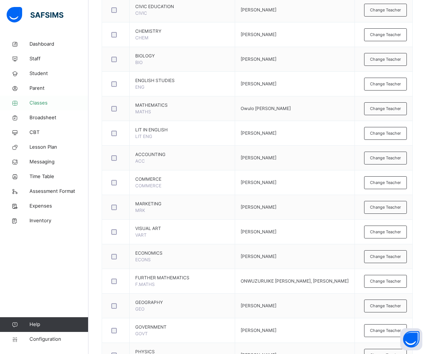
click at [45, 100] on span "Classes" at bounding box center [58, 102] width 59 height 7
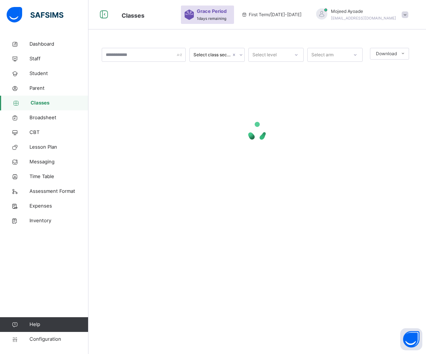
scroll to position [22, 0]
click at [130, 54] on input "text" at bounding box center [144, 55] width 84 height 14
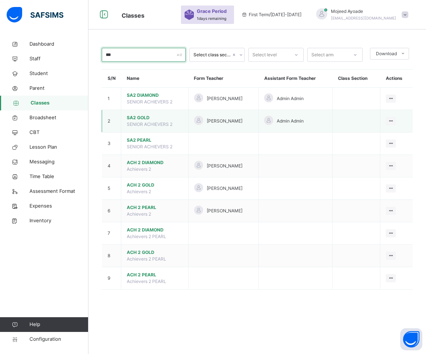
type input "***"
click at [148, 118] on span "SA2 GOLD" at bounding box center [155, 117] width 56 height 7
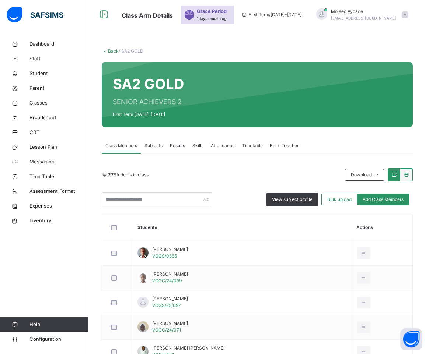
click at [157, 142] on div "Subjects" at bounding box center [153, 145] width 25 height 15
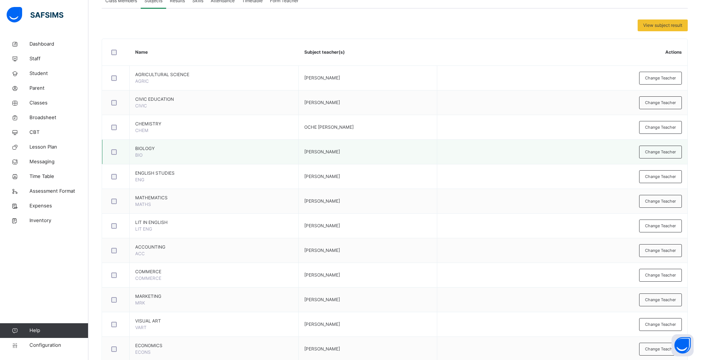
scroll to position [169, 0]
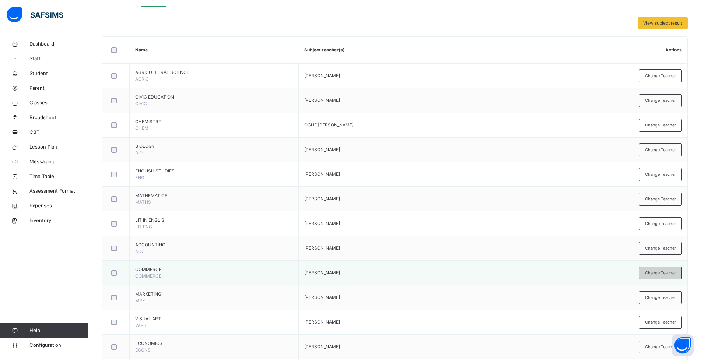
click at [425, 275] on span "Change Teacher" at bounding box center [660, 273] width 31 height 6
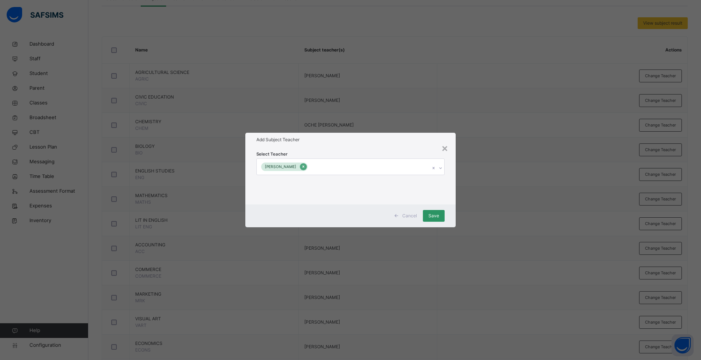
click at [301, 166] on icon at bounding box center [303, 166] width 4 height 5
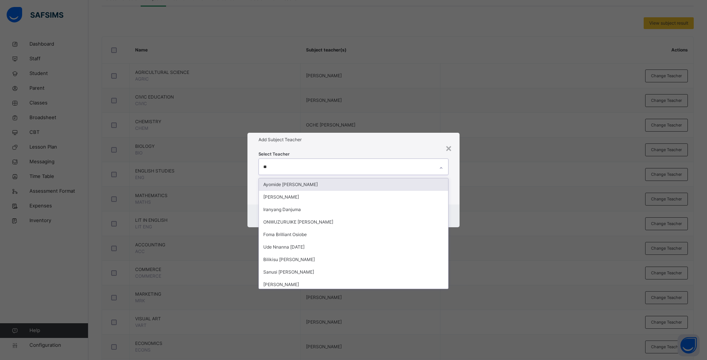
type input "***"
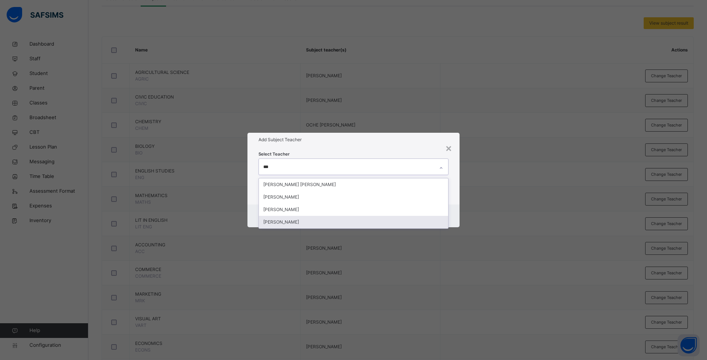
click at [305, 221] on div "[PERSON_NAME]" at bounding box center [353, 222] width 189 height 13
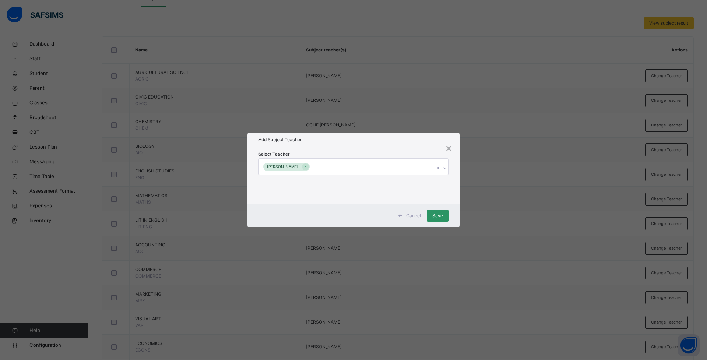
click at [330, 140] on h1 "Add Subject Teacher" at bounding box center [353, 140] width 190 height 7
click at [425, 211] on div "Save" at bounding box center [438, 216] width 22 height 12
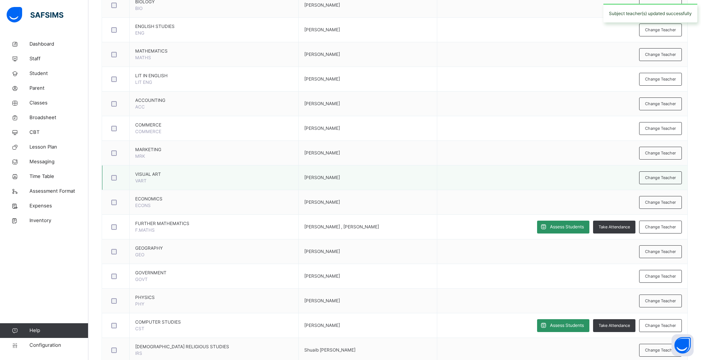
scroll to position [317, 0]
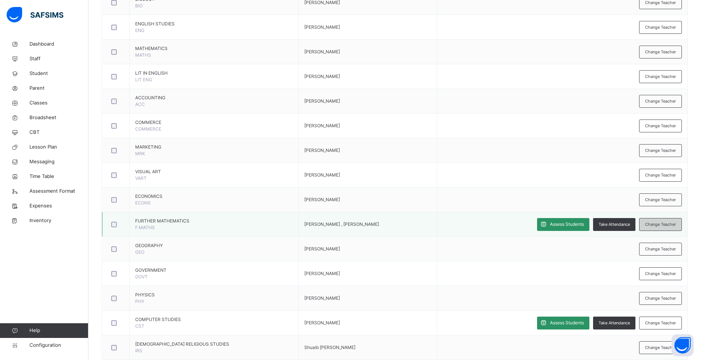
click at [425, 222] on span "Change Teacher" at bounding box center [660, 225] width 31 height 6
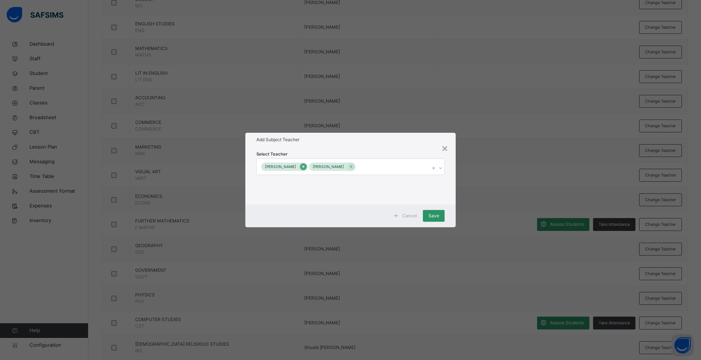
click at [305, 166] on icon at bounding box center [303, 166] width 4 height 5
click at [309, 167] on div at bounding box center [305, 166] width 7 height 7
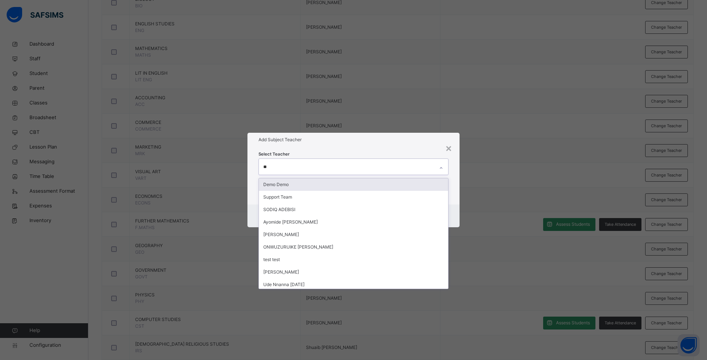
type input "***"
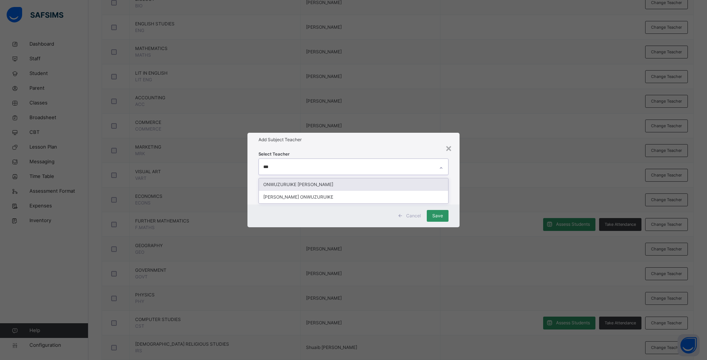
click at [316, 182] on div "ONWUZURUIKE [PERSON_NAME]" at bounding box center [353, 185] width 189 height 13
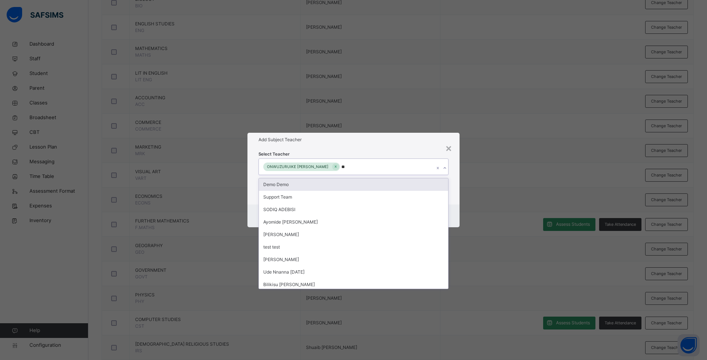
type input "***"
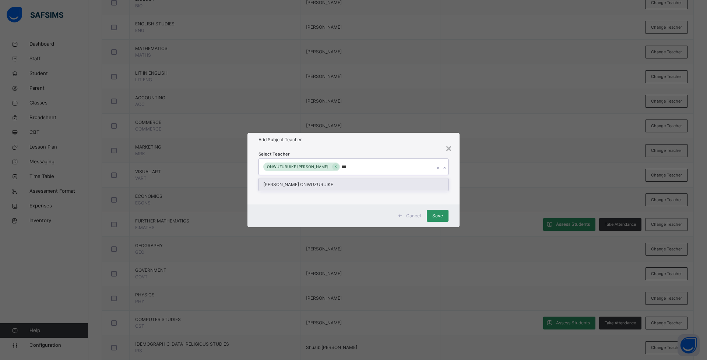
click at [316, 183] on div "[PERSON_NAME] ONWUZURUIKE" at bounding box center [353, 185] width 189 height 13
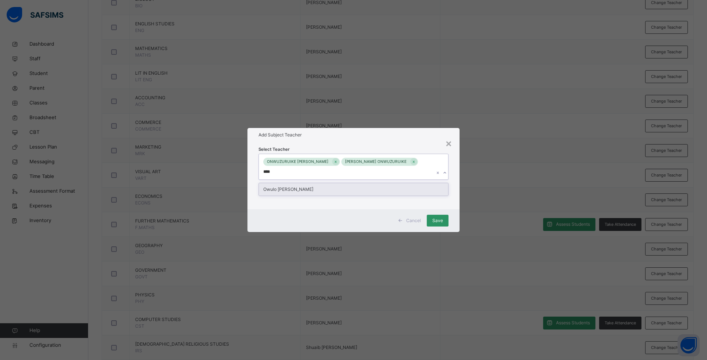
type input "*****"
click at [319, 188] on div "Owulo [PERSON_NAME]" at bounding box center [353, 189] width 189 height 13
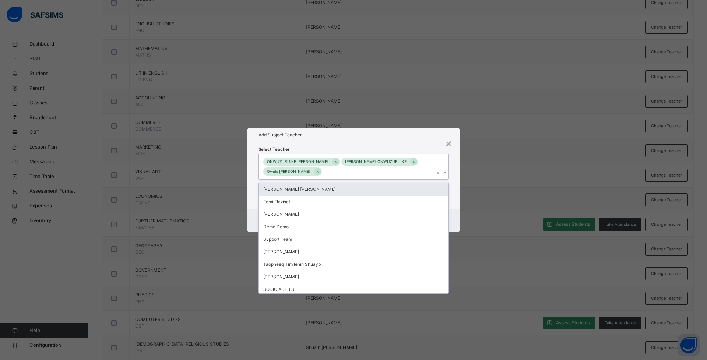
click at [336, 141] on div "Add Subject Teacher" at bounding box center [353, 135] width 212 height 14
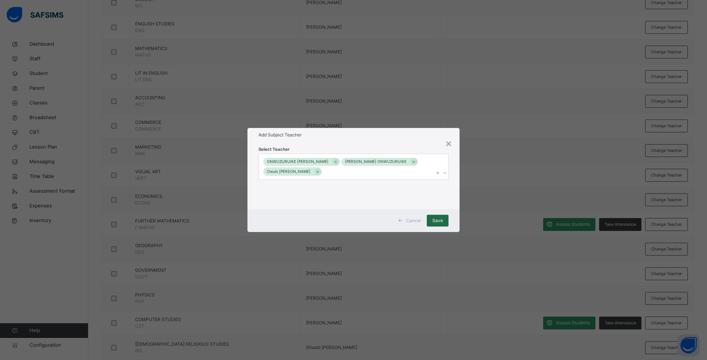
click at [425, 223] on span "Save" at bounding box center [437, 221] width 11 height 7
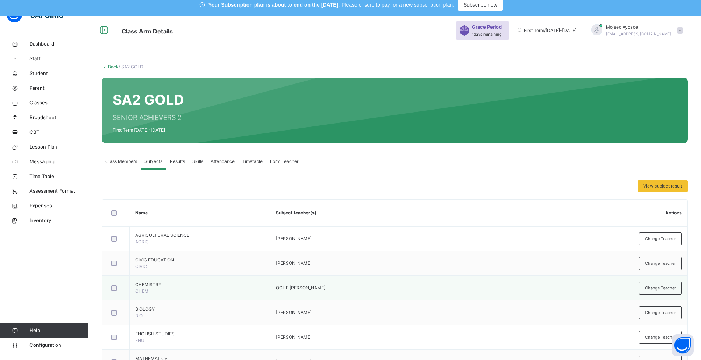
scroll to position [0, 0]
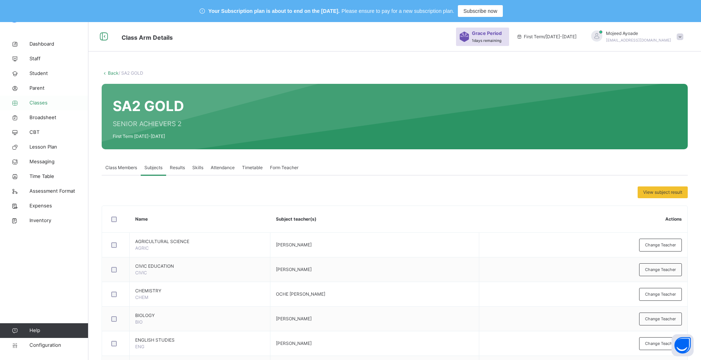
click at [42, 105] on span "Classes" at bounding box center [58, 102] width 59 height 7
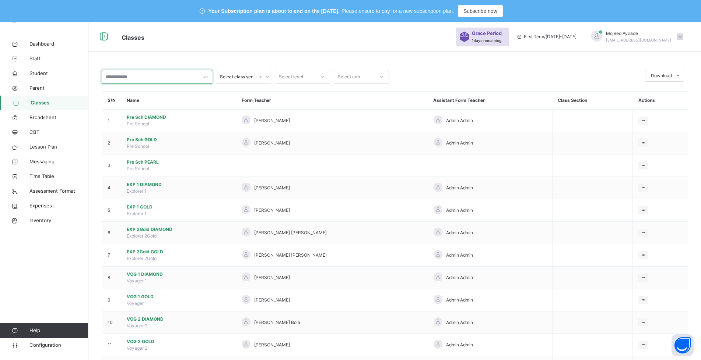
click at [173, 80] on input "text" at bounding box center [157, 77] width 110 height 14
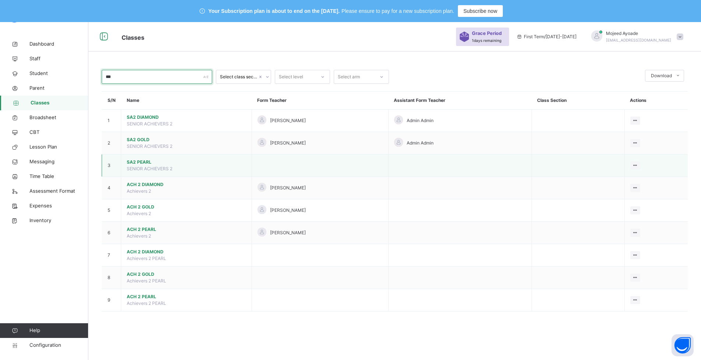
type input "***"
click at [145, 162] on span "SA2 PEARL" at bounding box center [186, 162] width 119 height 7
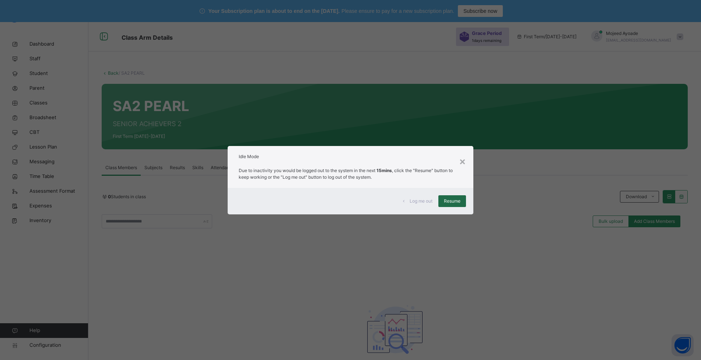
click at [425, 201] on span "Resume" at bounding box center [452, 201] width 17 height 7
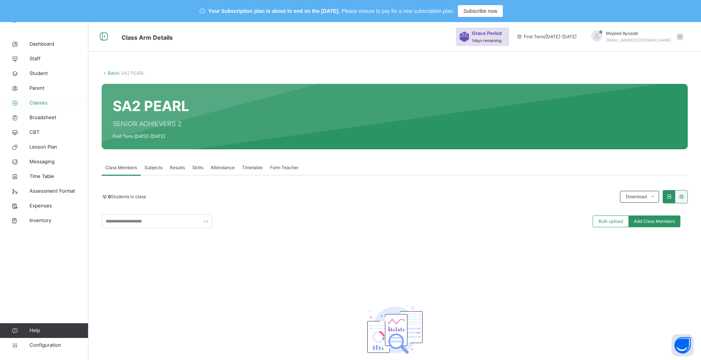
click at [38, 100] on span "Classes" at bounding box center [58, 102] width 59 height 7
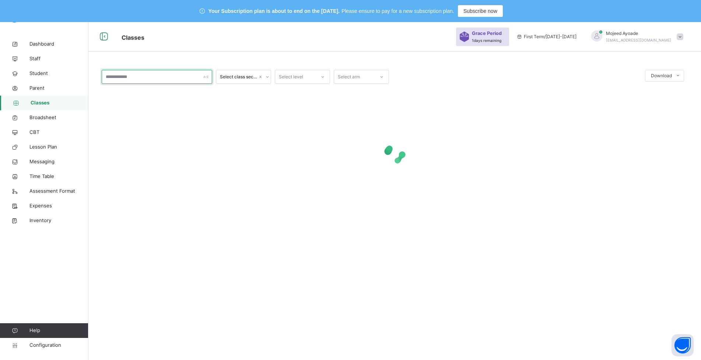
click at [140, 74] on input "text" at bounding box center [157, 77] width 110 height 14
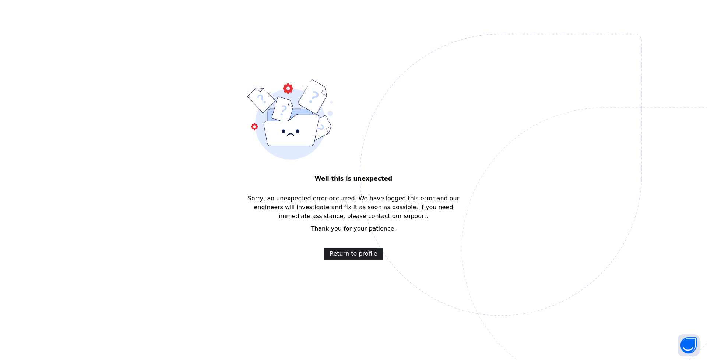
click at [351, 254] on span "Return to profile" at bounding box center [353, 254] width 48 height 9
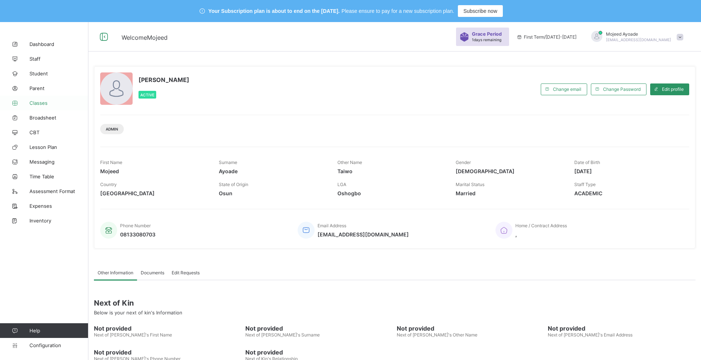
click at [45, 99] on link "Classes" at bounding box center [44, 103] width 88 height 15
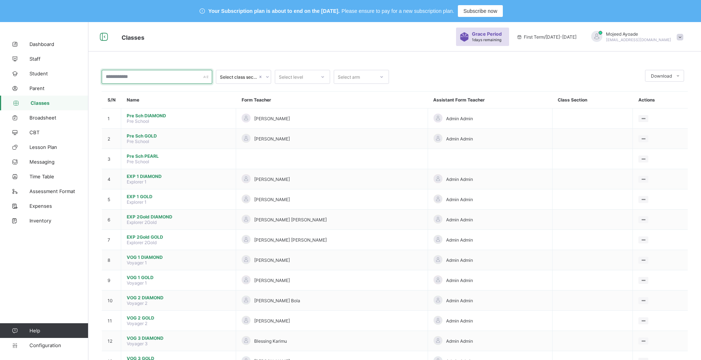
click at [126, 74] on input "text" at bounding box center [157, 77] width 110 height 14
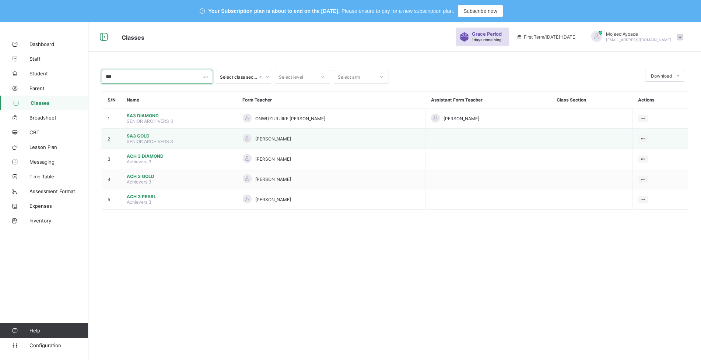
type input "***"
click at [142, 132] on td "SA3 GOLD SENIOR ARCHIVERS 3" at bounding box center [179, 139] width 116 height 20
click at [141, 137] on span "SA3 GOLD" at bounding box center [179, 136] width 105 height 6
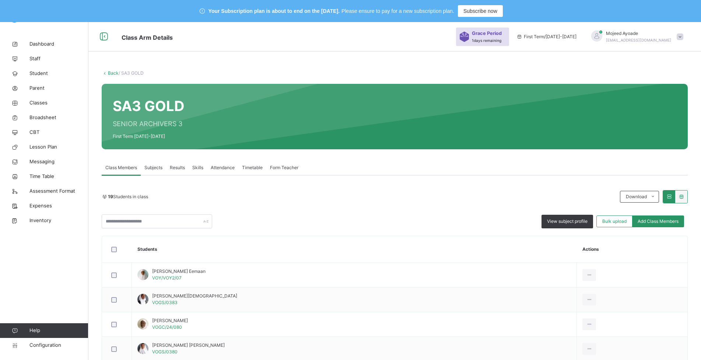
click at [150, 170] on span "Subjects" at bounding box center [153, 168] width 18 height 7
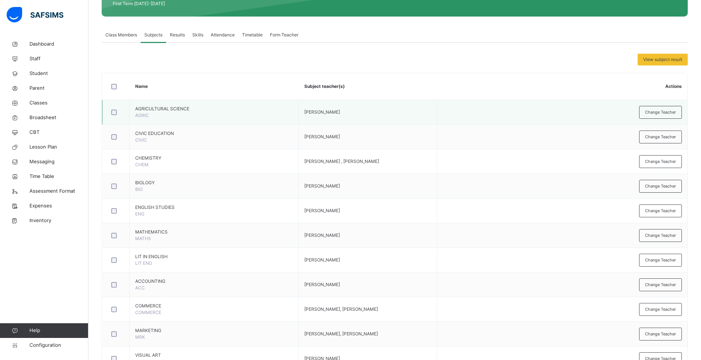
scroll to position [147, 0]
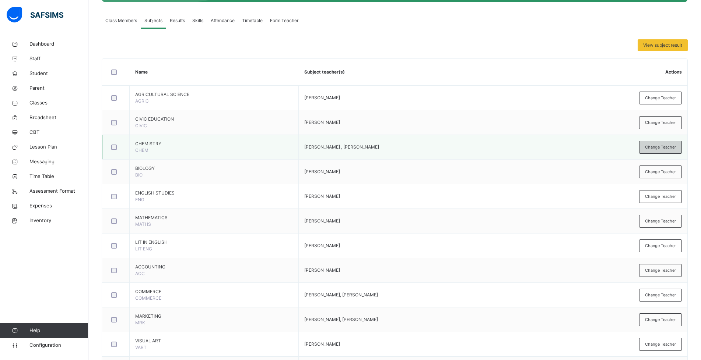
click at [670, 146] on span "Change Teacher" at bounding box center [660, 147] width 31 height 6
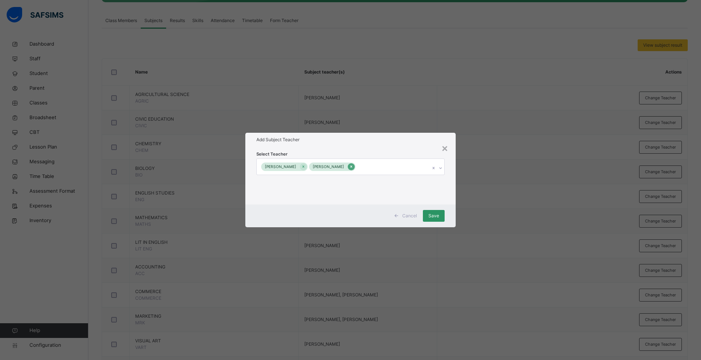
click at [353, 169] on icon at bounding box center [351, 166] width 4 height 5
click at [435, 213] on span "Save" at bounding box center [437, 216] width 11 height 7
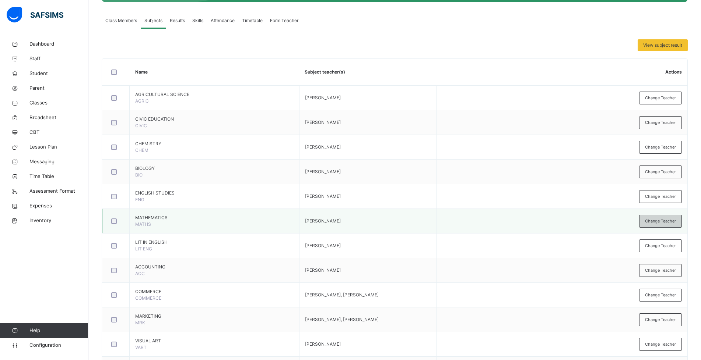
click at [681, 220] on div "Change Teacher" at bounding box center [660, 221] width 43 height 13
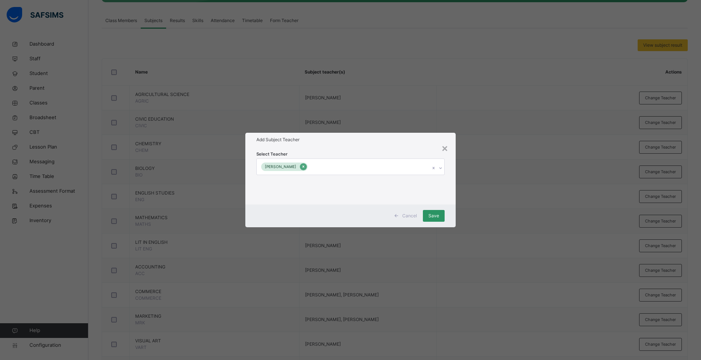
click at [303, 167] on icon at bounding box center [303, 166] width 4 height 5
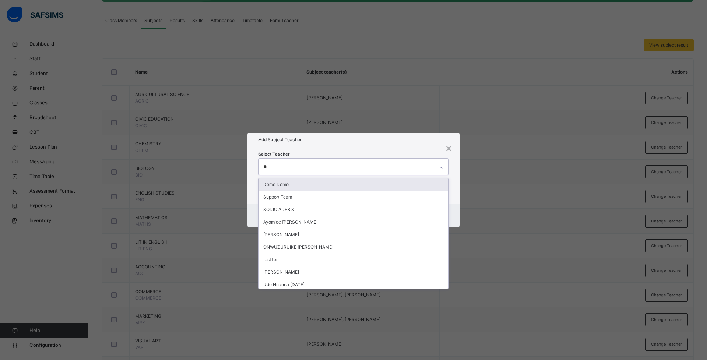
type input "***"
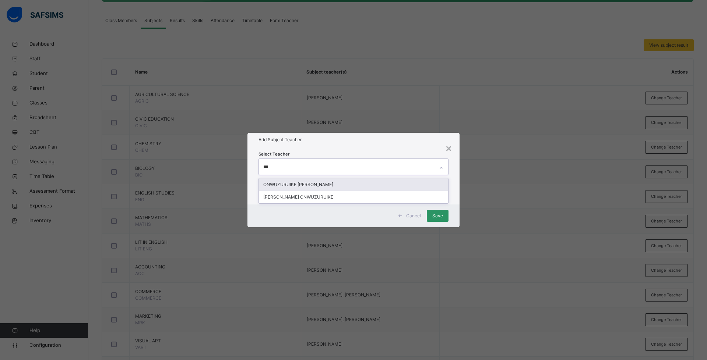
click at [303, 183] on div "ONWUZURUIKE [PERSON_NAME]" at bounding box center [353, 185] width 189 height 13
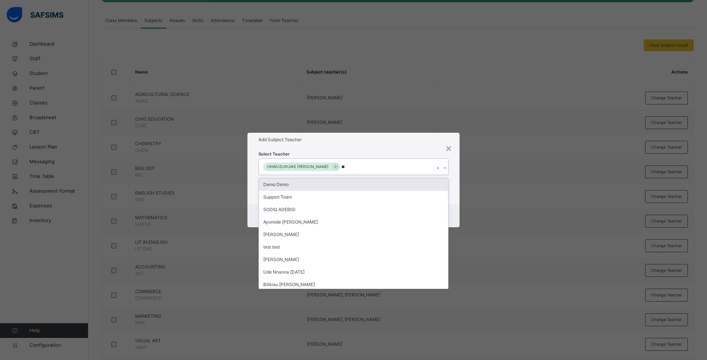
type input "***"
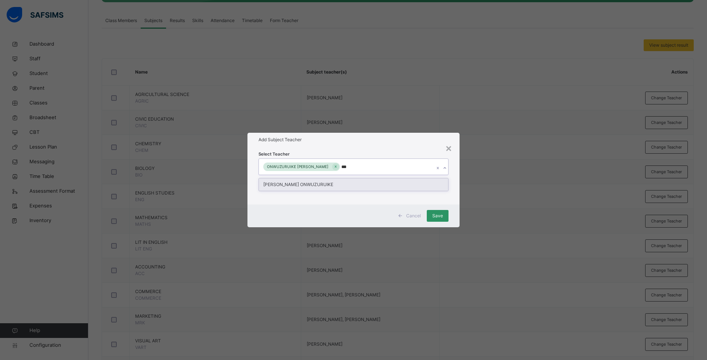
click at [304, 188] on div "[PERSON_NAME] ONWUZURUIKE" at bounding box center [353, 185] width 189 height 13
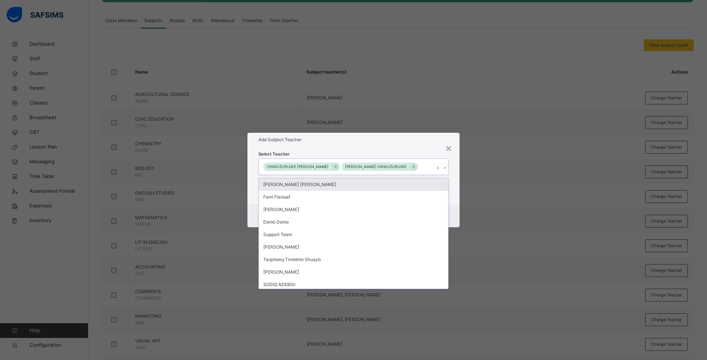
click at [347, 148] on div "Select Teacher option [PERSON_NAME] ONWUZURUIKE, selected. option Victoria [PER…" at bounding box center [353, 175] width 212 height 57
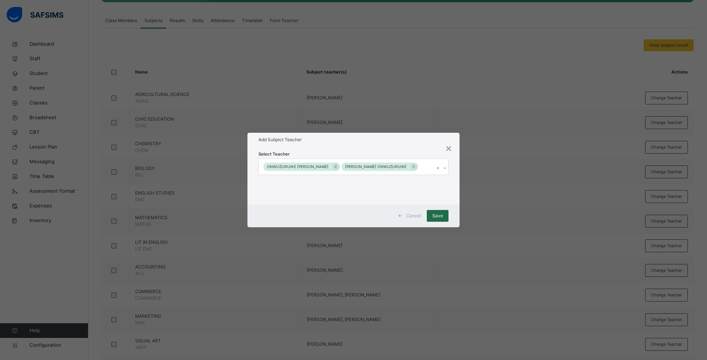
click at [441, 212] on div "Save" at bounding box center [438, 216] width 22 height 12
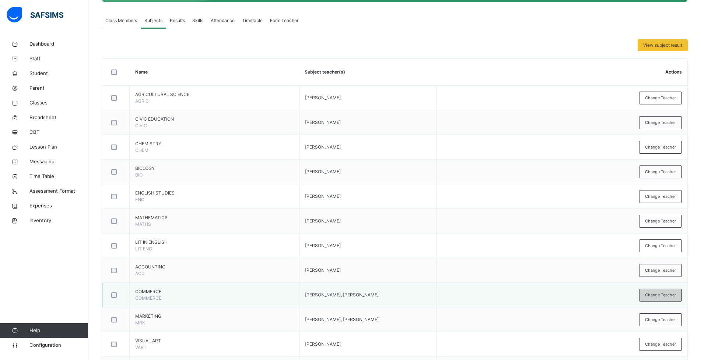
click at [654, 297] on span "Change Teacher" at bounding box center [660, 295] width 31 height 6
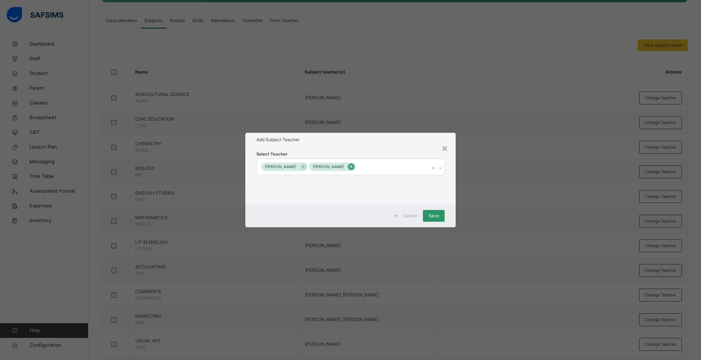
click at [349, 165] on icon at bounding box center [351, 166] width 4 height 5
click at [441, 214] on span "Save" at bounding box center [437, 216] width 11 height 7
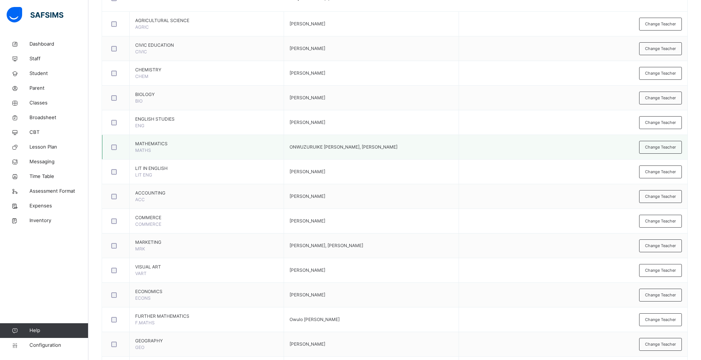
scroll to position [258, 0]
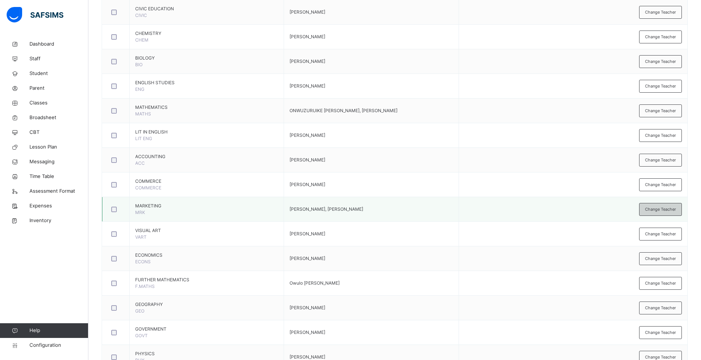
click at [661, 208] on span "Change Teacher" at bounding box center [660, 210] width 31 height 6
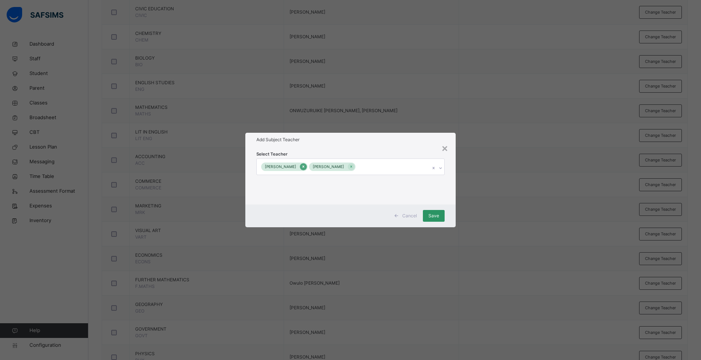
click at [305, 166] on icon at bounding box center [303, 166] width 4 height 5
click at [431, 213] on div "Save" at bounding box center [438, 216] width 22 height 12
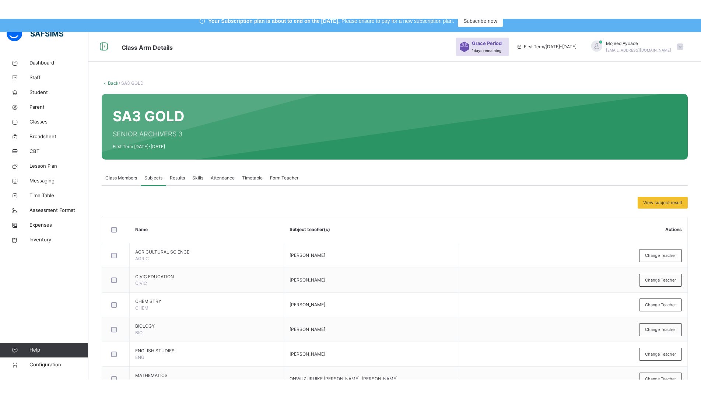
scroll to position [0, 0]
